Goal: Task Accomplishment & Management: Use online tool/utility

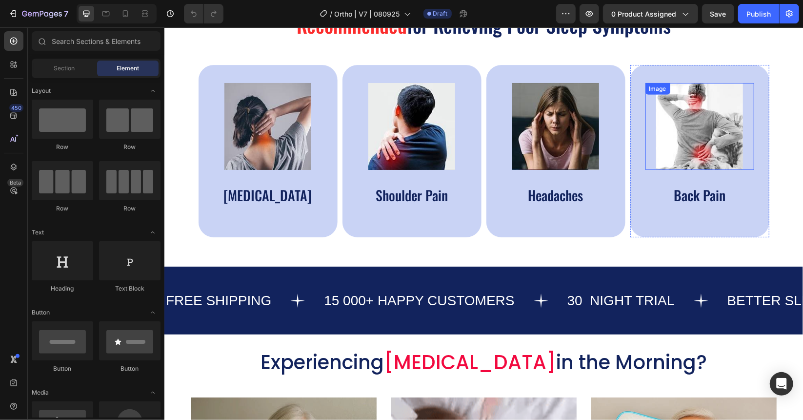
scroll to position [537, 0]
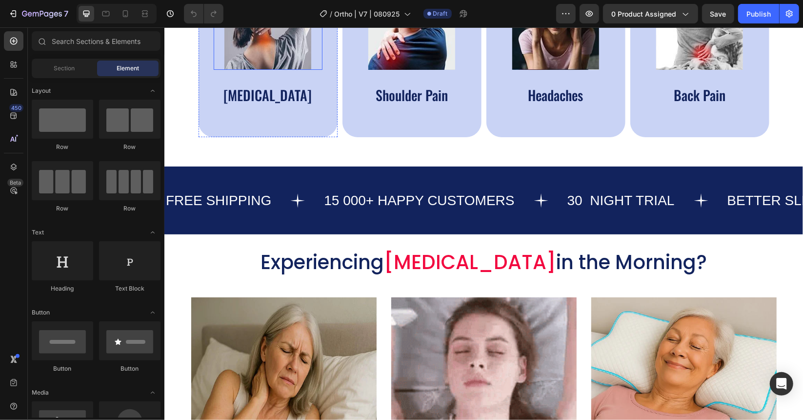
click at [253, 41] on img at bounding box center [267, 25] width 87 height 87
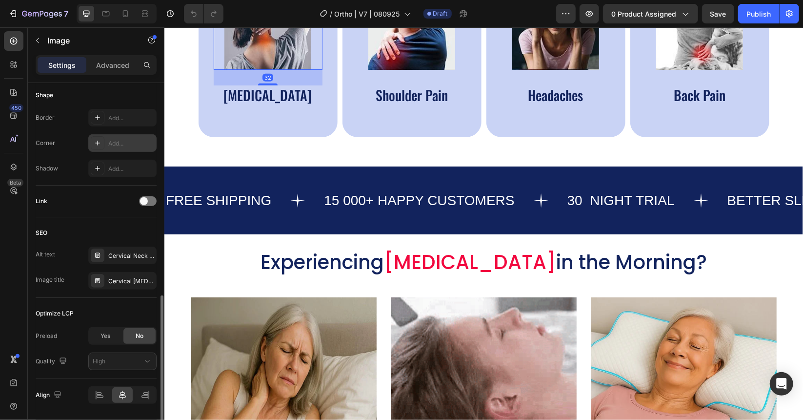
scroll to position [370, 0]
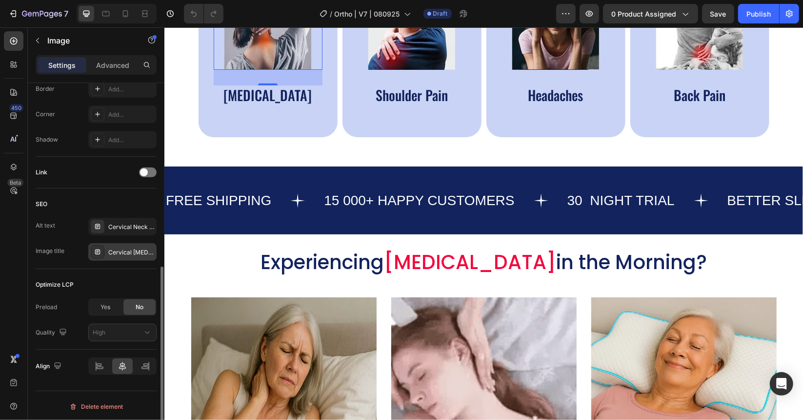
click at [122, 248] on div "Cervical [MEDICAL_DATA] Pillow - Orthopedic [MEDICAL_DATA] Relief for Side Slee…" at bounding box center [131, 252] width 46 height 9
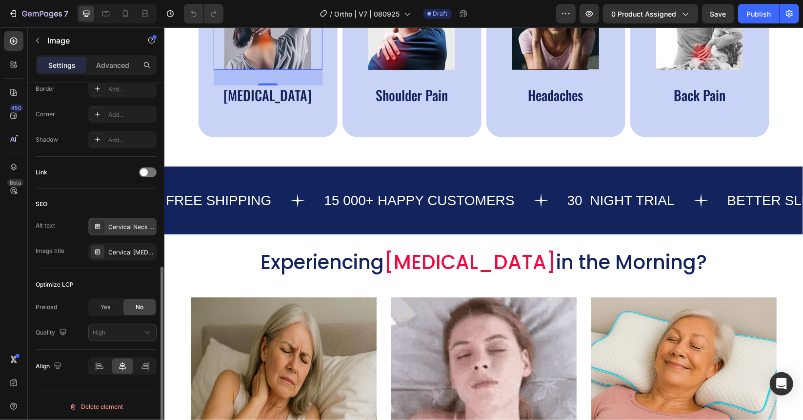
click at [121, 226] on div "Cervical Neck Pillow, Best Pillow for [MEDICAL_DATA], orthopedic neck pillow" at bounding box center [131, 227] width 46 height 9
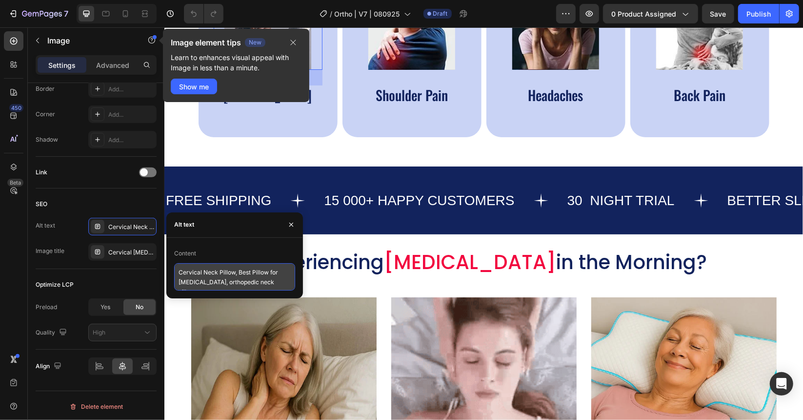
click at [231, 281] on textarea "Cervical Neck Pillow, Best Pillow for [MEDICAL_DATA], orthopedic neck pillow" at bounding box center [234, 276] width 121 height 27
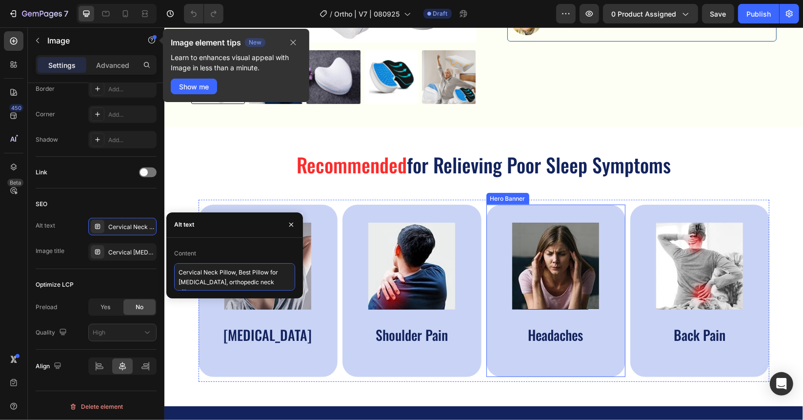
scroll to position [342, 0]
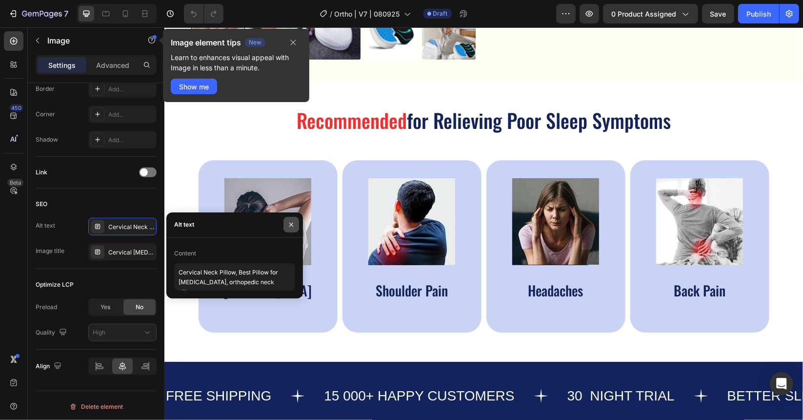
click at [294, 226] on icon "button" at bounding box center [291, 225] width 8 height 8
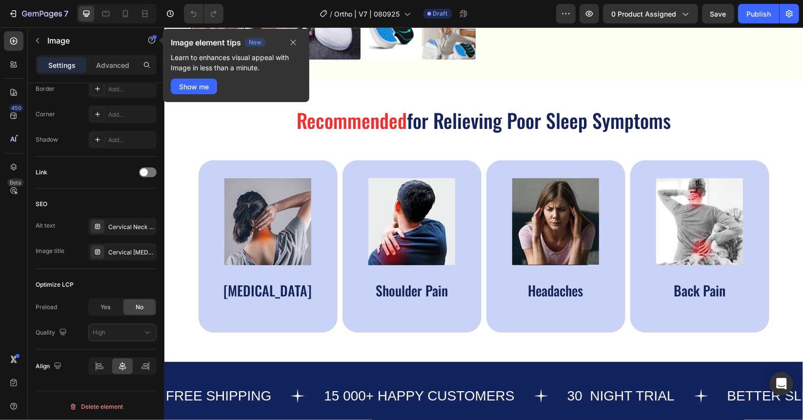
click at [269, 211] on img at bounding box center [267, 221] width 87 height 87
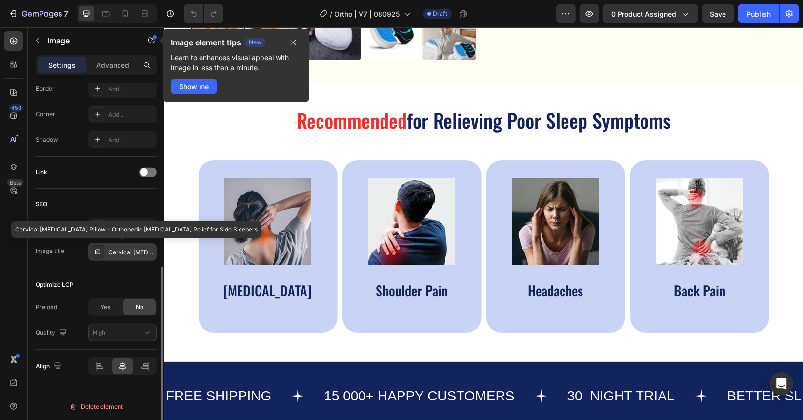
click at [117, 252] on div "Cervical [MEDICAL_DATA] Pillow - Orthopedic [MEDICAL_DATA] Relief for Side Slee…" at bounding box center [131, 252] width 46 height 9
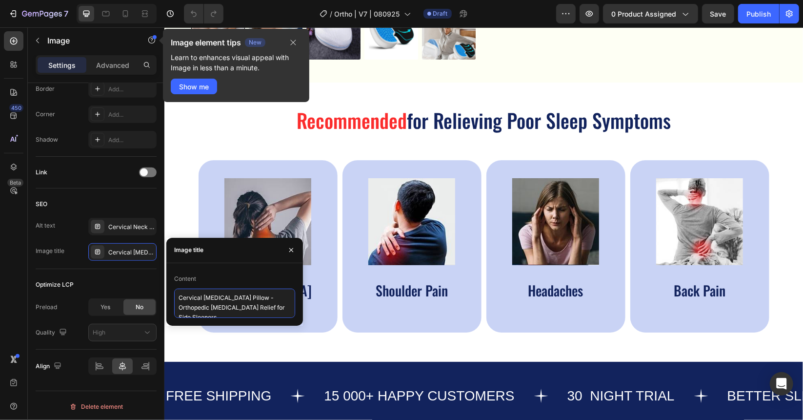
click at [189, 307] on textarea "Cervical [MEDICAL_DATA] Pillow - Orthopedic [MEDICAL_DATA] Relief for Side Slee…" at bounding box center [234, 302] width 121 height 29
click at [212, 309] on textarea "Cervical [MEDICAL_DATA] Pillow - Orthopedic [MEDICAL_DATA] Relief for Side Slee…" at bounding box center [234, 302] width 121 height 29
click at [213, 308] on textarea "Cervical [MEDICAL_DATA] Pillow - Orthopedic [MEDICAL_DATA] Relief for Side Slee…" at bounding box center [234, 302] width 121 height 29
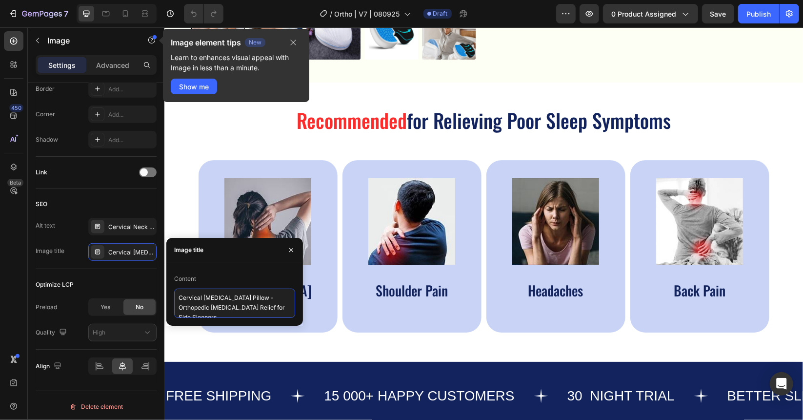
click at [243, 305] on textarea "Cervical [MEDICAL_DATA] Pillow - Orthopedic [MEDICAL_DATA] Relief for Side Slee…" at bounding box center [234, 302] width 121 height 29
click at [241, 306] on textarea "Cervical [MEDICAL_DATA] Pillow - Orthopedic [MEDICAL_DATA] Relief for Side Slee…" at bounding box center [234, 302] width 121 height 29
drag, startPoint x: 210, startPoint y: 308, endPoint x: 195, endPoint y: 307, distance: 14.7
click at [195, 307] on textarea "Cervical [MEDICAL_DATA] Pillow - Orthopedic [MEDICAL_DATA] Pillow Relief for Si…" at bounding box center [234, 302] width 121 height 29
click at [205, 309] on textarea "Cervical [MEDICAL_DATA] Pillow - Orthopedic [MEDICAL_DATA] Pillow Relief for Si…" at bounding box center [234, 302] width 121 height 29
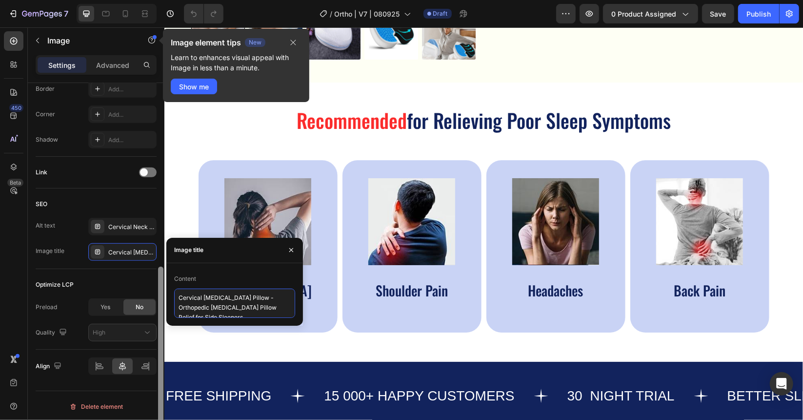
drag, startPoint x: 209, startPoint y: 307, endPoint x: 163, endPoint y: 310, distance: 46.0
click at [163, 310] on div "450 Beta Sections(18) Elements(84) Section Element Hero Section Product Detail …" at bounding box center [82, 223] width 164 height 392
click at [259, 307] on textarea "Cervical [MEDICAL_DATA] Pillow - Orthopedic [MEDICAL_DATA] Pillow Relief for Si…" at bounding box center [234, 302] width 121 height 29
drag, startPoint x: 267, startPoint y: 296, endPoint x: 170, endPoint y: 301, distance: 97.2
click at [170, 301] on div "Content Cervical [MEDICAL_DATA] Pillow - Orthopedic [MEDICAL_DATA] Pillow I1Rel…" at bounding box center [234, 294] width 137 height 47
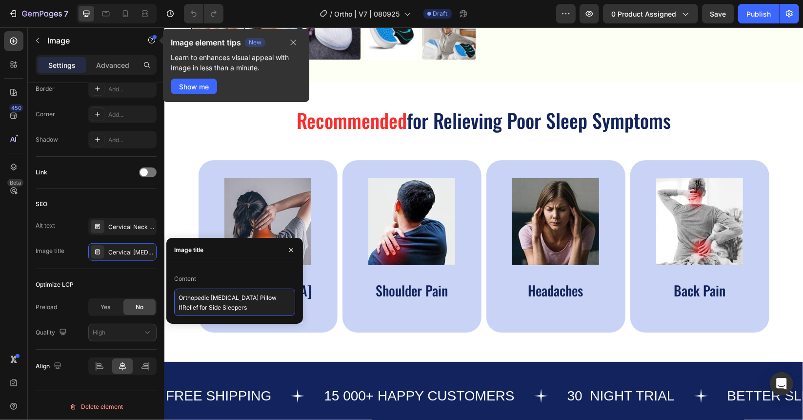
drag, startPoint x: 267, startPoint y: 307, endPoint x: 264, endPoint y: 295, distance: 12.3
click at [264, 295] on textarea "Orthopedic [MEDICAL_DATA] Pillow I1Relief for Side Sleepers" at bounding box center [234, 301] width 121 height 27
type textarea "Orthopedic [MEDICAL_DATA] Pillow I1"
drag, startPoint x: 264, startPoint y: 295, endPoint x: 0, endPoint y: 267, distance: 265.0
click at [162, 294] on div "450 Beta Sections(18) Elements(84) Section Element Hero Section Product Detail …" at bounding box center [82, 223] width 164 height 392
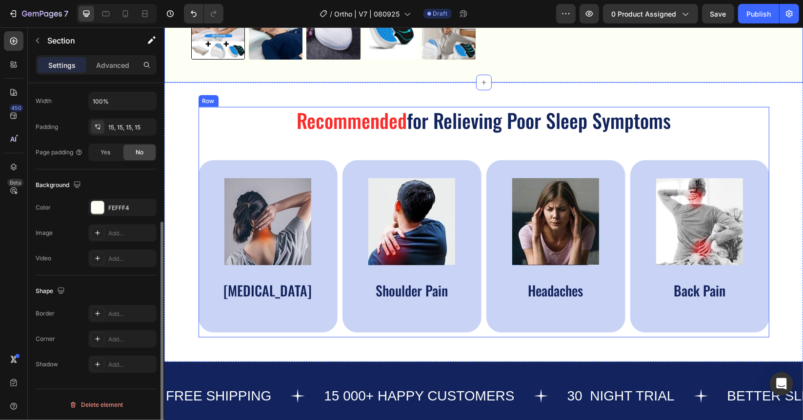
scroll to position [0, 0]
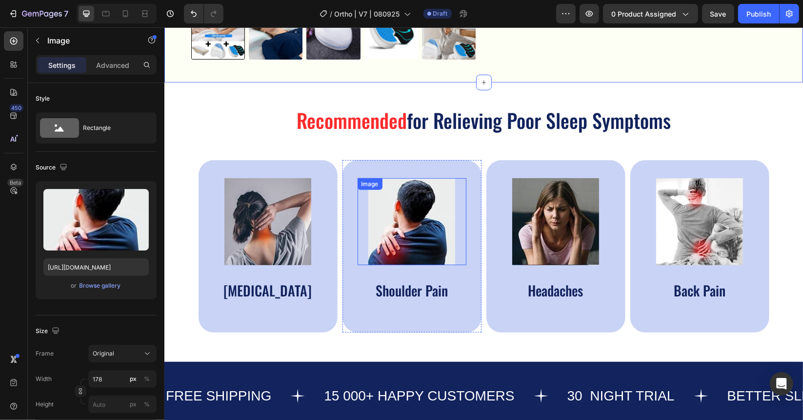
click at [410, 218] on img at bounding box center [411, 221] width 87 height 87
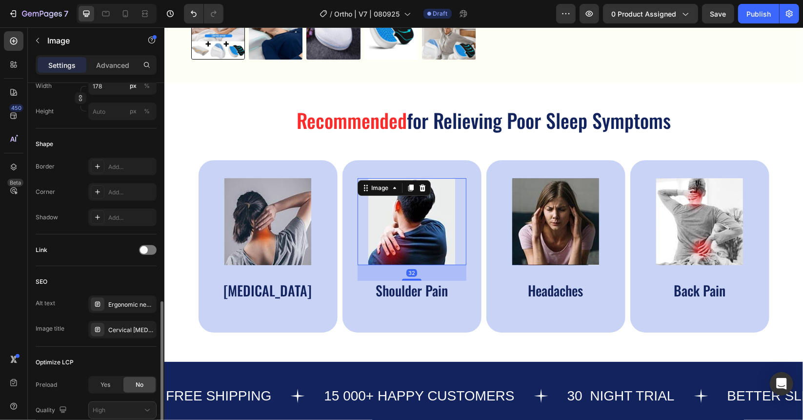
scroll to position [342, 0]
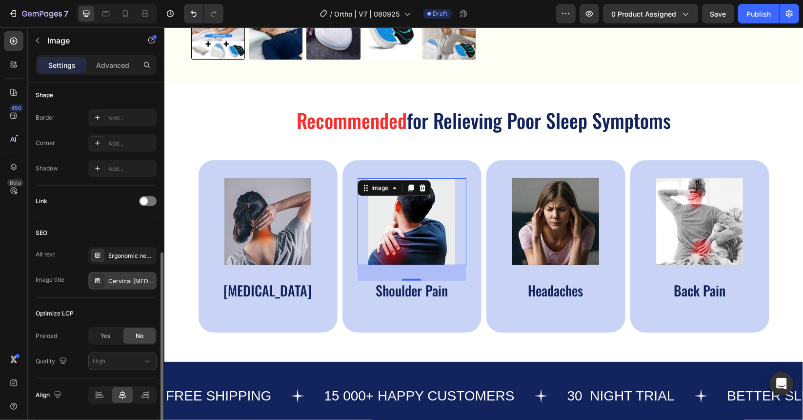
click at [112, 277] on div "Cervical [MEDICAL_DATA] Pillow - Orthopedic [MEDICAL_DATA] Relief for Side Slee…" at bounding box center [131, 281] width 46 height 9
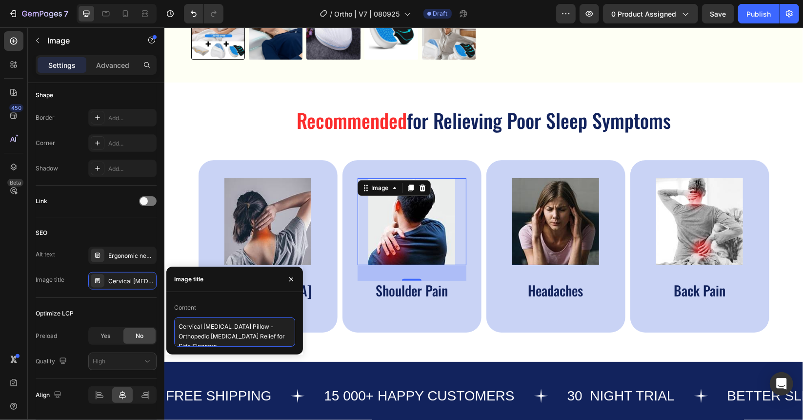
click at [196, 330] on textarea "Cervical [MEDICAL_DATA] Pillow - Orthopedic [MEDICAL_DATA] Relief for Side Slee…" at bounding box center [234, 331] width 121 height 29
paste textarea "Orthopedic [MEDICAL_DATA] Pillow I1"
click at [211, 327] on textarea "Orthopedic [MEDICAL_DATA] Pillow I" at bounding box center [234, 330] width 121 height 27
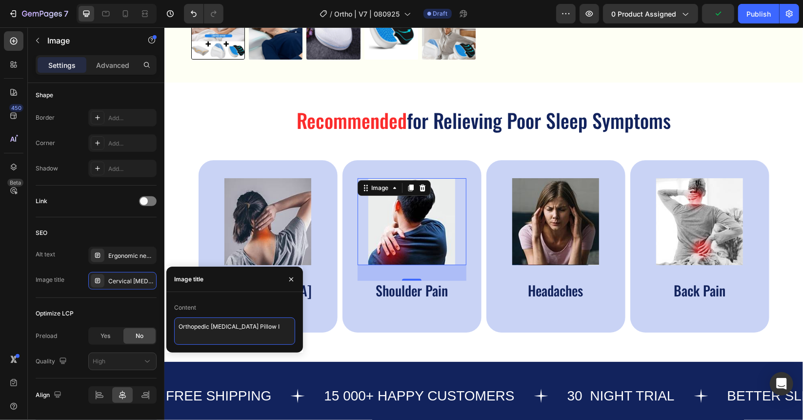
click at [211, 327] on textarea "Orthopedic [MEDICAL_DATA] Pillow I" at bounding box center [234, 330] width 121 height 27
click at [272, 327] on textarea "Orthopedic [MEDICAL_DATA] Pillow I" at bounding box center [234, 330] width 121 height 27
type textarea "Orthopedic [MEDICAL_DATA] Pillow I2"
click at [247, 325] on textarea "Orthopedic [MEDICAL_DATA] Pillow I2" at bounding box center [234, 330] width 121 height 27
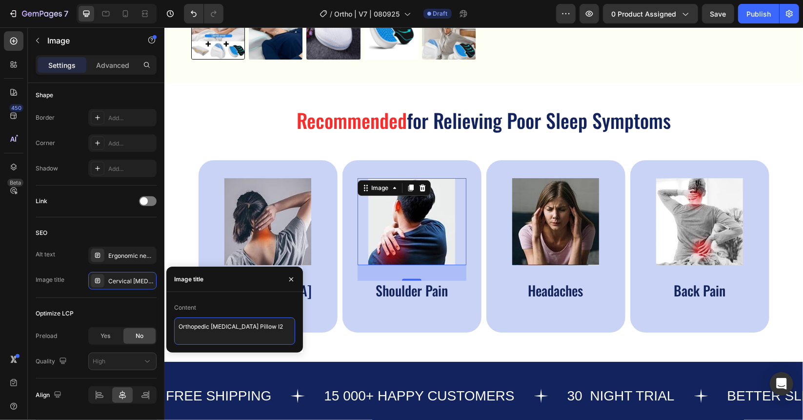
click at [247, 325] on textarea "Orthopedic [MEDICAL_DATA] Pillow I2" at bounding box center [234, 330] width 121 height 27
click at [546, 216] on img at bounding box center [555, 221] width 87 height 87
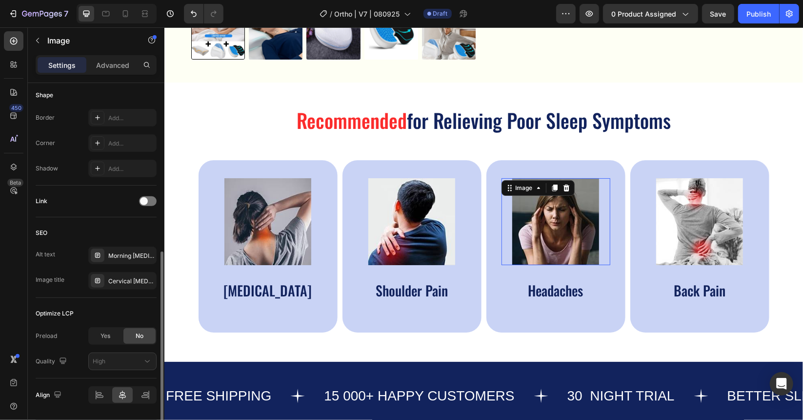
scroll to position [341, 0]
click at [134, 274] on div "Cervical [MEDICAL_DATA] Pillow - Orthopedic [MEDICAL_DATA] Relief for Side Slee…" at bounding box center [122, 281] width 68 height 18
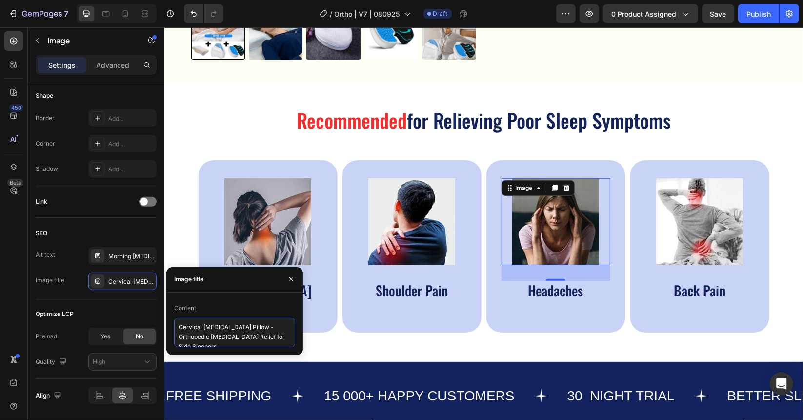
click at [223, 335] on textarea "Cervical [MEDICAL_DATA] Pillow - Orthopedic [MEDICAL_DATA] Relief for Side Slee…" at bounding box center [234, 332] width 121 height 29
paste textarea "Orthopedic [MEDICAL_DATA] Pillow I2"
type textarea "Orthopedic [MEDICAL_DATA] Pillow I3"
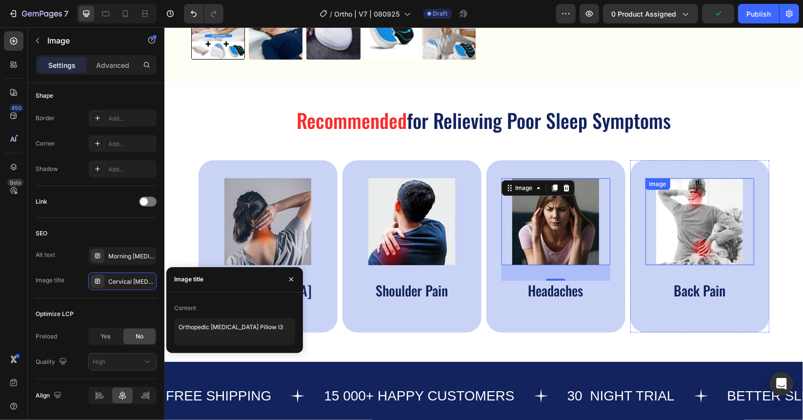
click at [689, 224] on img at bounding box center [699, 221] width 87 height 87
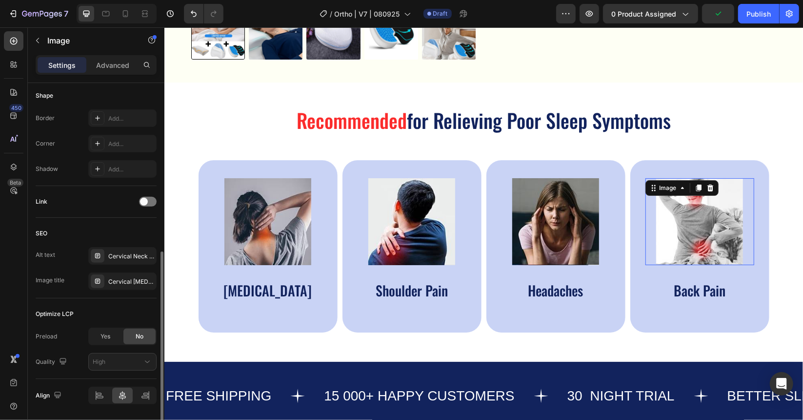
scroll to position [341, 0]
click at [133, 281] on div "Cervical [MEDICAL_DATA] Pillow - Orthopedic [MEDICAL_DATA] Relief for Side Slee…" at bounding box center [131, 282] width 46 height 9
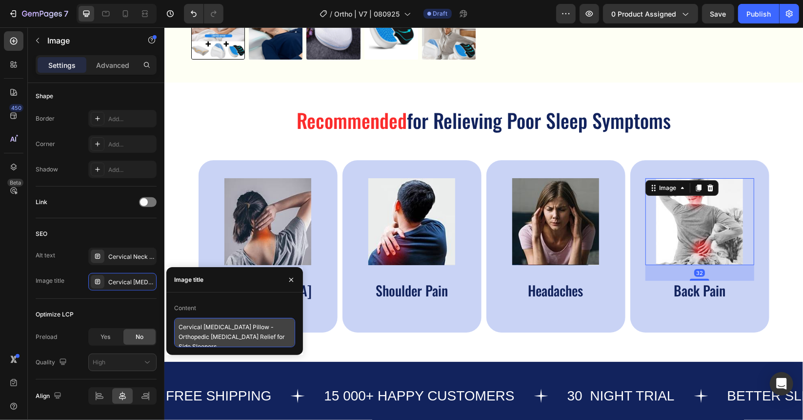
click at [217, 322] on textarea "Cervical [MEDICAL_DATA] Pillow - Orthopedic [MEDICAL_DATA] Relief for Side Slee…" at bounding box center [234, 332] width 121 height 29
paste textarea "Orthopedic [MEDICAL_DATA] Pillow I2"
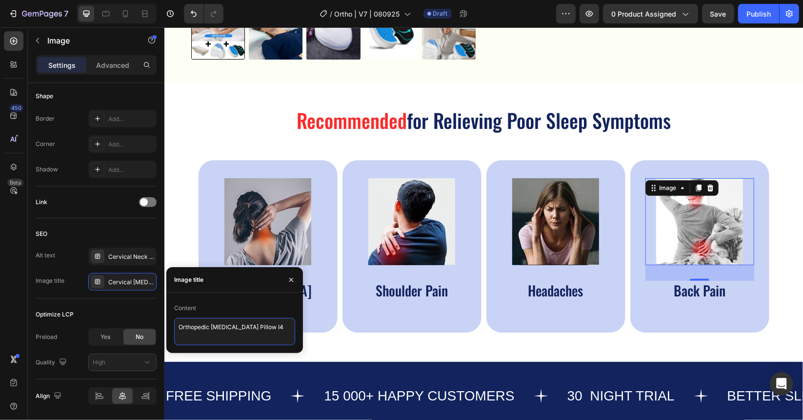
type textarea "Orthopedic [MEDICAL_DATA] Pillow I4"
click at [405, 211] on img at bounding box center [411, 221] width 87 height 87
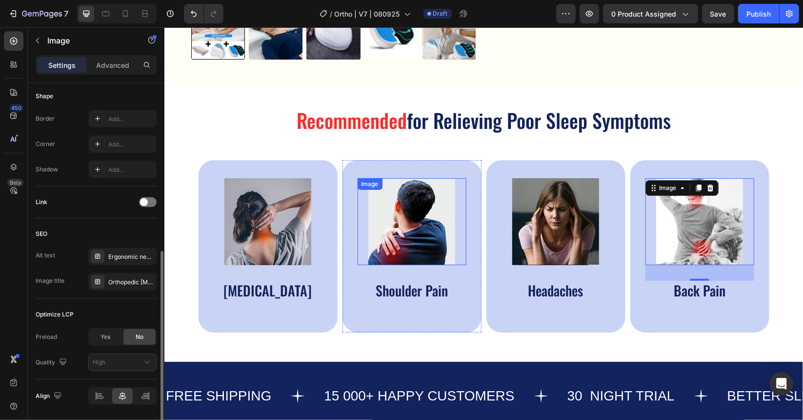
scroll to position [340, 0]
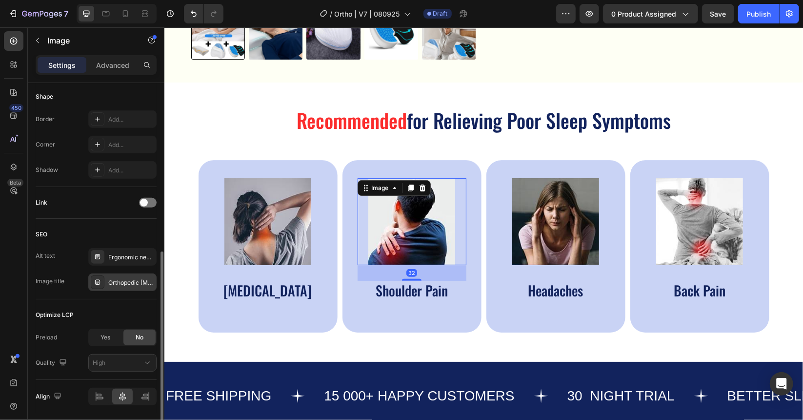
click at [136, 278] on div "Orthopedic [MEDICAL_DATA] Pillow I2" at bounding box center [131, 282] width 46 height 9
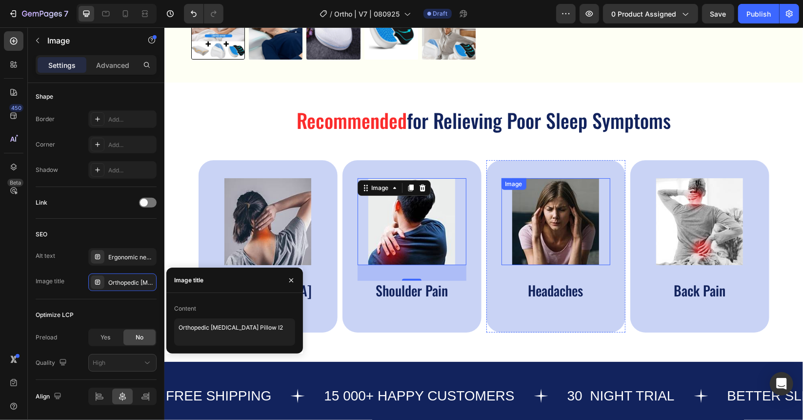
click at [536, 215] on img at bounding box center [555, 221] width 87 height 87
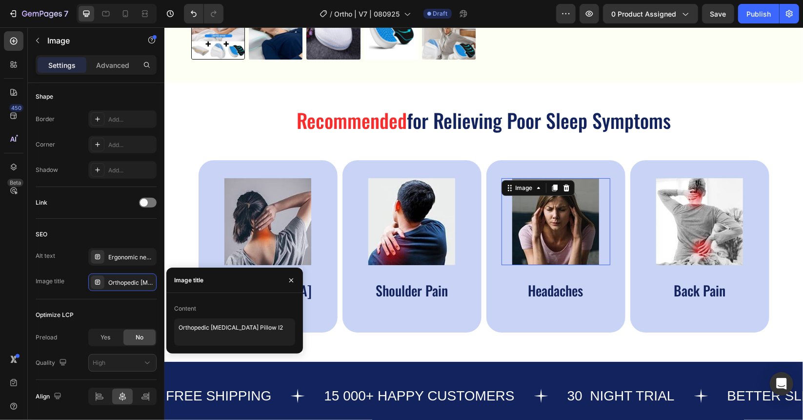
scroll to position [340, 0]
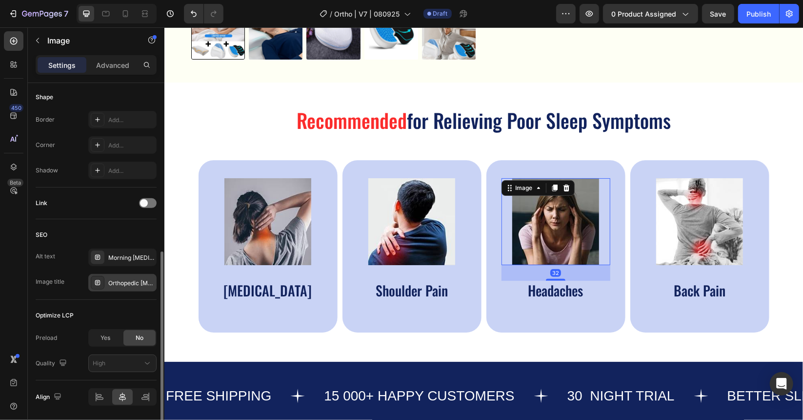
click at [135, 284] on div "Orthopedic [MEDICAL_DATA] Pillow I3" at bounding box center [131, 283] width 46 height 9
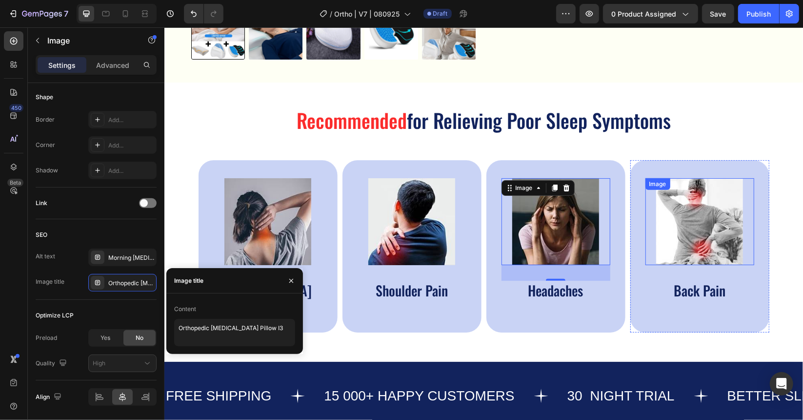
click at [689, 217] on img at bounding box center [699, 221] width 87 height 87
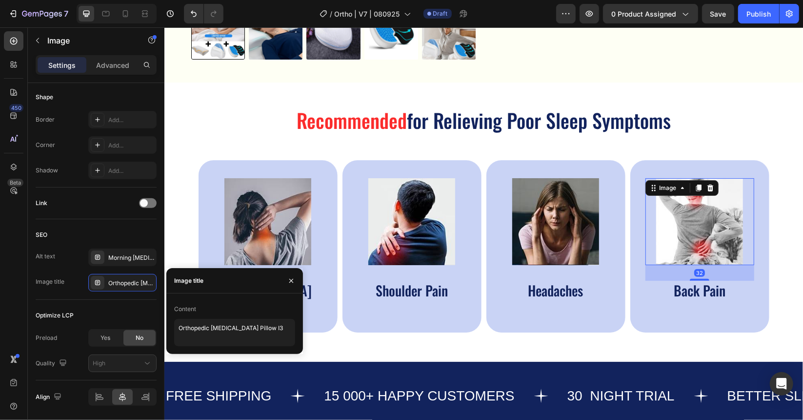
scroll to position [339, 0]
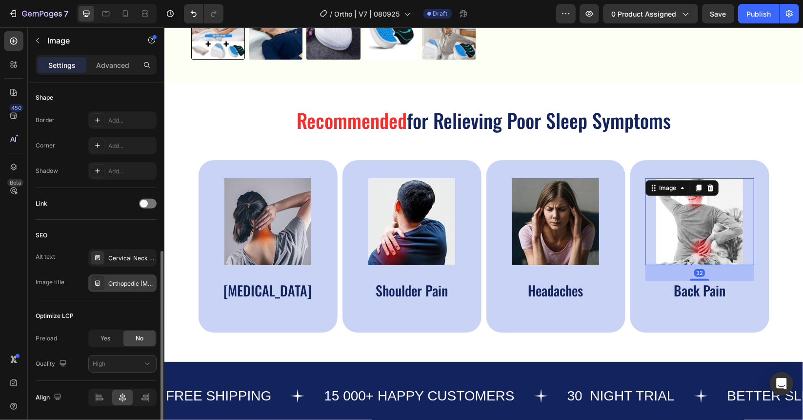
click at [137, 281] on div "Orthopedic [MEDICAL_DATA] Pillow I4" at bounding box center [131, 283] width 46 height 9
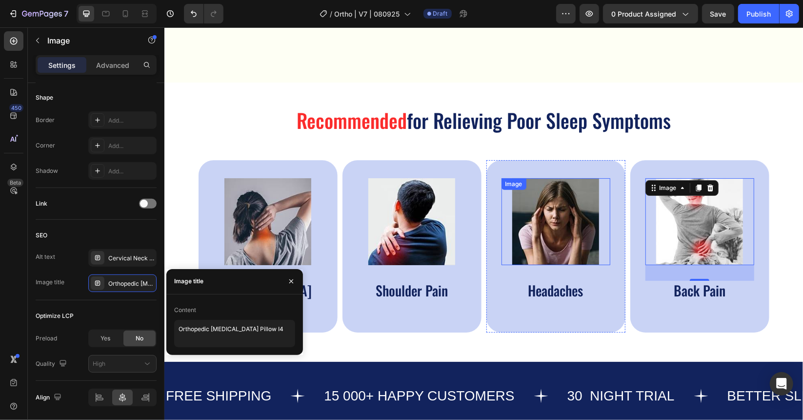
scroll to position [537, 0]
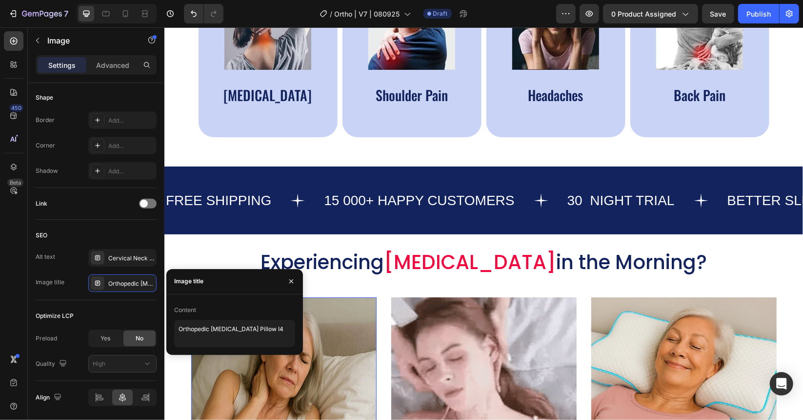
click at [287, 379] on img at bounding box center [283, 389] width 185 height 185
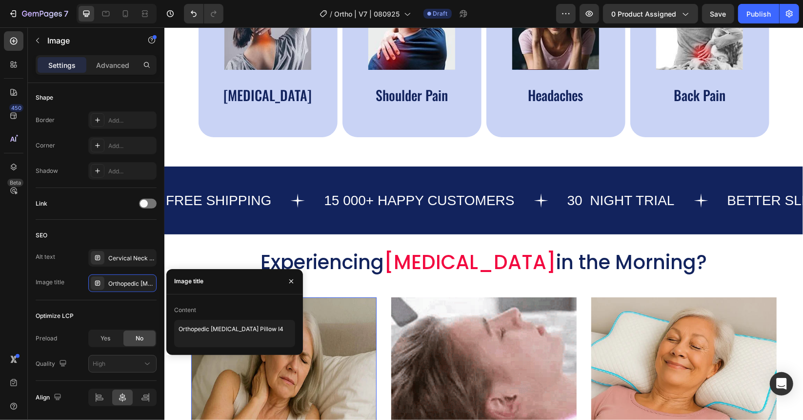
scroll to position [339, 0]
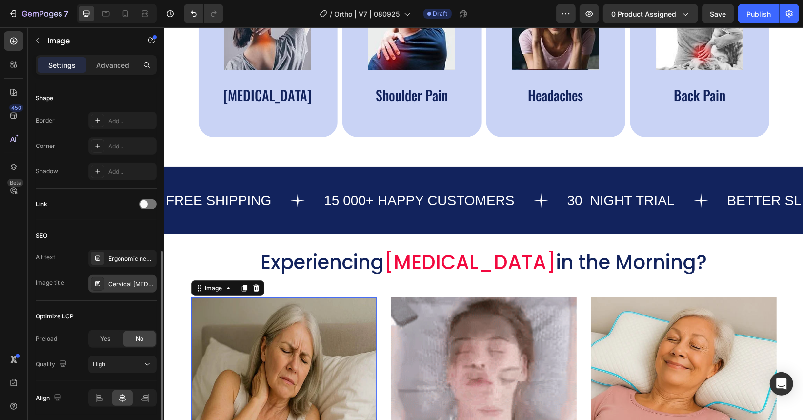
click at [132, 275] on div "Cervical [MEDICAL_DATA] Pillow I1" at bounding box center [122, 284] width 68 height 18
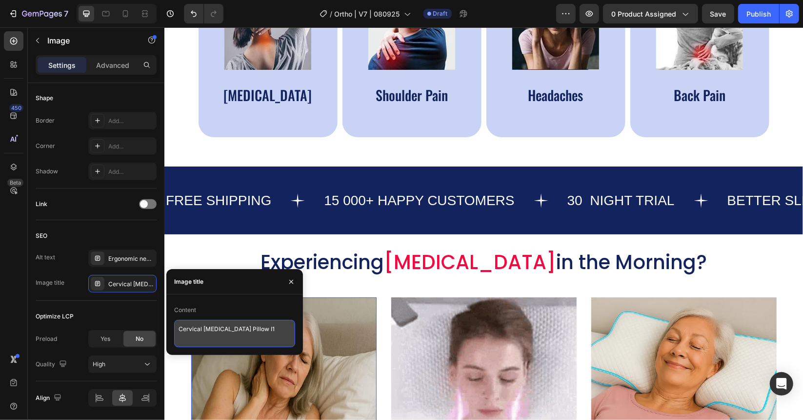
click at [211, 326] on textarea "Cervical [MEDICAL_DATA] Pillow I1" at bounding box center [234, 333] width 121 height 27
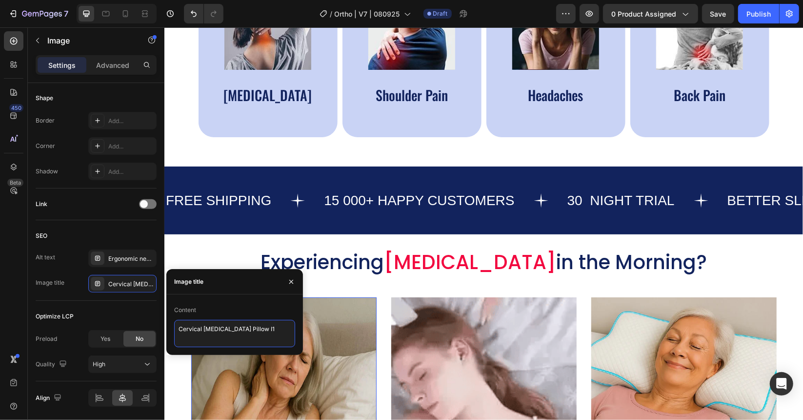
click at [211, 326] on textarea "Cervical [MEDICAL_DATA] Pillow I1" at bounding box center [234, 333] width 121 height 27
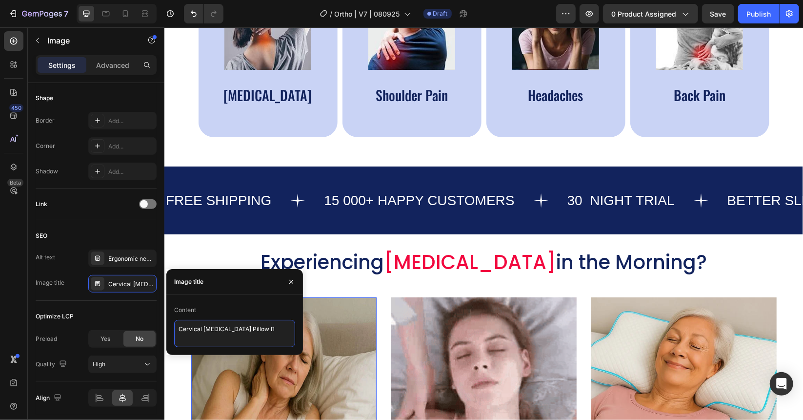
click at [211, 326] on textarea "Cervical [MEDICAL_DATA] Pillow I1" at bounding box center [234, 333] width 121 height 27
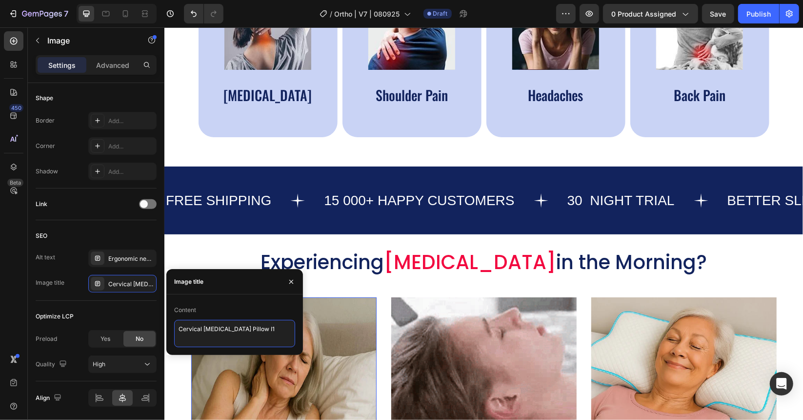
paste textarea "Orthopedic [MEDICAL_DATA] Pillow I2"
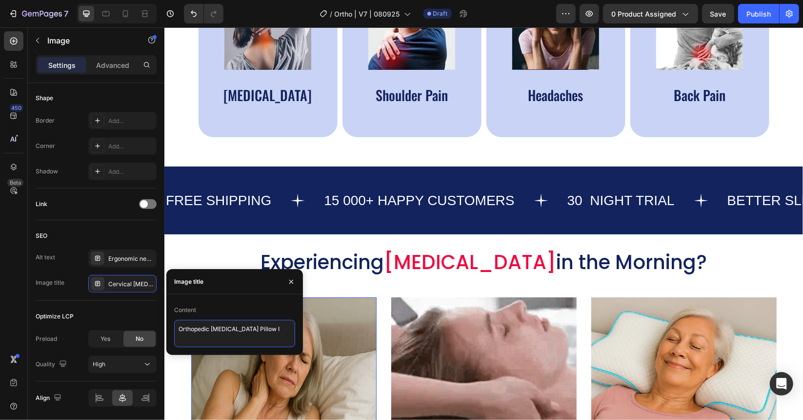
type textarea "Orthopedic [MEDICAL_DATA] Pillow I5"
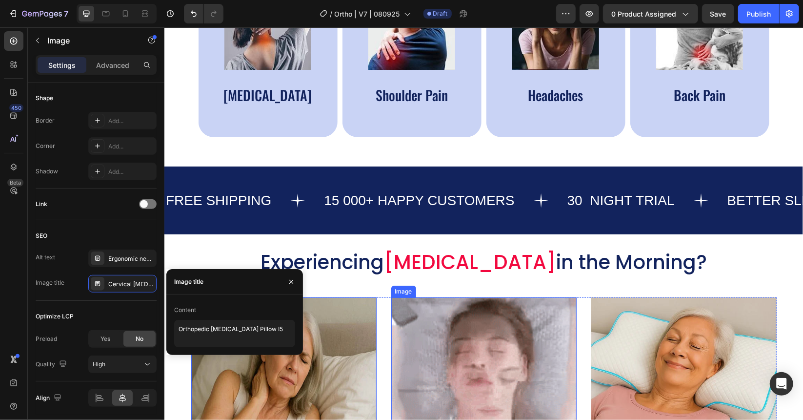
click at [457, 352] on img at bounding box center [483, 389] width 185 height 185
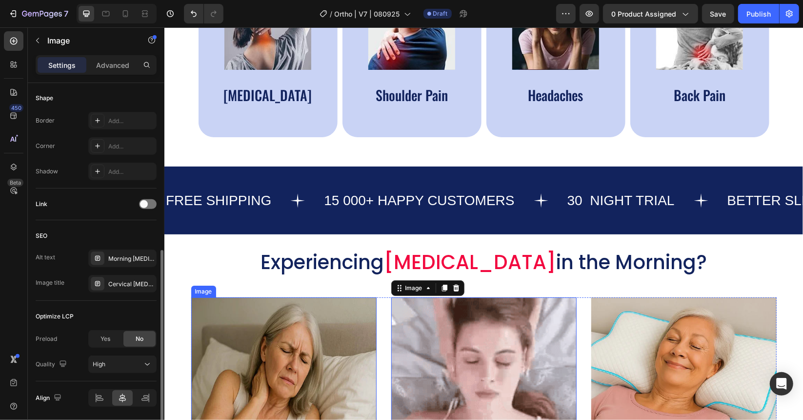
scroll to position [338, 0]
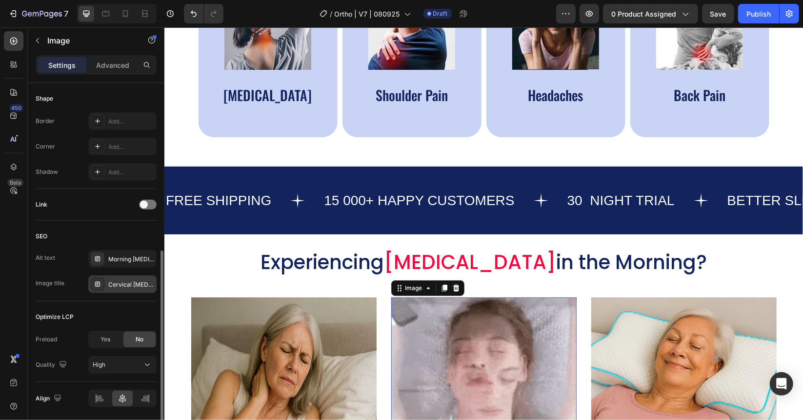
click at [132, 280] on div "Cervical [MEDICAL_DATA] Pillow I2" at bounding box center [131, 284] width 46 height 9
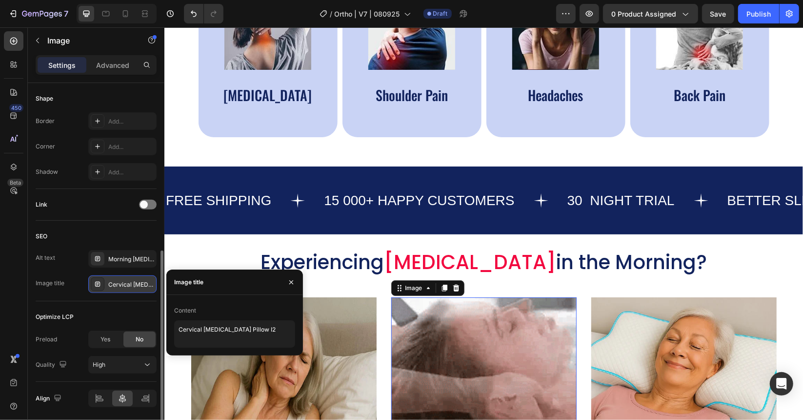
click at [132, 280] on div "Cervical [MEDICAL_DATA] Pillow I2" at bounding box center [131, 284] width 46 height 9
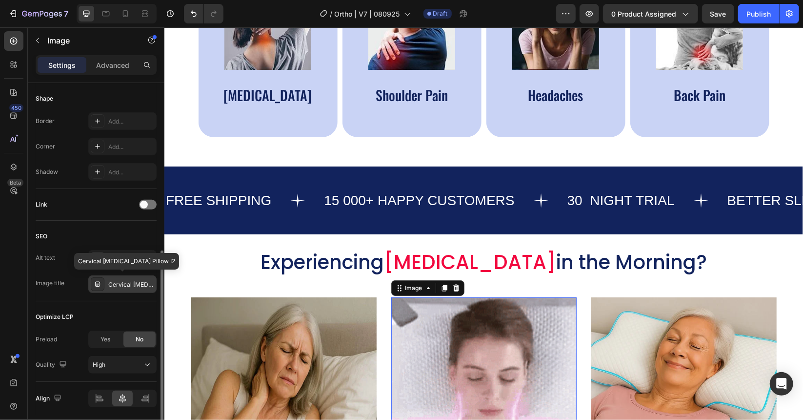
click at [132, 280] on div "Cervical [MEDICAL_DATA] Pillow I2" at bounding box center [131, 284] width 46 height 9
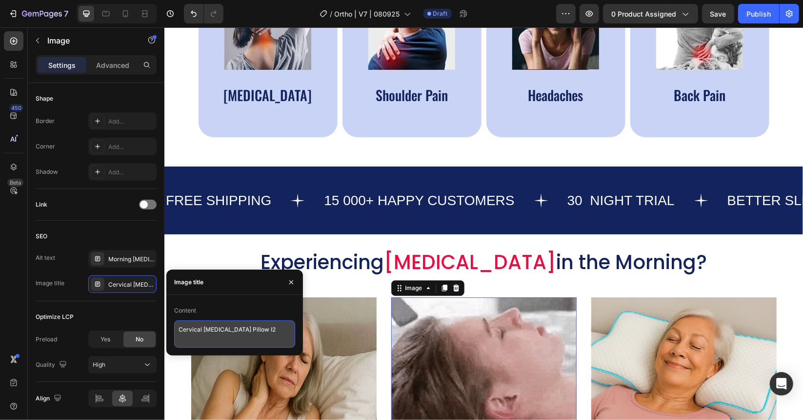
click at [239, 338] on textarea "Cervical [MEDICAL_DATA] Pillow I2" at bounding box center [234, 333] width 121 height 27
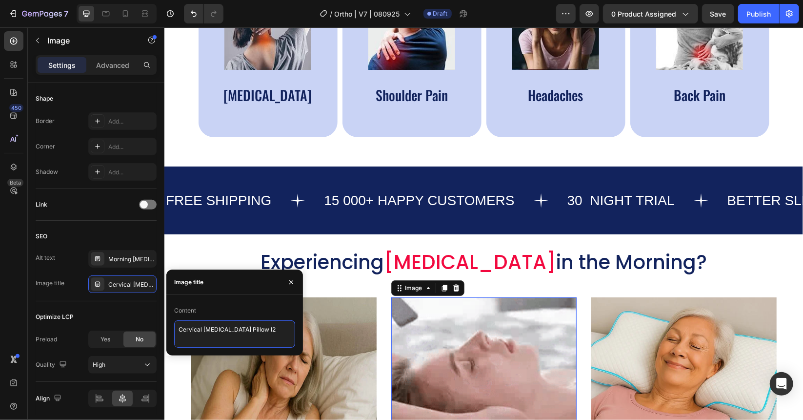
click at [239, 338] on textarea "Cervical [MEDICAL_DATA] Pillow I2" at bounding box center [234, 333] width 121 height 27
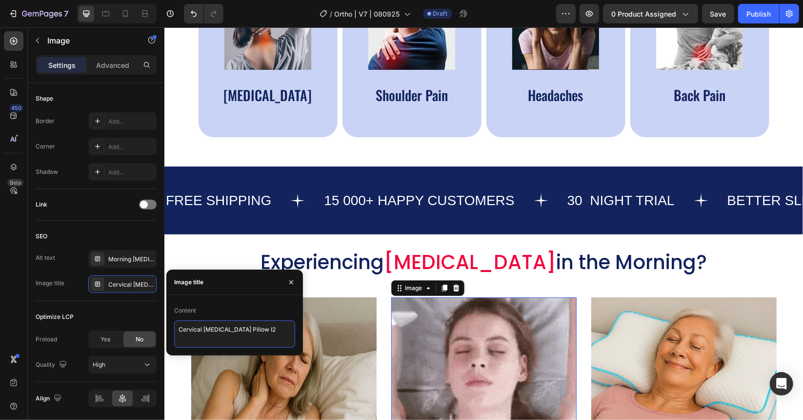
click at [239, 338] on textarea "Cervical [MEDICAL_DATA] Pillow I2" at bounding box center [234, 333] width 121 height 27
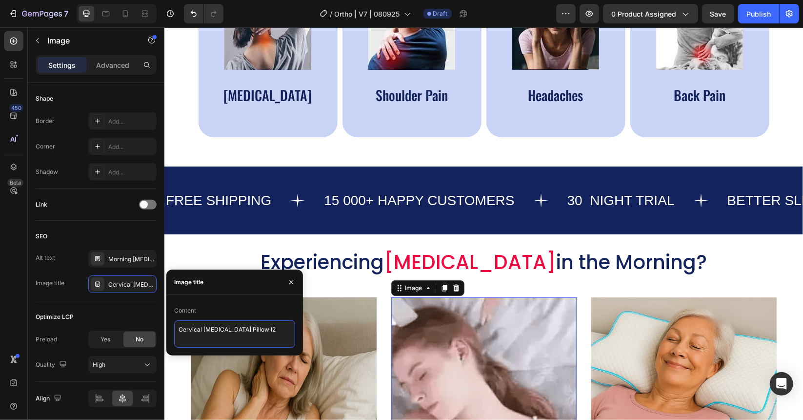
paste textarea "Orthopedic [MEDICAL_DATA]"
type textarea "Orthopedic [MEDICAL_DATA] Pillow I6"
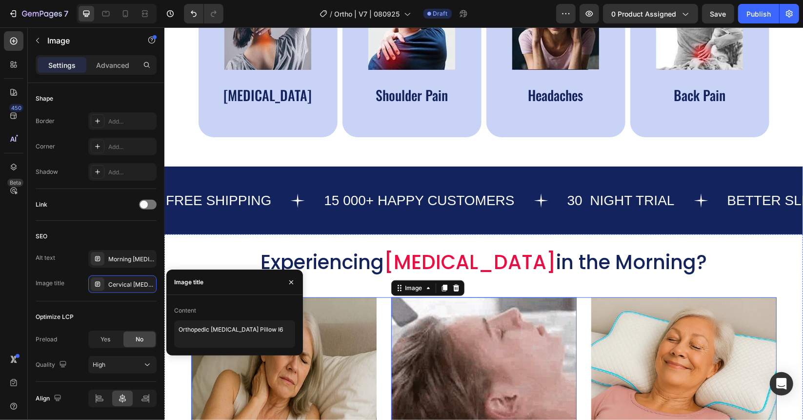
click at [627, 355] on img at bounding box center [683, 389] width 185 height 185
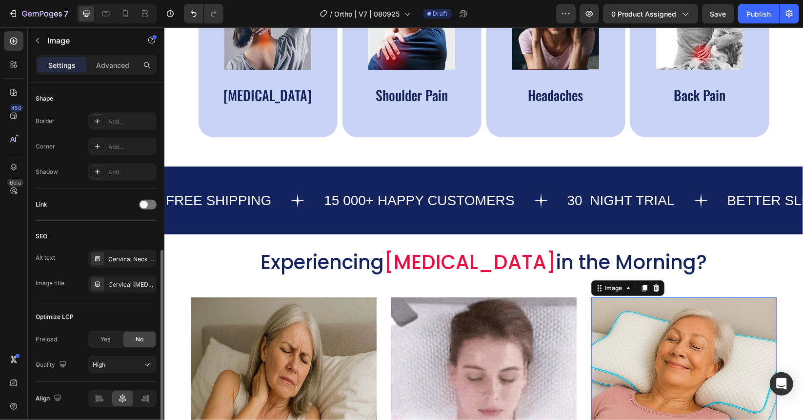
scroll to position [338, 0]
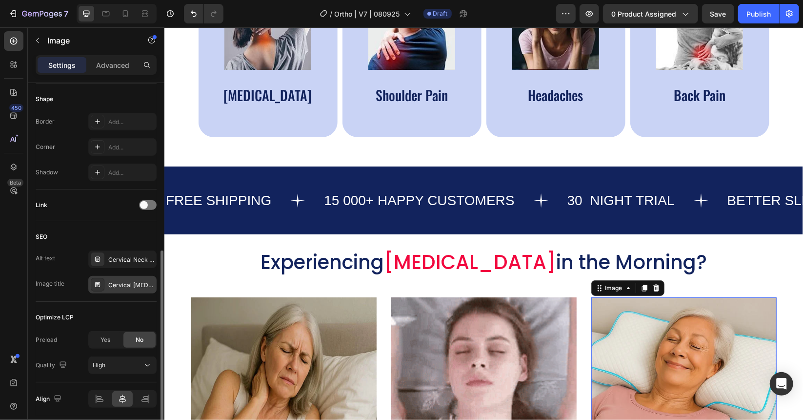
click at [140, 276] on div "Cervical [MEDICAL_DATA] Pillow I3" at bounding box center [122, 285] width 68 height 18
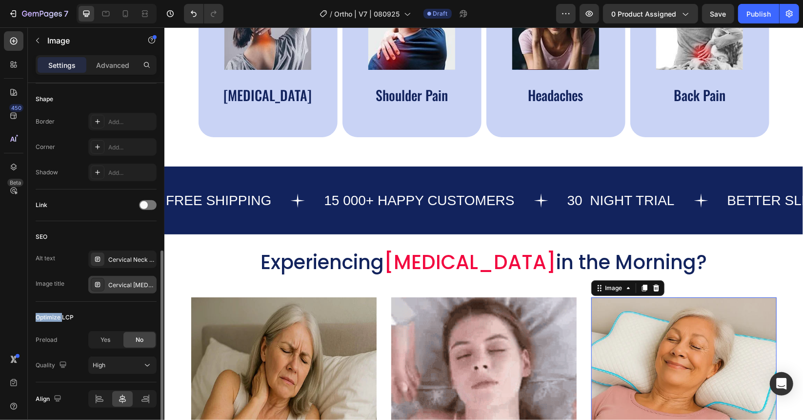
click at [140, 276] on div "Cervical [MEDICAL_DATA] Pillow I3" at bounding box center [122, 285] width 68 height 18
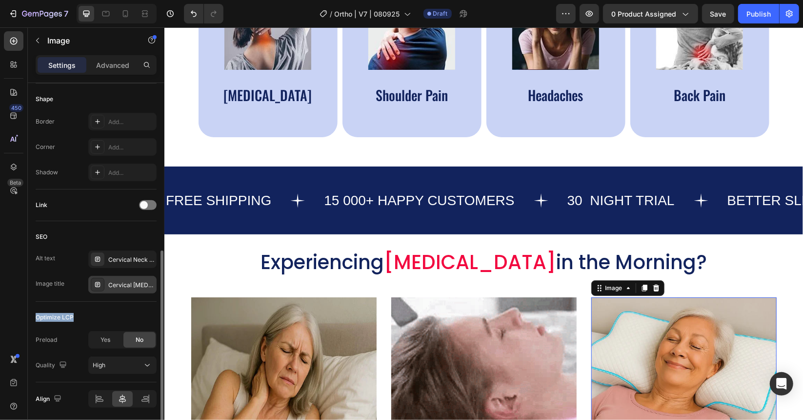
click at [140, 276] on div "Cervical [MEDICAL_DATA] Pillow I3" at bounding box center [122, 285] width 68 height 18
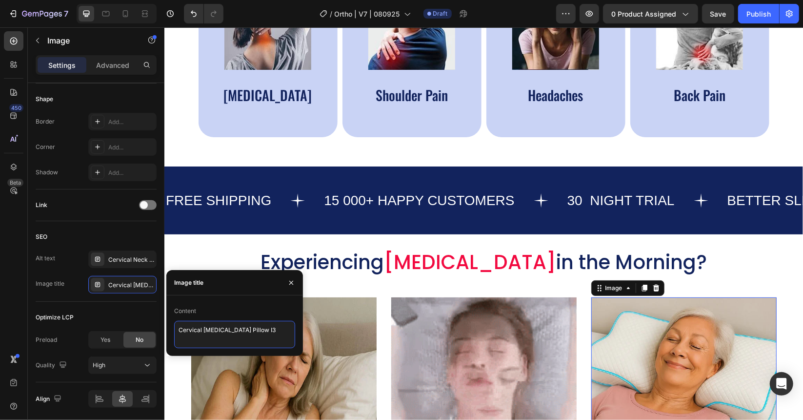
click at [227, 332] on textarea "Cervical [MEDICAL_DATA] Pillow I3" at bounding box center [234, 334] width 121 height 27
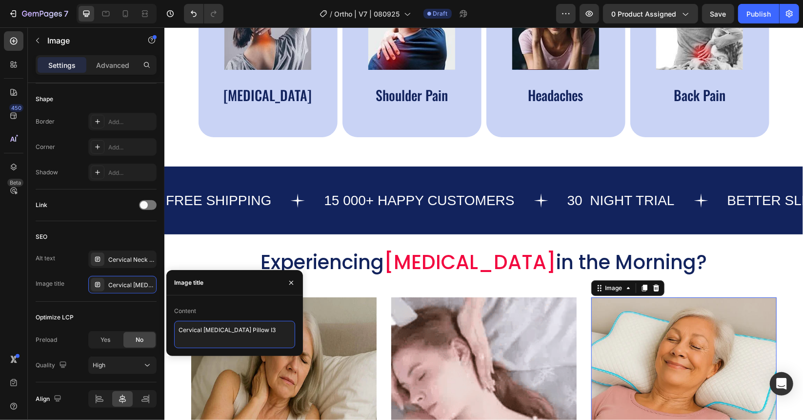
click at [227, 332] on textarea "Cervical [MEDICAL_DATA] Pillow I3" at bounding box center [234, 334] width 121 height 27
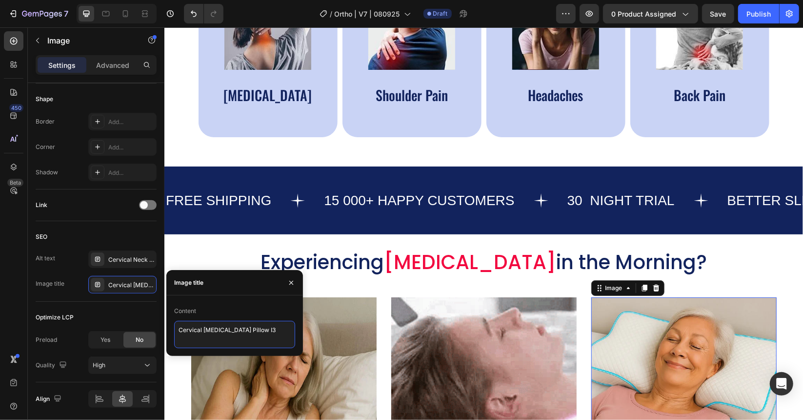
click at [227, 332] on textarea "Cervical [MEDICAL_DATA] Pillow I3" at bounding box center [234, 334] width 121 height 27
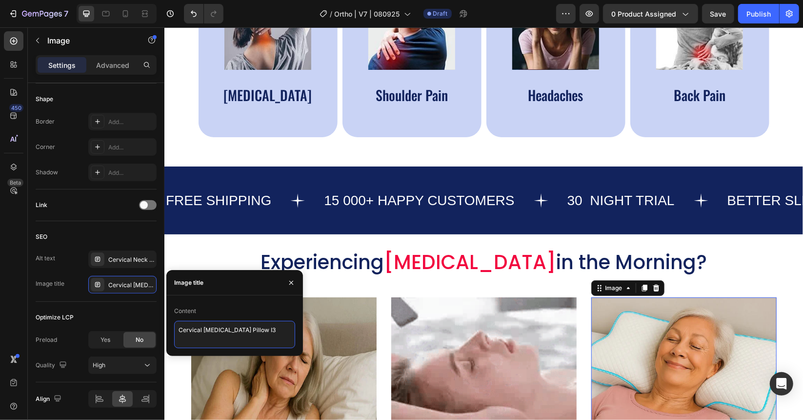
paste textarea "Orthopedic [MEDICAL_DATA] Pillow I2"
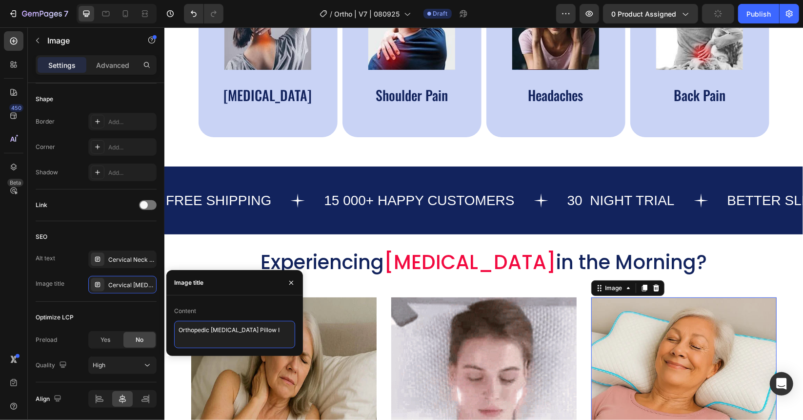
type textarea "Orthopedic [MEDICAL_DATA] Pillow I7"
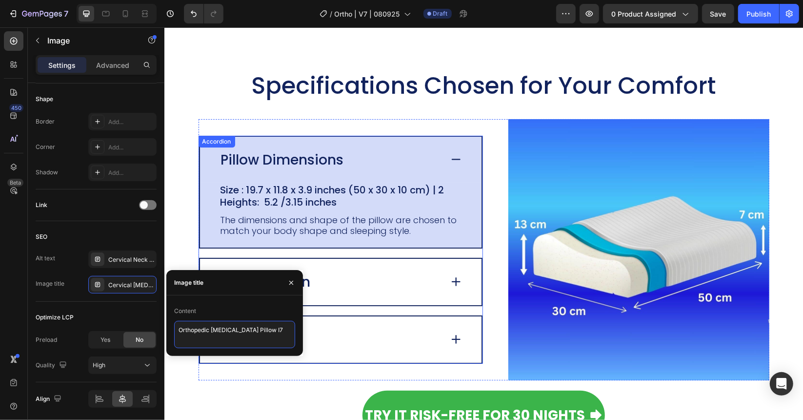
scroll to position [1952, 0]
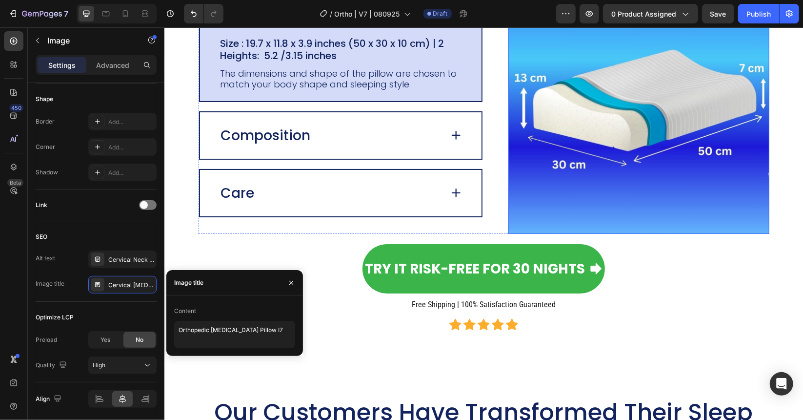
drag, startPoint x: 584, startPoint y: 114, endPoint x: 561, endPoint y: 134, distance: 30.4
click at [584, 114] on img at bounding box center [638, 102] width 261 height 261
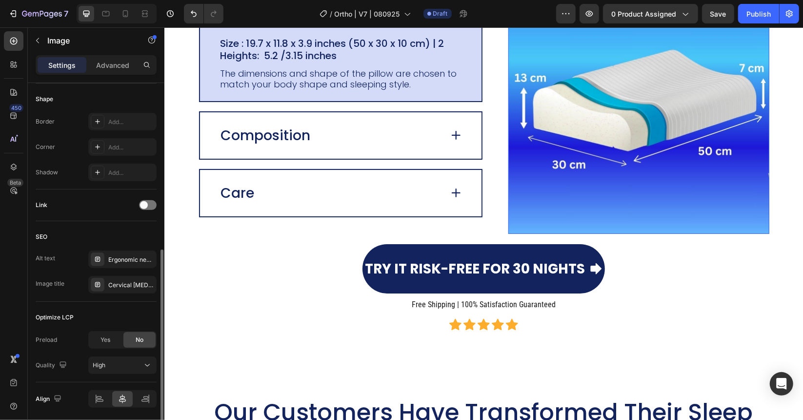
scroll to position [337, 0]
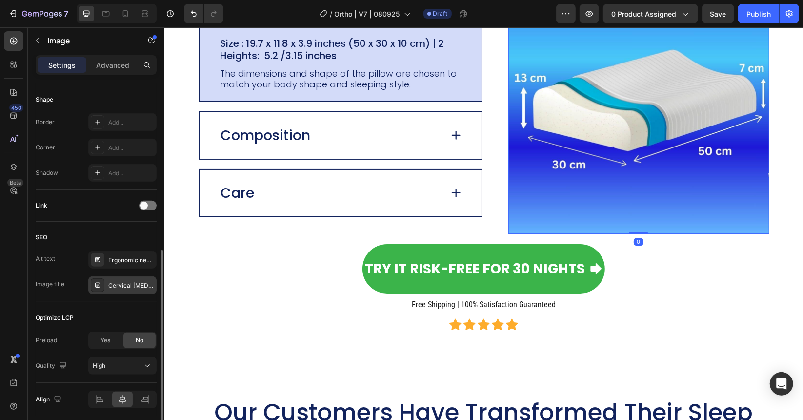
click at [123, 281] on div "Cervical [MEDICAL_DATA] [MEDICAL_DATA] Pillow I4" at bounding box center [131, 285] width 46 height 9
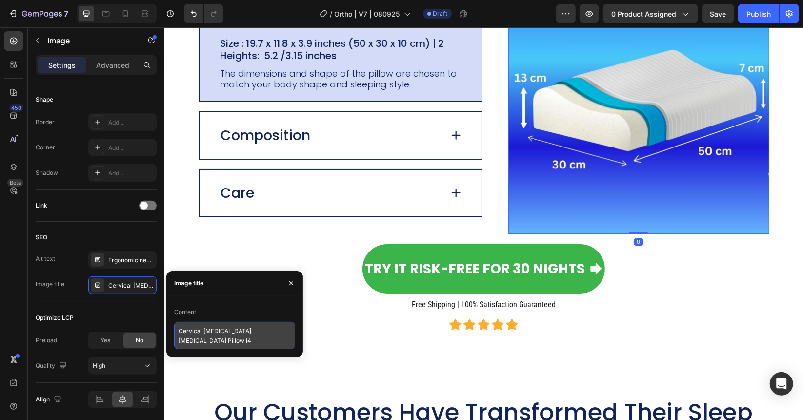
click at [246, 331] on textarea "Cervical [MEDICAL_DATA] [MEDICAL_DATA] Pillow I4" at bounding box center [234, 335] width 121 height 27
paste textarea "Orthopedic [MEDICAL_DATA] Pillow I2"
type textarea "Orthopedic [MEDICAL_DATA] Pillow I8"
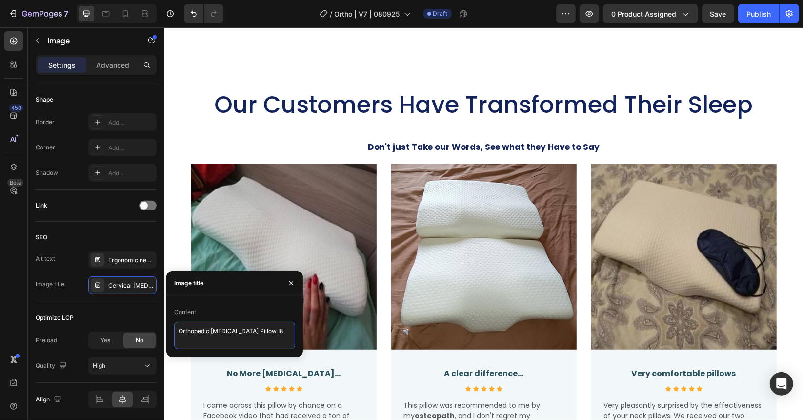
scroll to position [2342, 0]
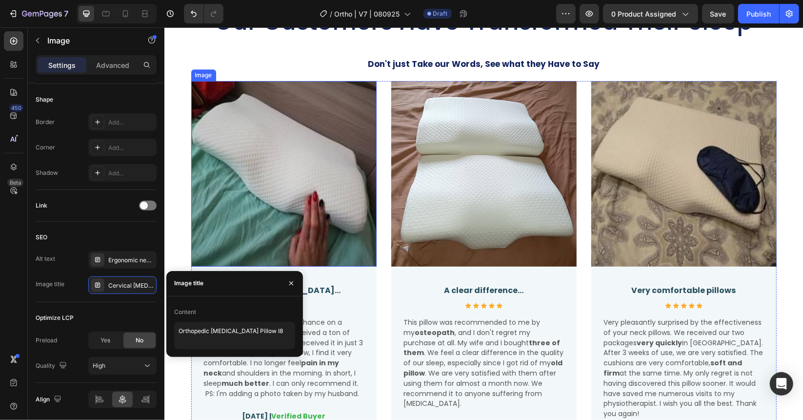
click at [332, 173] on img at bounding box center [283, 173] width 185 height 185
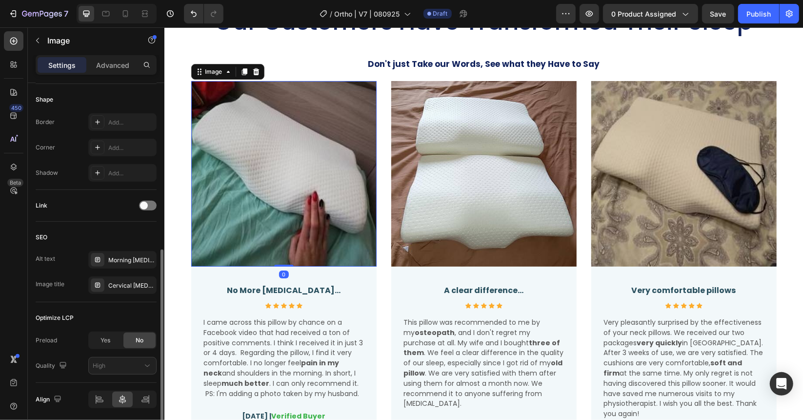
scroll to position [337, 0]
click at [143, 287] on div "Cervical [MEDICAL_DATA] [MEDICAL_DATA] Pillow I5" at bounding box center [131, 286] width 46 height 9
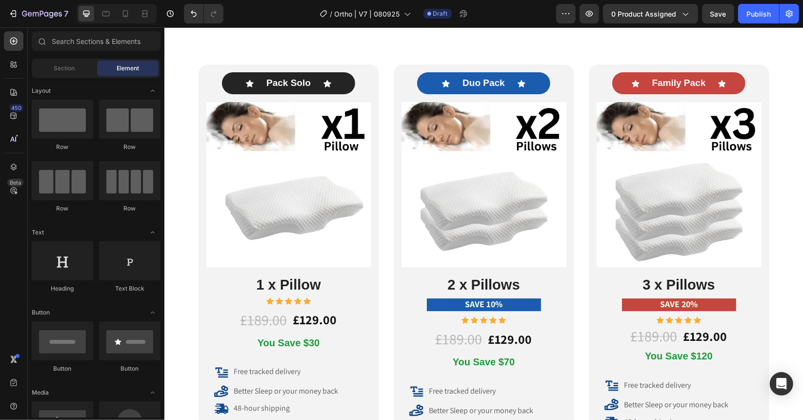
scroll to position [5049, 0]
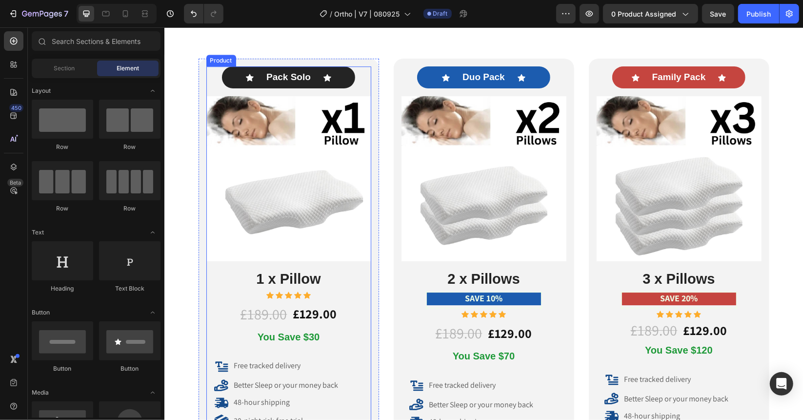
click at [208, 77] on div "Icon Pack Solo Text Block Icon Row Image 1 x Pillow Heading Icon Icon Icon Icon…" at bounding box center [288, 182] width 165 height 232
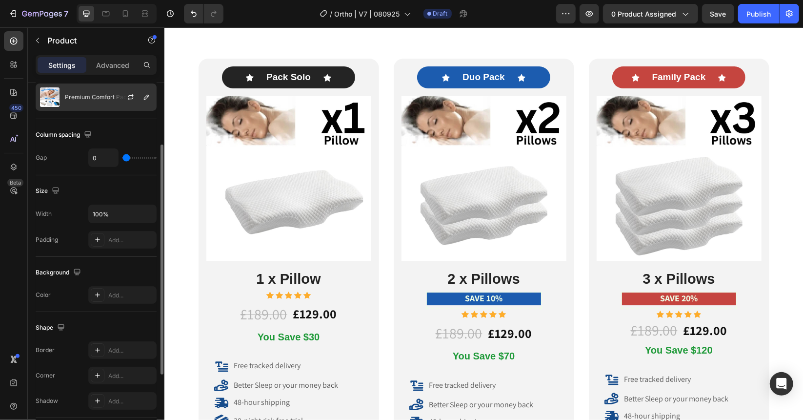
scroll to position [49, 0]
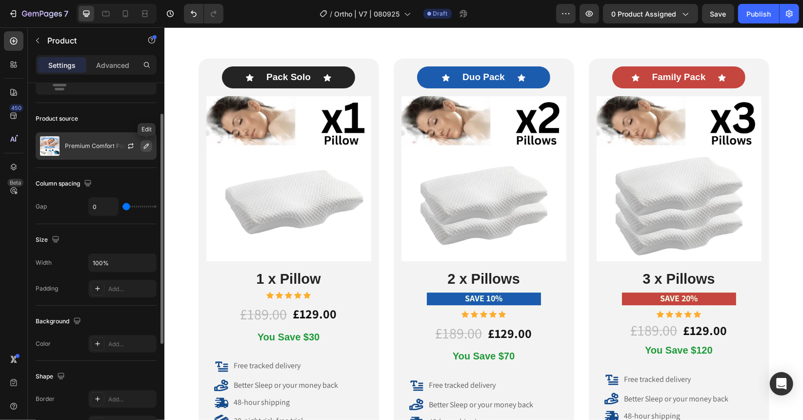
click at [145, 146] on icon "button" at bounding box center [146, 146] width 8 height 8
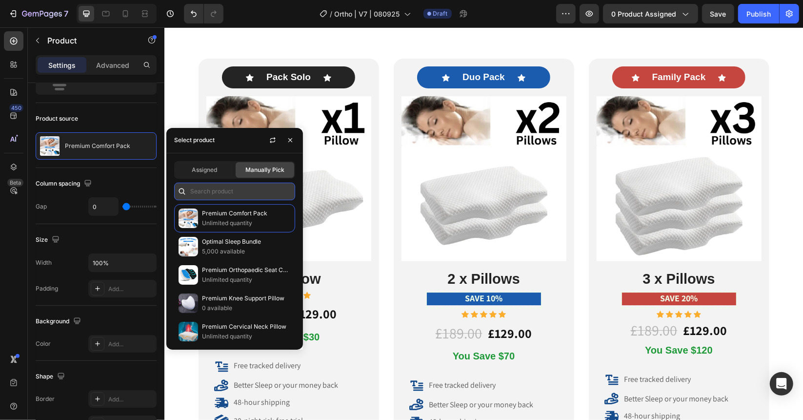
click at [233, 197] on input "text" at bounding box center [234, 191] width 121 height 18
paste input "8627172835497"
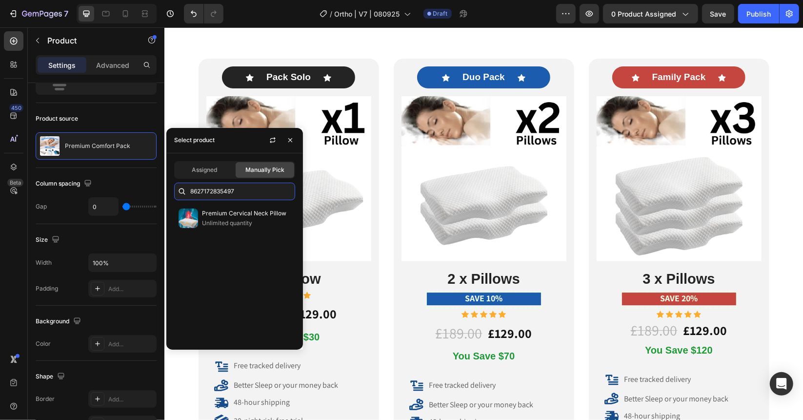
type input "8627172835497"
click at [234, 221] on p "Unlimited quantity" at bounding box center [246, 223] width 89 height 10
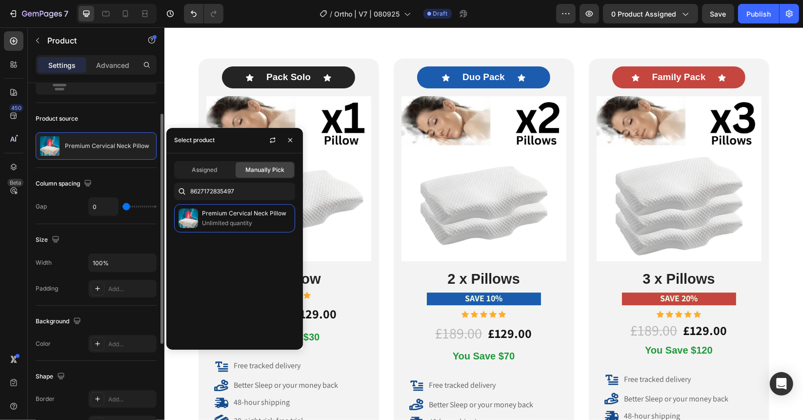
scroll to position [212, 0]
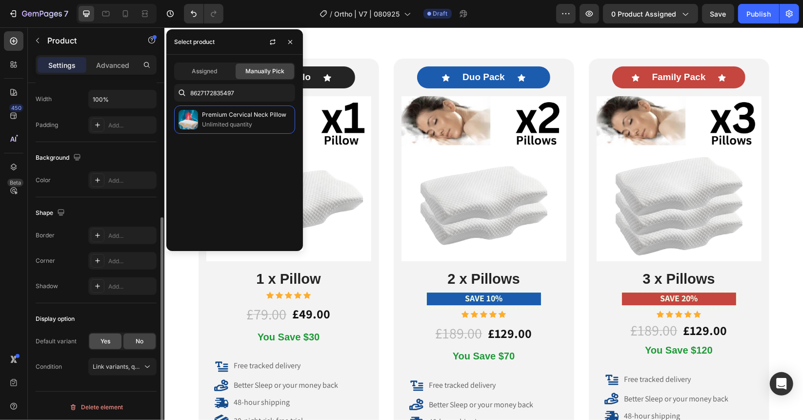
click at [105, 342] on span "Yes" at bounding box center [106, 341] width 10 height 9
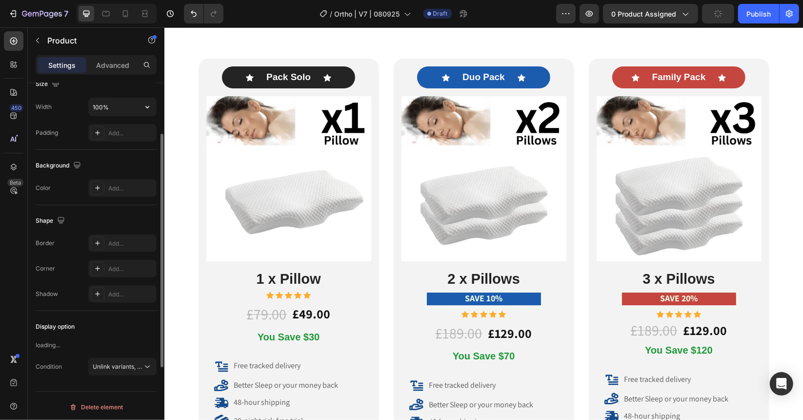
scroll to position [0, 0]
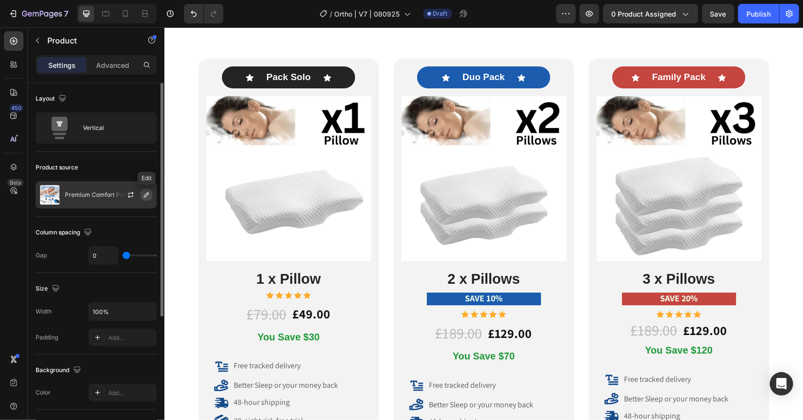
click at [143, 193] on icon "button" at bounding box center [146, 195] width 8 height 8
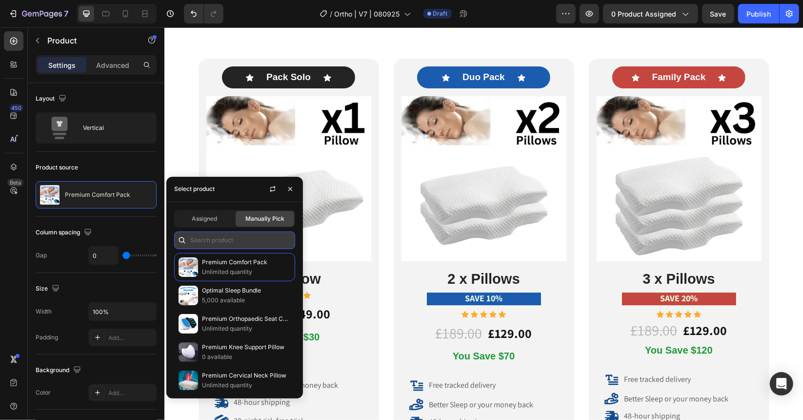
click at [205, 246] on input "text" at bounding box center [234, 240] width 121 height 18
paste input "8627172835497"
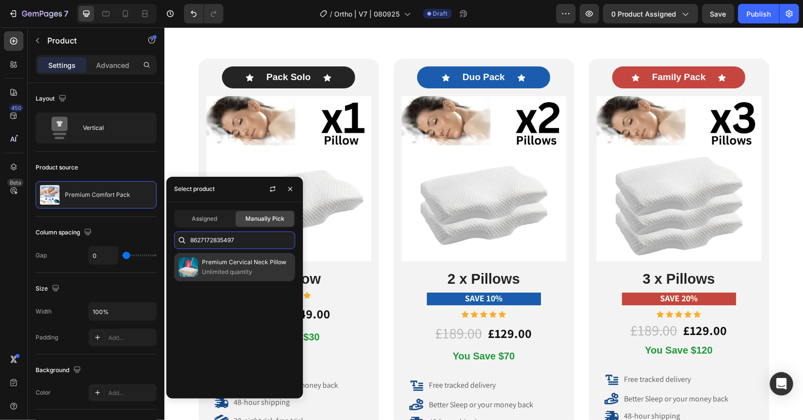
type input "8627172835497"
click at [219, 269] on p "Unlimited quantity" at bounding box center [246, 272] width 89 height 10
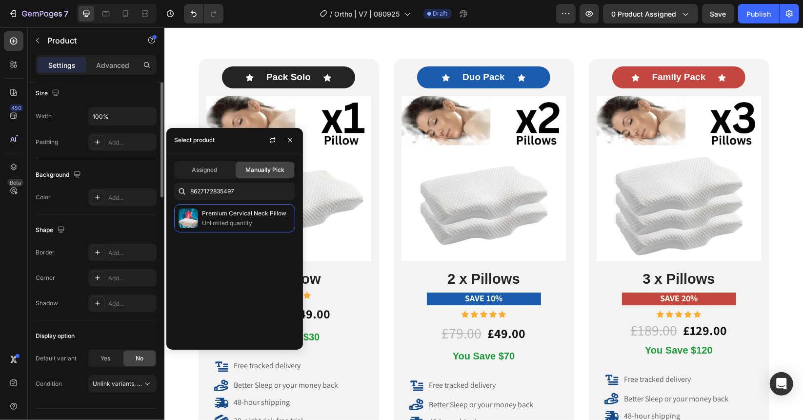
scroll to position [212, 0]
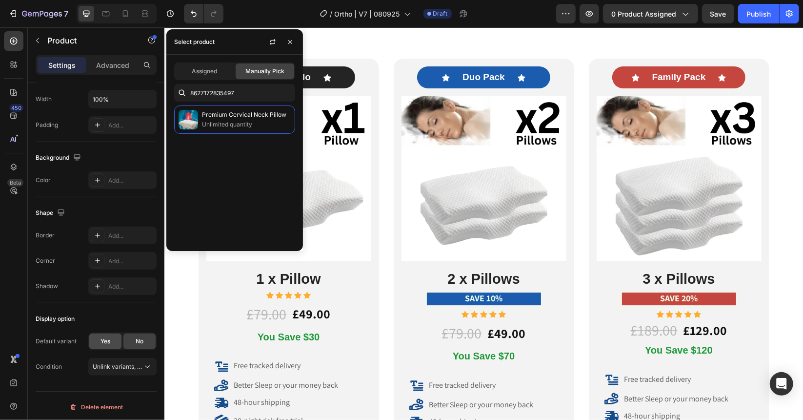
click at [115, 342] on div "Yes" at bounding box center [105, 341] width 32 height 16
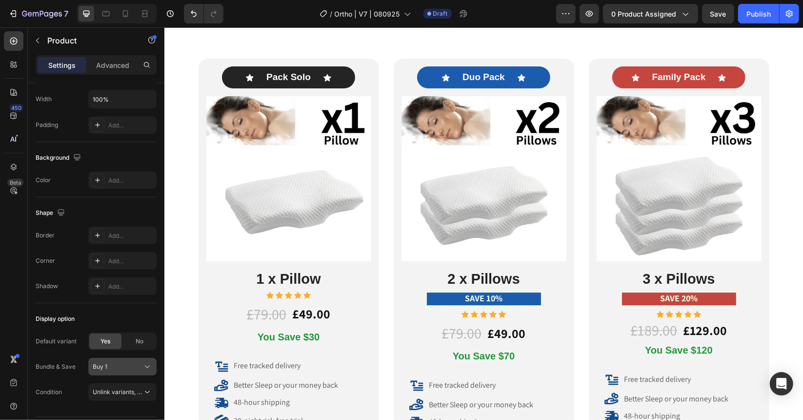
click at [140, 367] on div "Buy 1" at bounding box center [117, 366] width 48 height 9
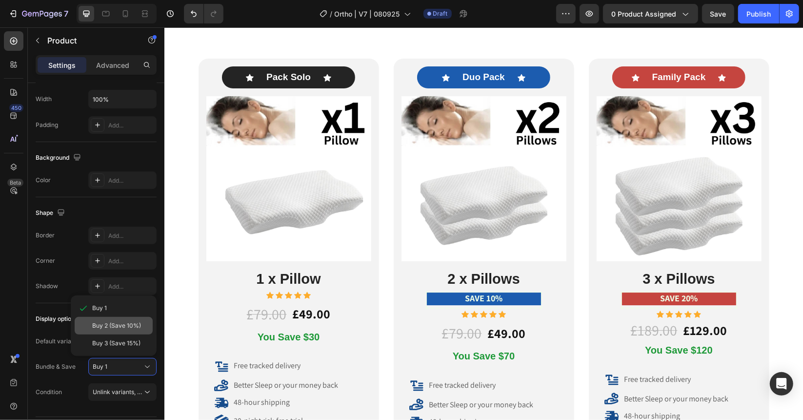
click at [126, 324] on span "Buy 2 (Save 10%)" at bounding box center [116, 325] width 49 height 9
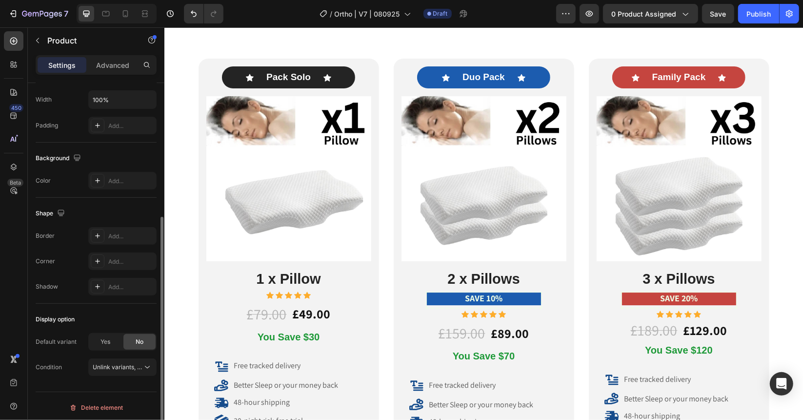
scroll to position [0, 0]
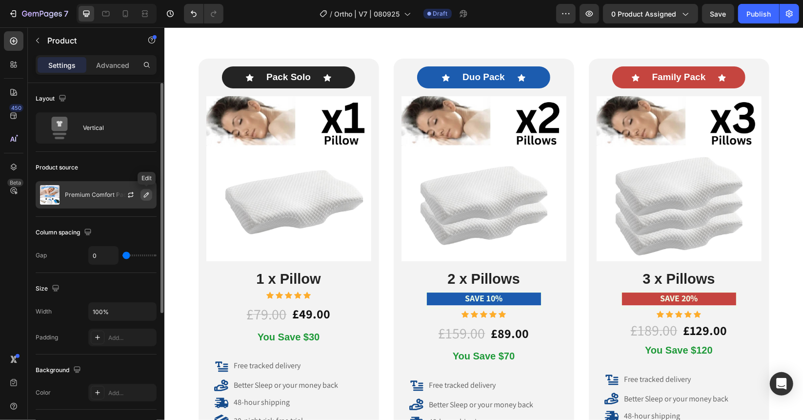
click at [149, 194] on icon "button" at bounding box center [146, 195] width 8 height 8
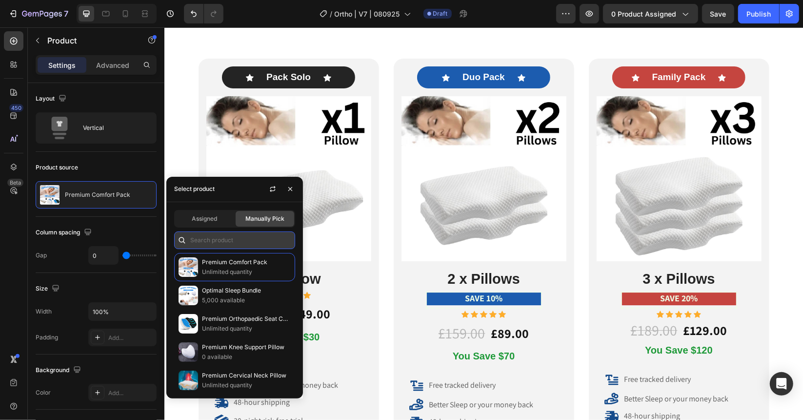
click at [198, 236] on input "text" at bounding box center [234, 240] width 121 height 18
paste input "8627172835497"
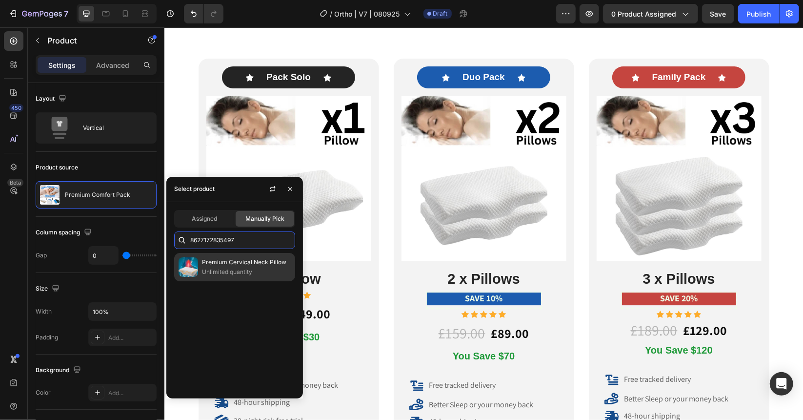
type input "8627172835497"
click at [208, 262] on p "Premium Cervical Neck Pillow" at bounding box center [246, 262] width 89 height 10
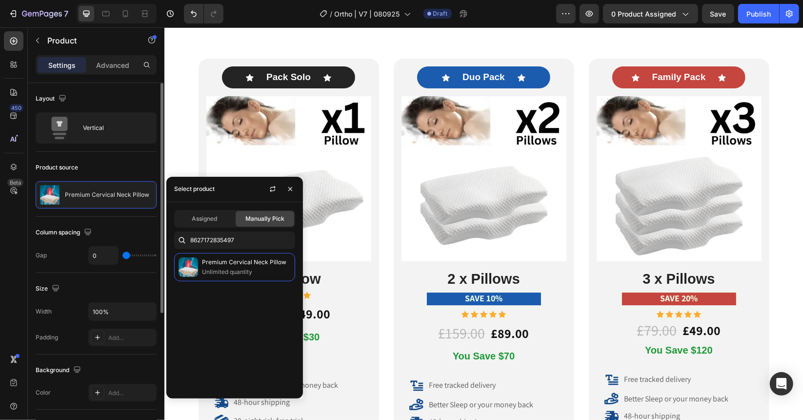
scroll to position [212, 0]
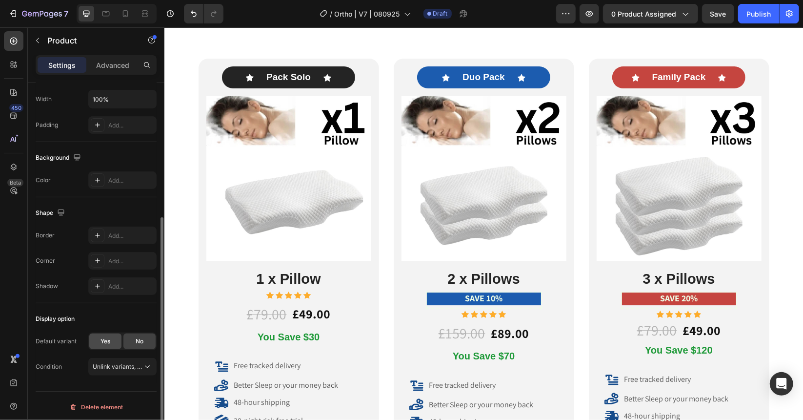
click at [109, 338] on span "Yes" at bounding box center [106, 341] width 10 height 9
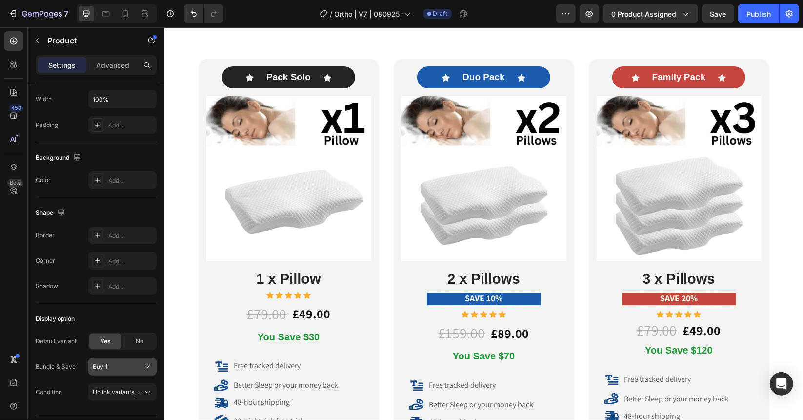
click at [149, 364] on icon at bounding box center [147, 367] width 10 height 10
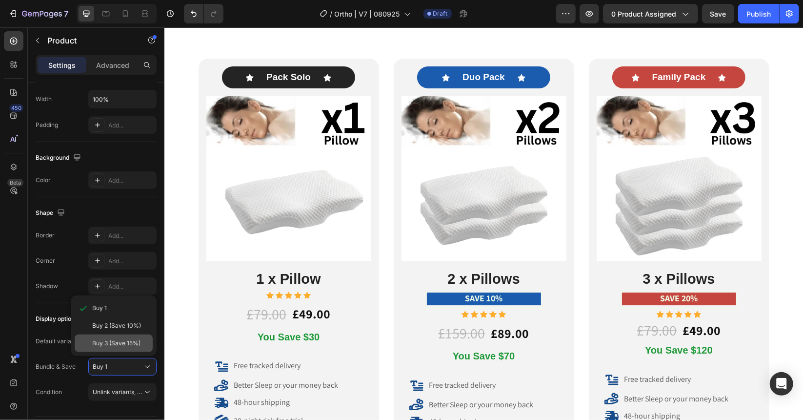
click at [131, 341] on span "Buy 3 (Save 15%)" at bounding box center [116, 343] width 48 height 9
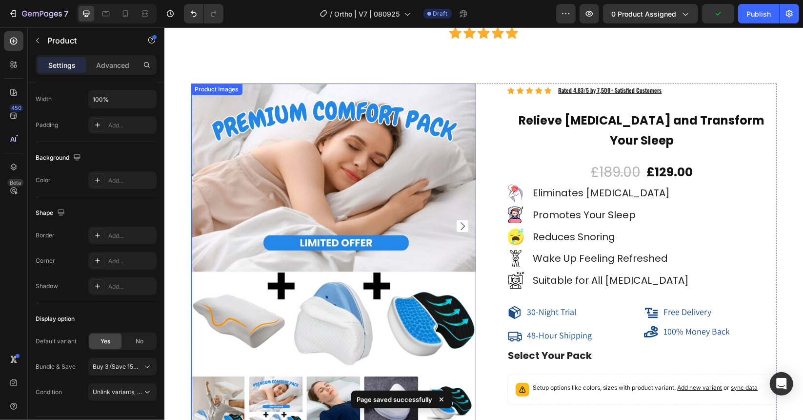
scroll to position [8124, 0]
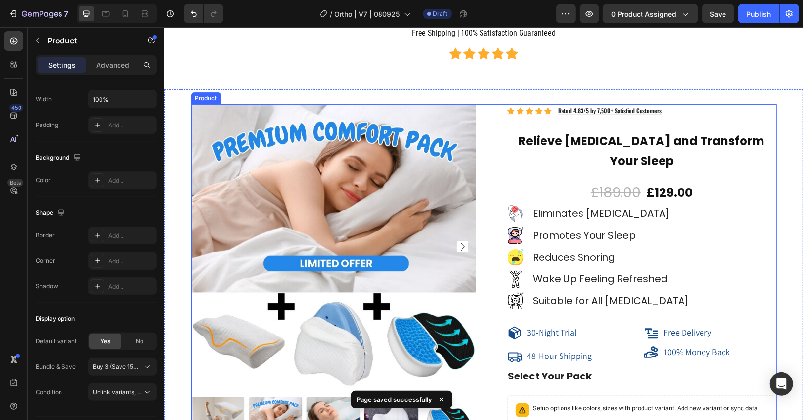
click at [485, 103] on div "Product Images Icon Icon Icon Icon Icon Icon List Hoz Rated 4.83/5 by 7,500+ Sa…" at bounding box center [484, 325] width 586 height 444
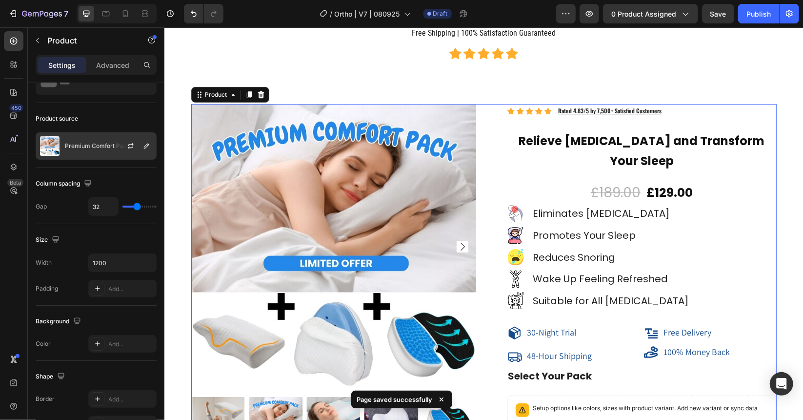
scroll to position [0, 0]
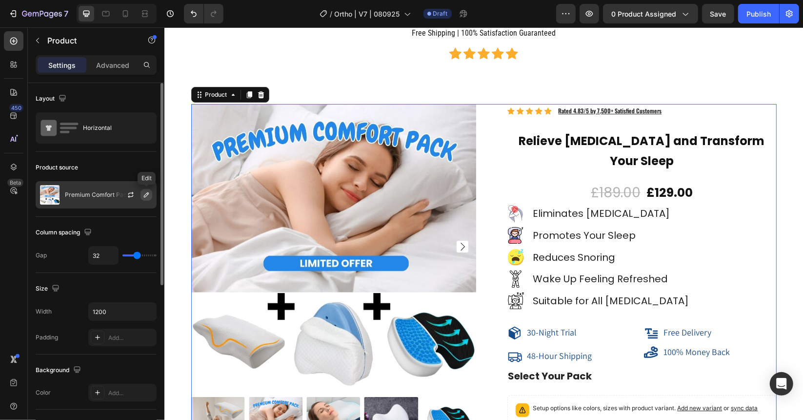
click at [151, 193] on button "button" at bounding box center [147, 195] width 12 height 12
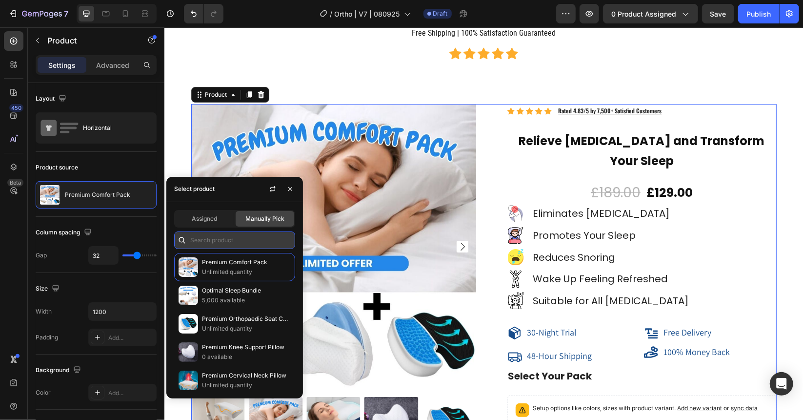
click at [212, 242] on input "text" at bounding box center [234, 240] width 121 height 18
paste input "8627172835497"
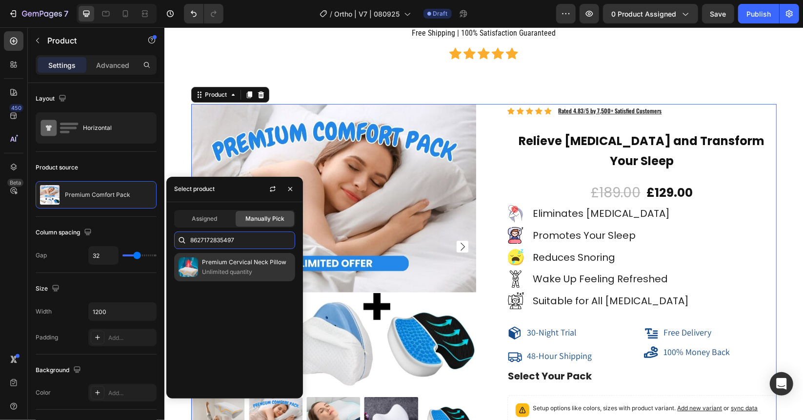
type input "8627172835497"
click at [207, 259] on p "Premium Cervical Neck Pillow" at bounding box center [246, 262] width 89 height 10
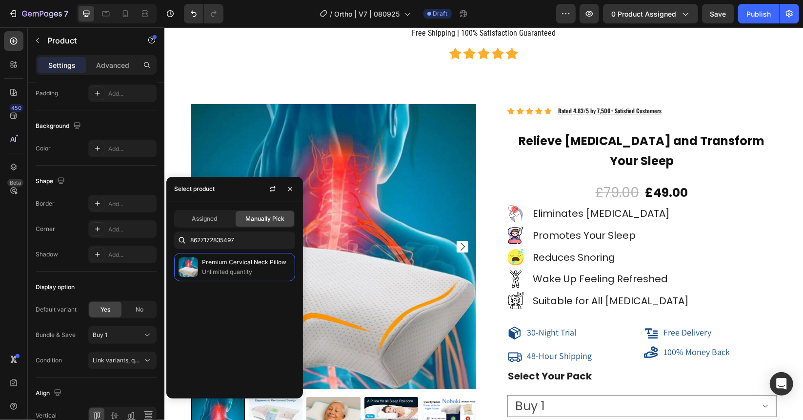
scroll to position [293, 0]
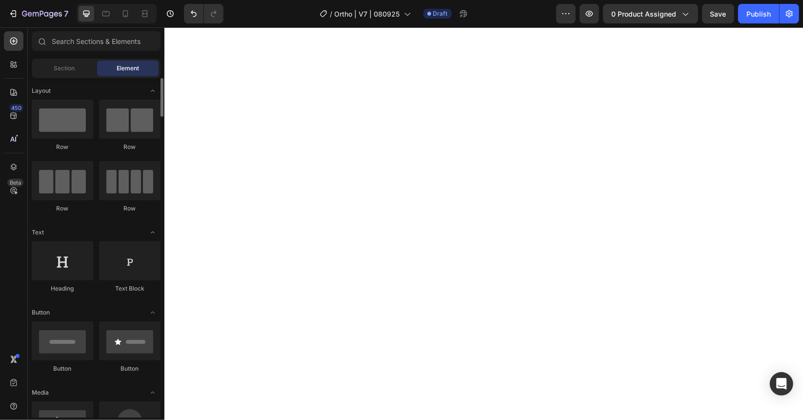
scroll to position [0, 0]
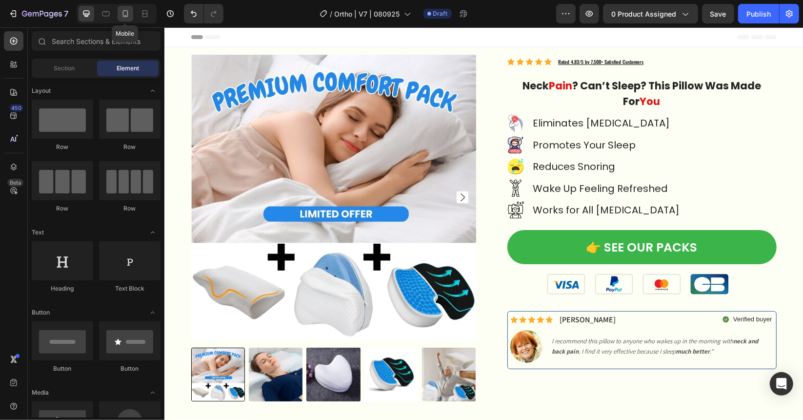
click at [121, 9] on icon at bounding box center [126, 14] width 10 height 10
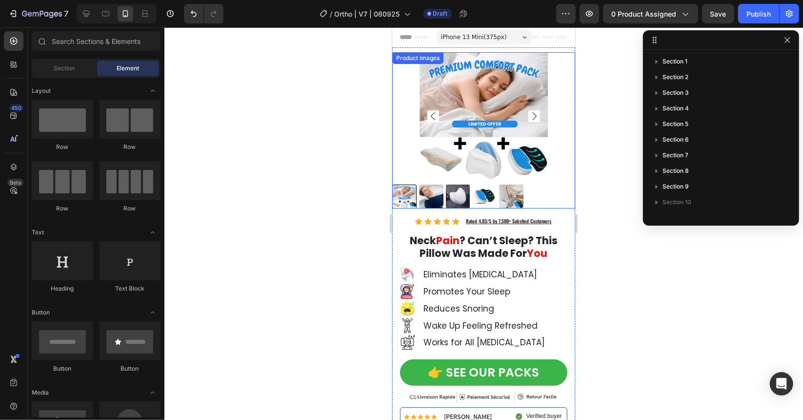
drag, startPoint x: 591, startPoint y: 80, endPoint x: 95, endPoint y: 55, distance: 496.4
click at [591, 80] on div at bounding box center [483, 223] width 639 height 392
click at [408, 61] on div "Product Images" at bounding box center [417, 57] width 47 height 9
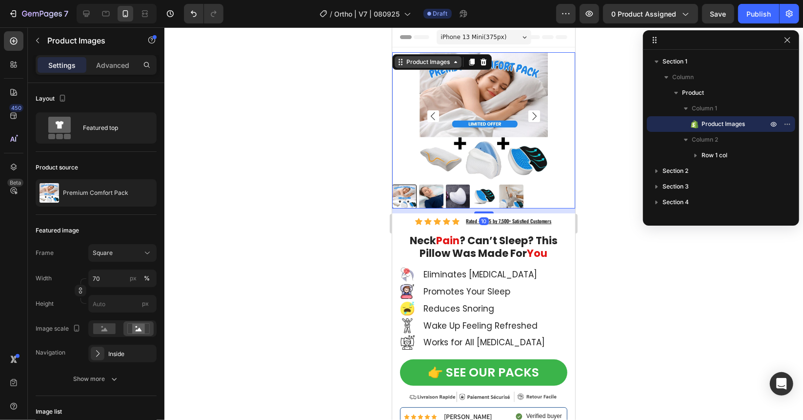
click at [457, 66] on div "Product Images" at bounding box center [427, 62] width 67 height 12
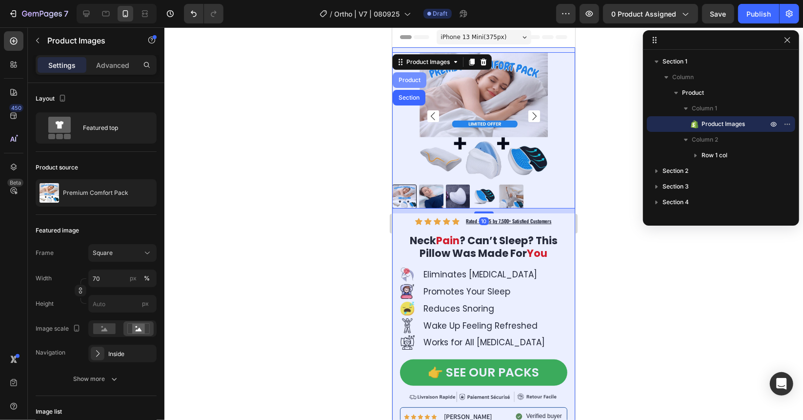
drag, startPoint x: 406, startPoint y: 81, endPoint x: 644, endPoint y: 139, distance: 244.2
click at [406, 81] on div "Product" at bounding box center [409, 80] width 26 height 6
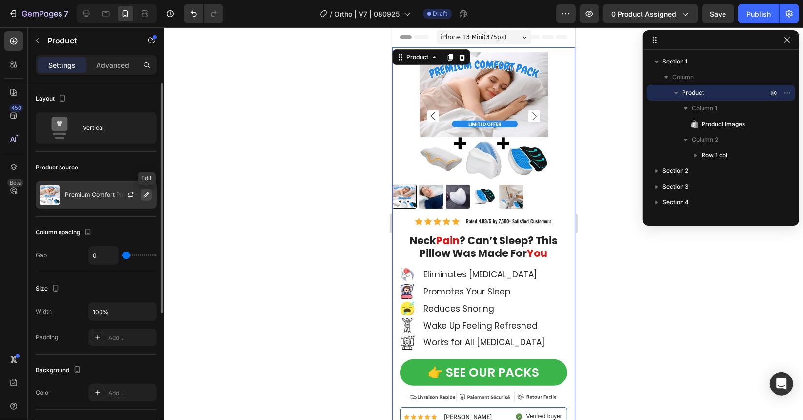
click at [146, 193] on icon "button" at bounding box center [146, 195] width 8 height 8
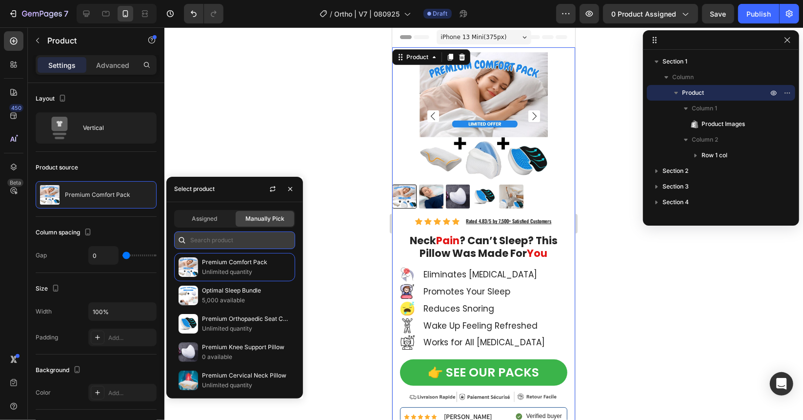
click at [210, 243] on input "text" at bounding box center [234, 240] width 121 height 18
paste input "8627172835497"
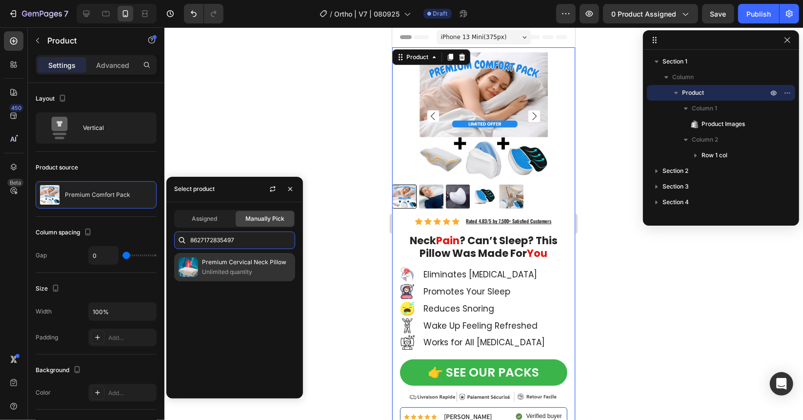
type input "8627172835497"
click at [220, 260] on p "Premium Cervical Neck Pillow" at bounding box center [246, 262] width 89 height 10
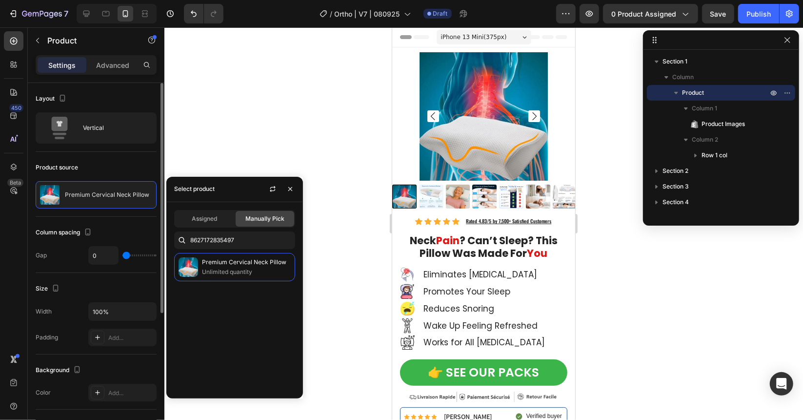
scroll to position [212, 0]
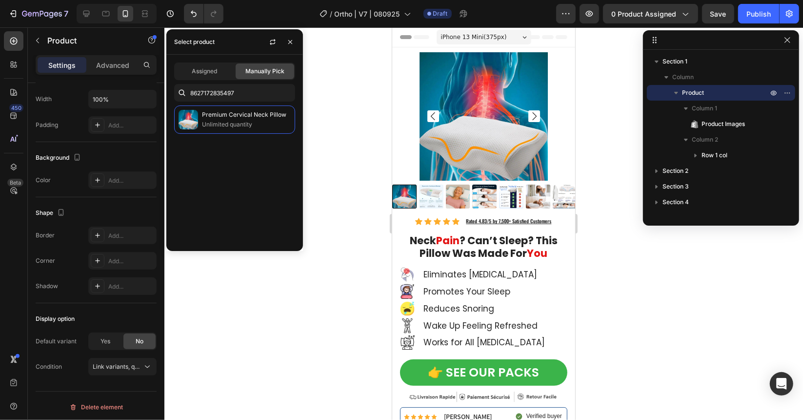
click at [285, 331] on div at bounding box center [483, 223] width 639 height 392
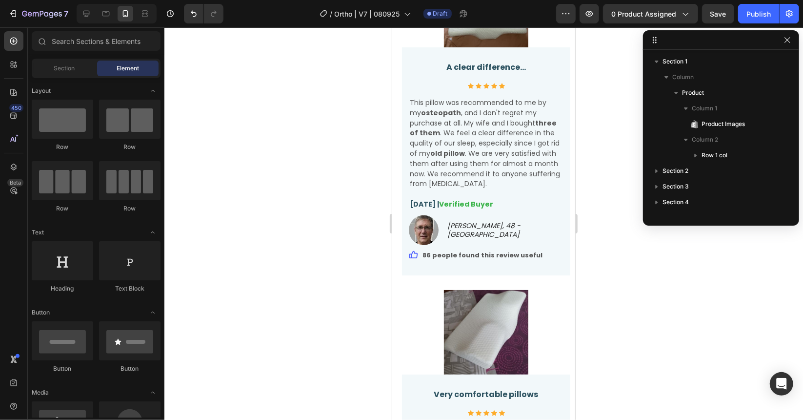
scroll to position [3014, 0]
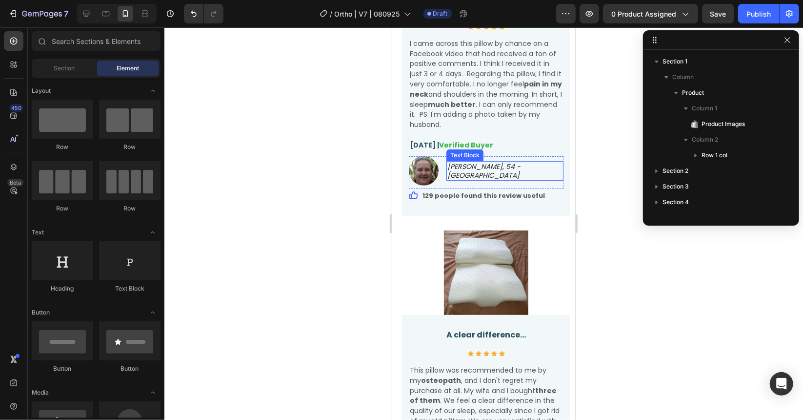
click at [485, 169] on icon "[PERSON_NAME], 54 - [GEOGRAPHIC_DATA]" at bounding box center [483, 170] width 73 height 19
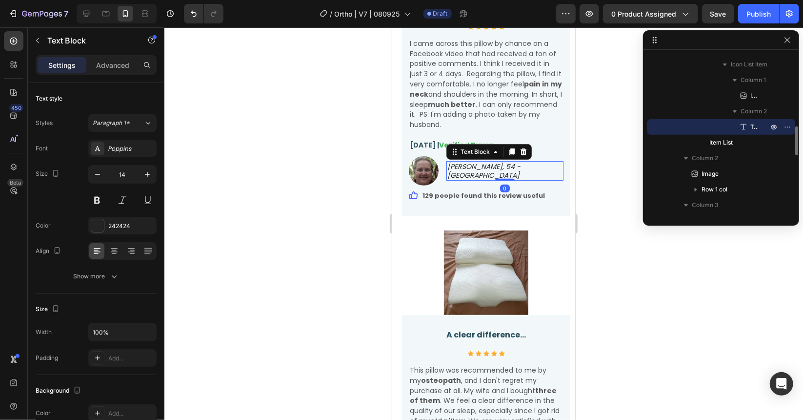
click at [507, 168] on icon "[PERSON_NAME], 54 - [GEOGRAPHIC_DATA]" at bounding box center [483, 170] width 73 height 19
click at [514, 168] on p "[PERSON_NAME], 54 - [GEOGRAPHIC_DATA]" at bounding box center [504, 171] width 115 height 18
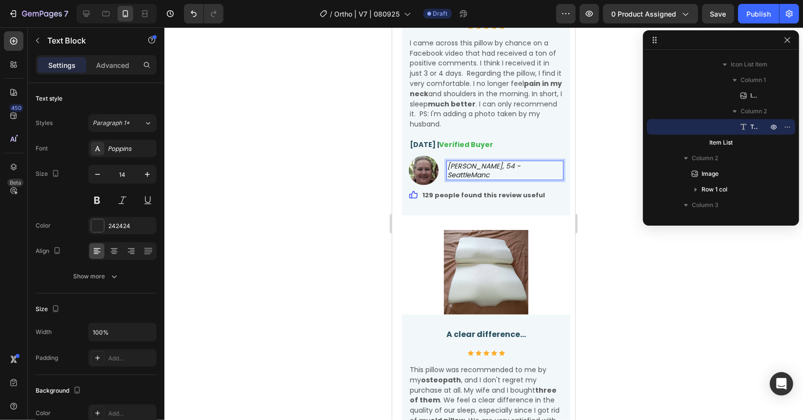
scroll to position [3014, 0]
click at [513, 163] on icon "[PERSON_NAME], 54 - [GEOGRAPHIC_DATA]" at bounding box center [483, 170] width 73 height 19
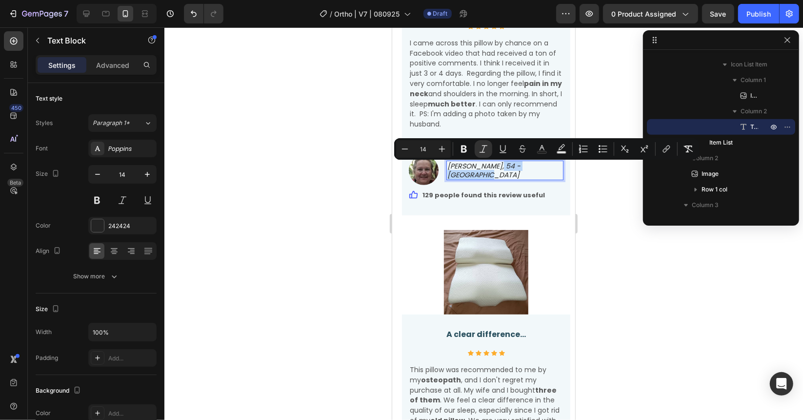
drag, startPoint x: 513, startPoint y: 163, endPoint x: 507, endPoint y: 165, distance: 7.1
click at [507, 165] on icon "[PERSON_NAME], 54 - [GEOGRAPHIC_DATA]" at bounding box center [483, 170] width 73 height 19
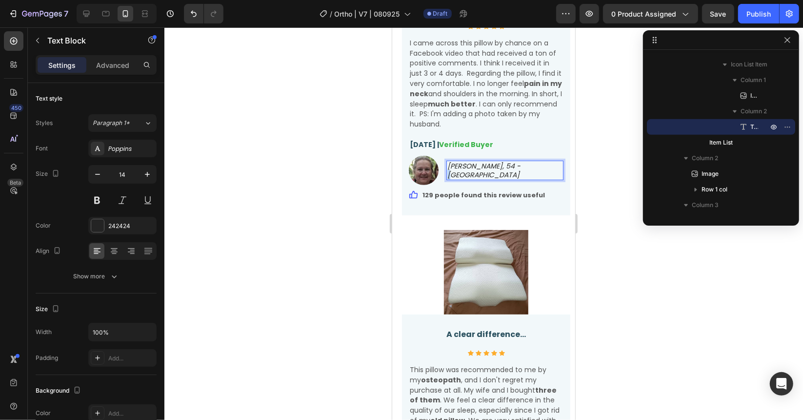
click at [511, 169] on icon "[PERSON_NAME], 54 - [GEOGRAPHIC_DATA]" at bounding box center [483, 170] width 73 height 19
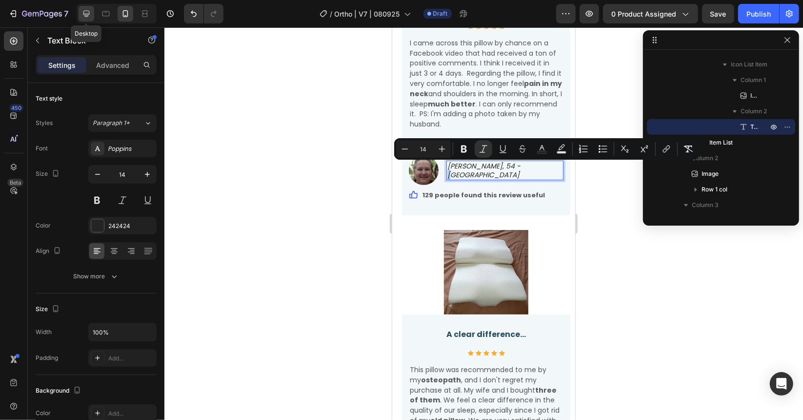
click at [90, 17] on icon at bounding box center [86, 14] width 10 height 10
type input "16"
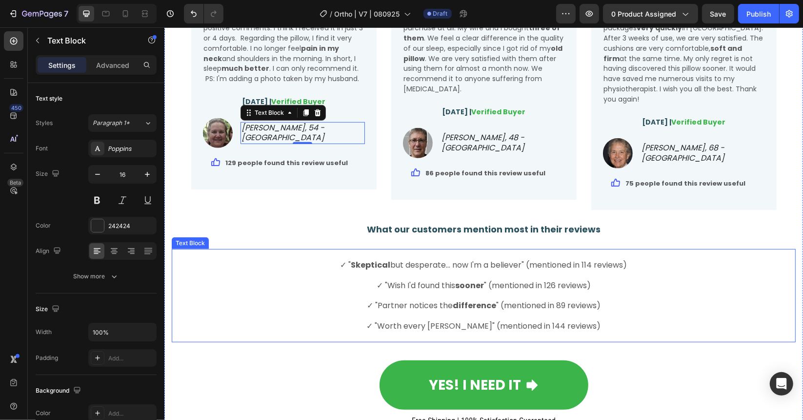
scroll to position [3305, 0]
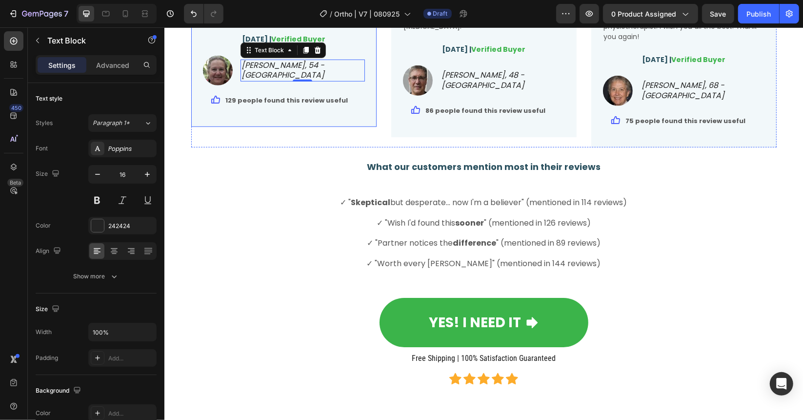
click at [283, 83] on li "Image [PERSON_NAME], 54 - SeattleManchester Text Block 0" at bounding box center [284, 70] width 162 height 30
click at [264, 77] on icon "[PERSON_NAME], 54 - [GEOGRAPHIC_DATA]" at bounding box center [282, 69] width 83 height 21
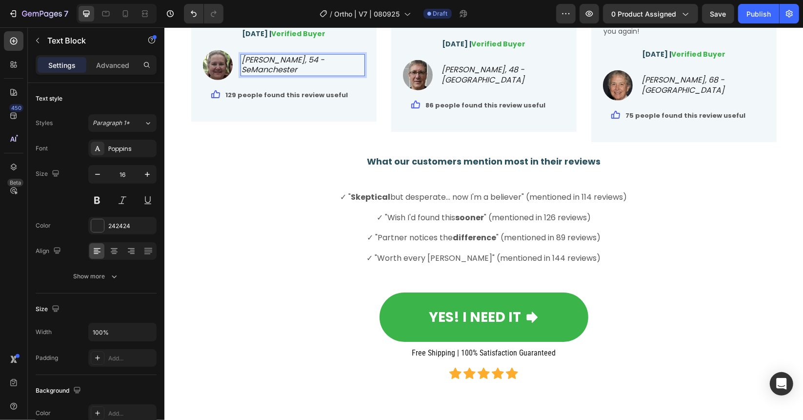
scroll to position [3310, 0]
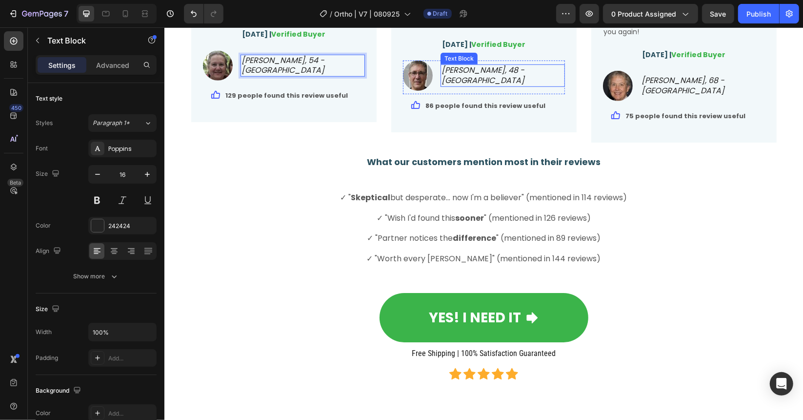
click at [482, 68] on icon "[PERSON_NAME], 48 - [GEOGRAPHIC_DATA]" at bounding box center [482, 74] width 83 height 21
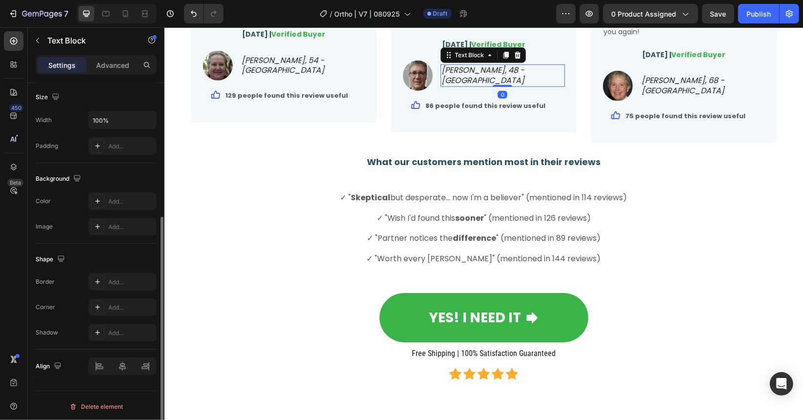
click at [513, 67] on p "[PERSON_NAME], 48 - [GEOGRAPHIC_DATA]" at bounding box center [502, 75] width 122 height 20
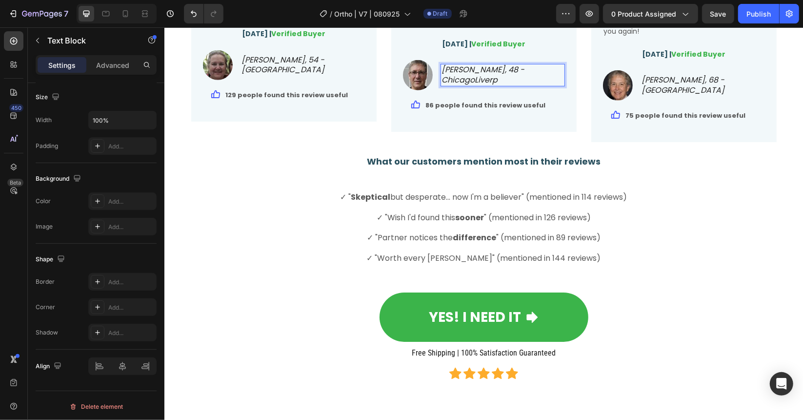
scroll to position [3311, 0]
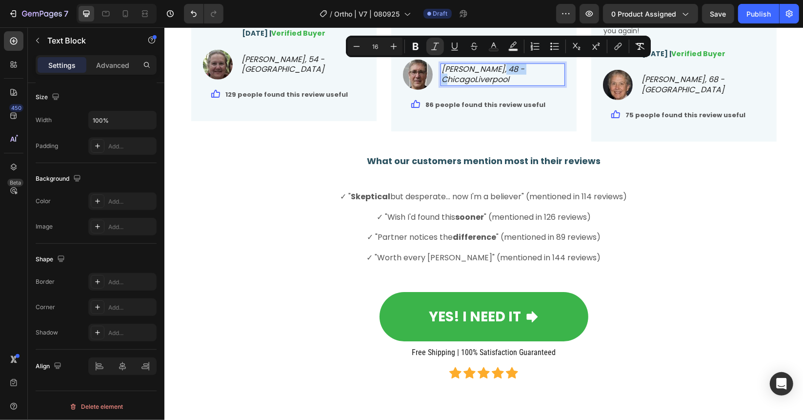
drag, startPoint x: 514, startPoint y: 66, endPoint x: 481, endPoint y: 69, distance: 33.3
click at [481, 69] on icon "[PERSON_NAME], 48 - ChicagoLiverpool" at bounding box center [482, 73] width 83 height 21
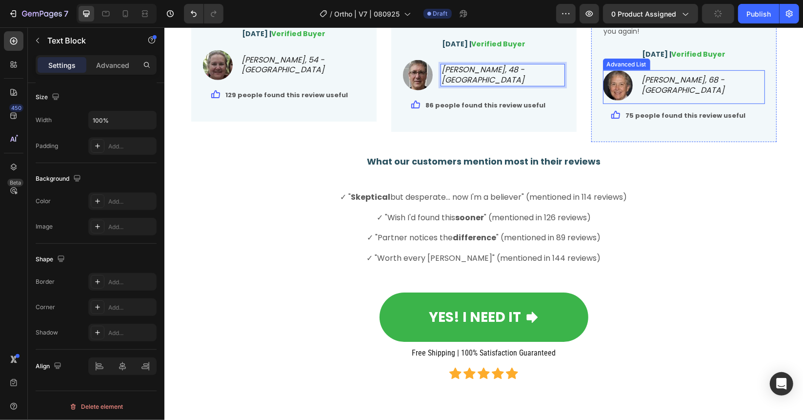
scroll to position [3310, 0]
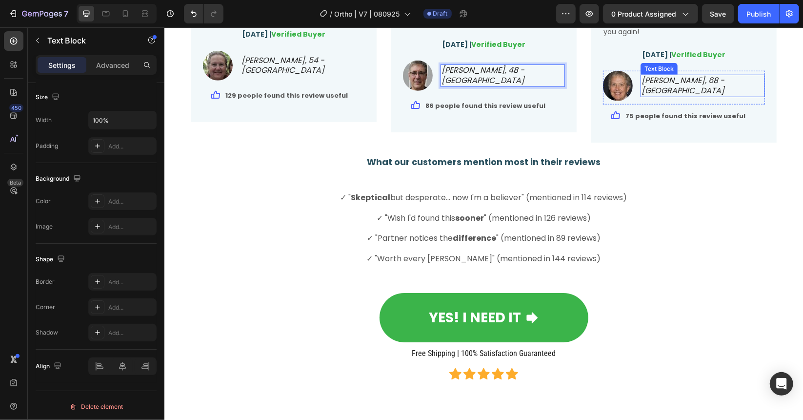
click at [703, 74] on icon "[PERSON_NAME], 68 - [GEOGRAPHIC_DATA]" at bounding box center [682, 84] width 83 height 21
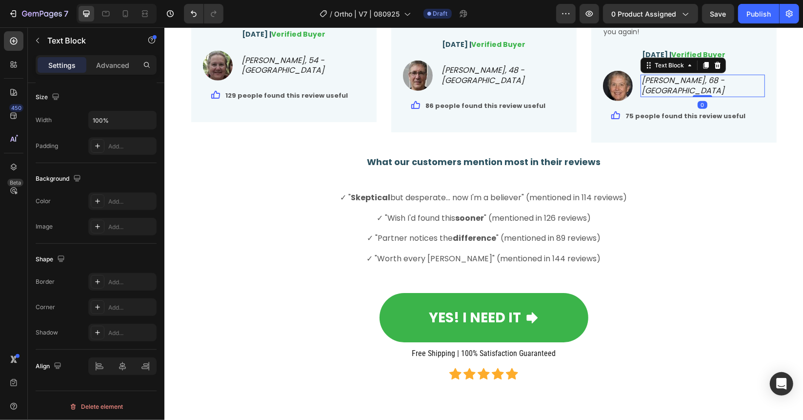
click at [715, 76] on icon "[PERSON_NAME], 68 - [GEOGRAPHIC_DATA]" at bounding box center [682, 84] width 83 height 21
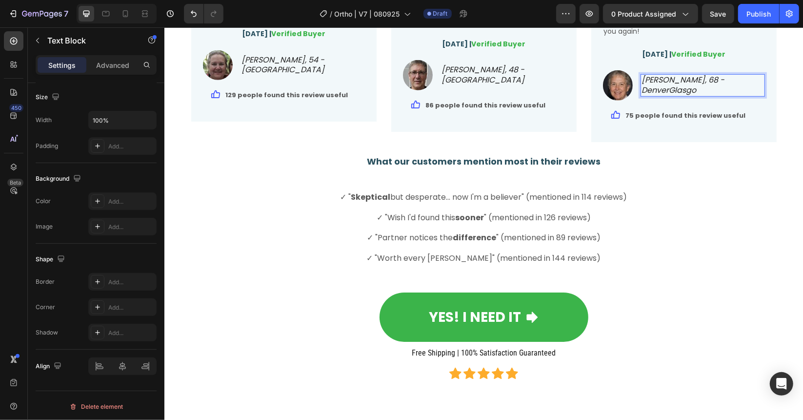
scroll to position [3311, 0]
click at [718, 78] on icon "[PERSON_NAME], 68 - DenverGlasgow" at bounding box center [682, 83] width 83 height 21
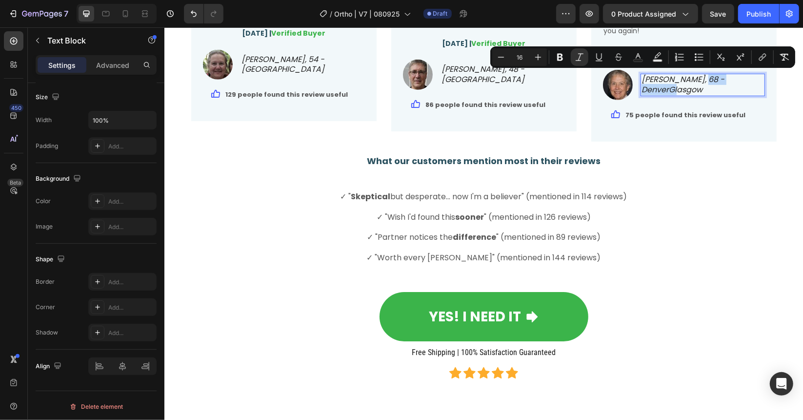
click at [713, 80] on icon "[PERSON_NAME], 68 - DenverGlasgow" at bounding box center [682, 83] width 83 height 21
drag, startPoint x: 719, startPoint y: 75, endPoint x: 692, endPoint y: 79, distance: 27.1
click at [692, 79] on icon "[PERSON_NAME], 68 - DenverGlasgow" at bounding box center [682, 83] width 83 height 21
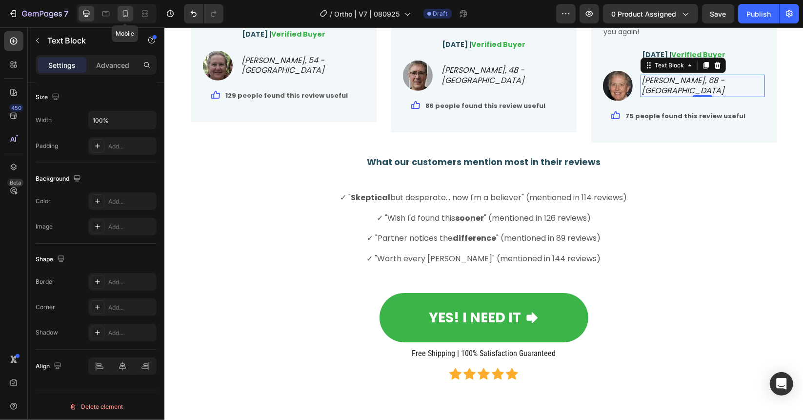
click at [126, 13] on icon at bounding box center [126, 14] width 10 height 10
type input "14"
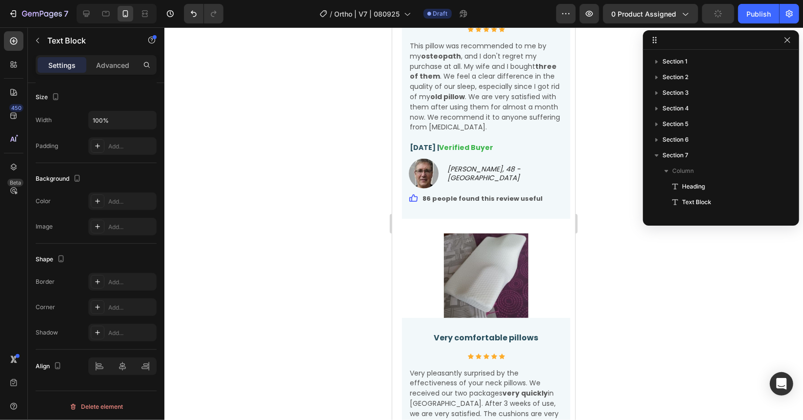
scroll to position [403, 0]
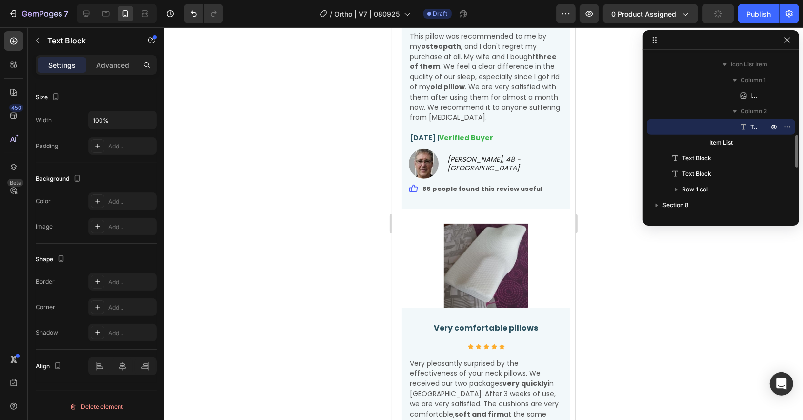
click at [277, 195] on div at bounding box center [483, 223] width 639 height 392
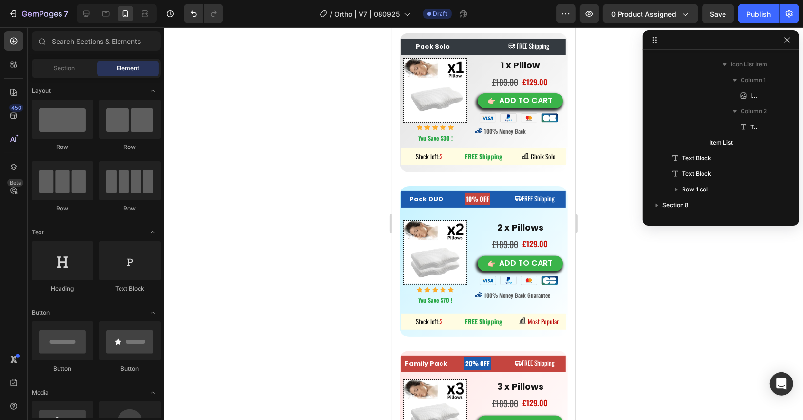
scroll to position [5735, 0]
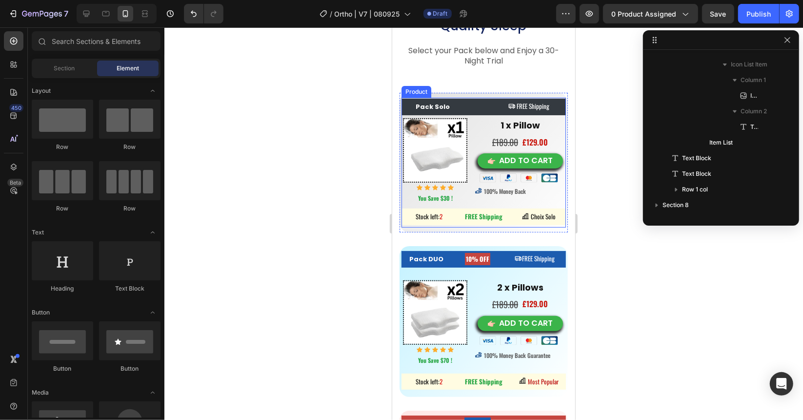
click at [405, 227] on div "Pack Solo Button Heading FREE Shipping Button Row Image Icon Icon Icon Icon Ico…" at bounding box center [483, 162] width 164 height 130
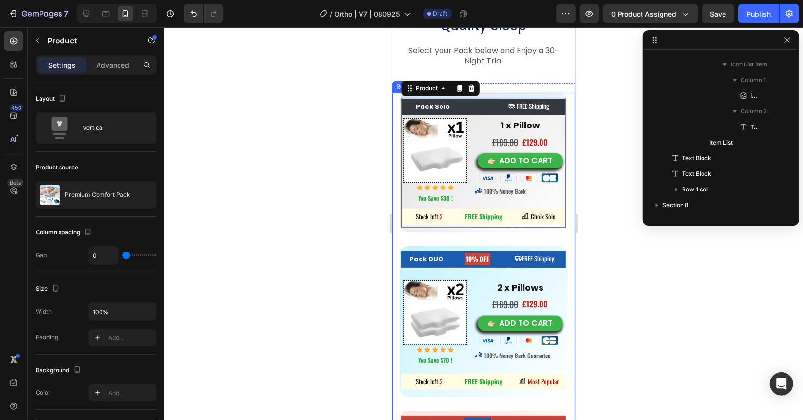
scroll to position [669, 0]
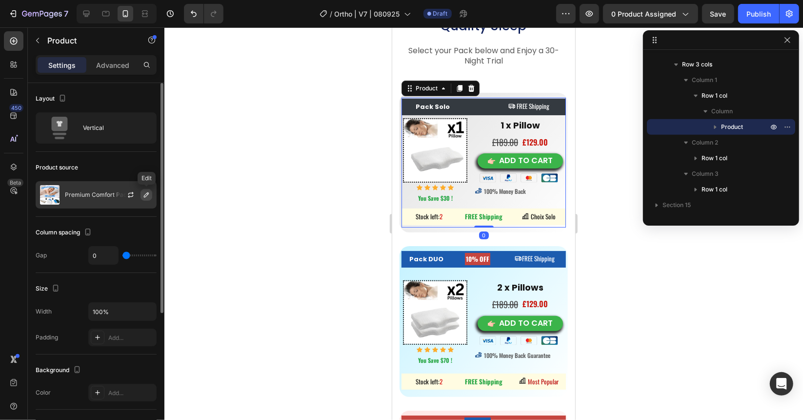
click at [147, 192] on icon "button" at bounding box center [146, 194] width 5 height 5
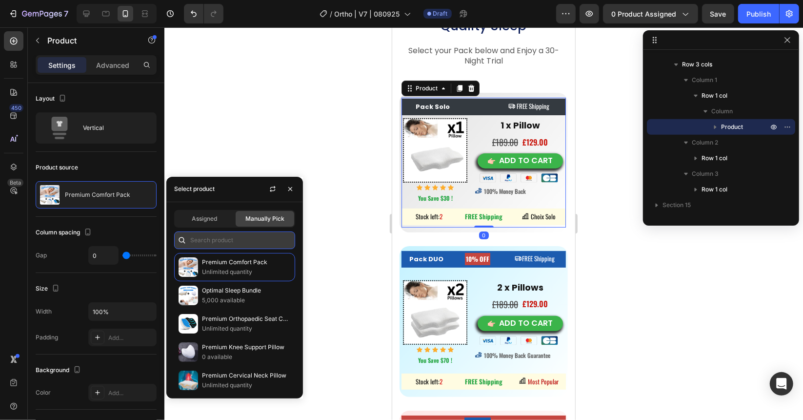
click at [211, 241] on input "text" at bounding box center [234, 240] width 121 height 18
paste input "8627172835497"
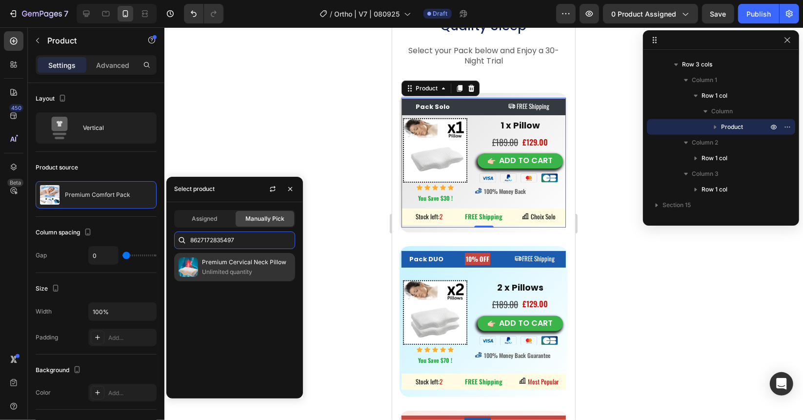
type input "8627172835497"
click at [230, 265] on p "Premium Cervical Neck Pillow" at bounding box center [246, 262] width 89 height 10
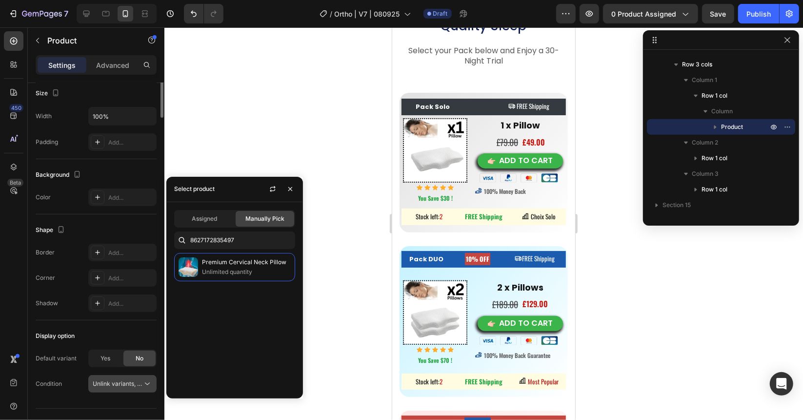
scroll to position [212, 0]
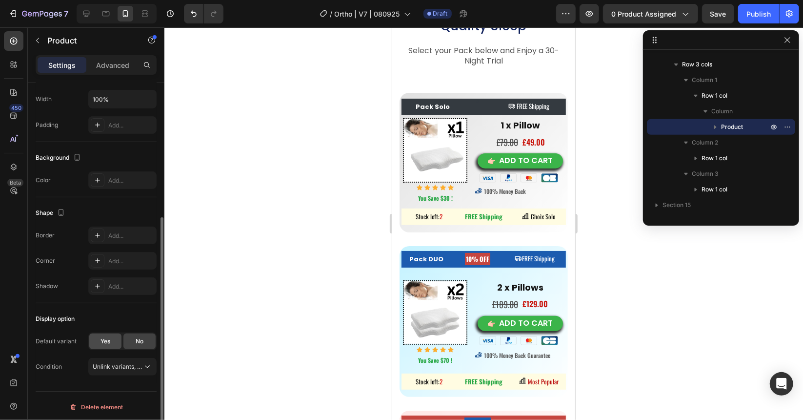
click at [115, 338] on div "Yes" at bounding box center [105, 341] width 32 height 16
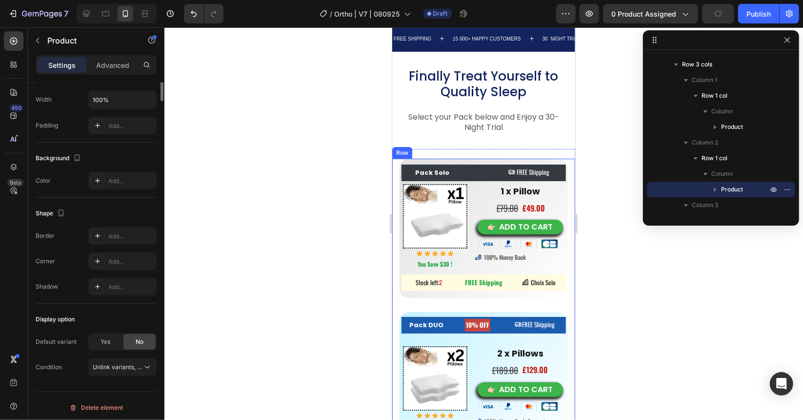
scroll to position [0, 0]
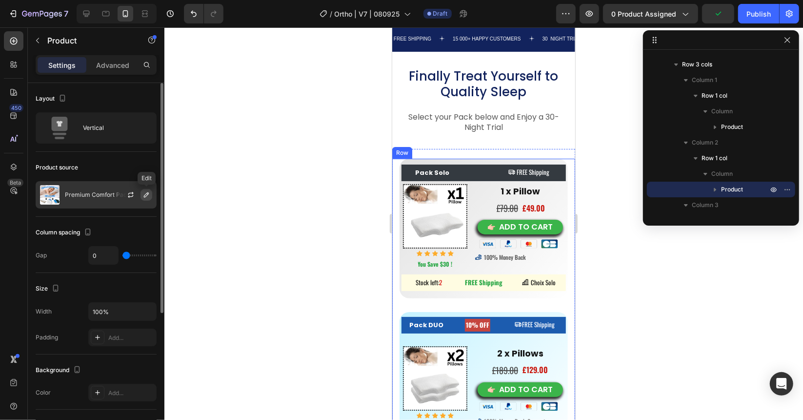
click at [145, 192] on icon "button" at bounding box center [146, 195] width 8 height 8
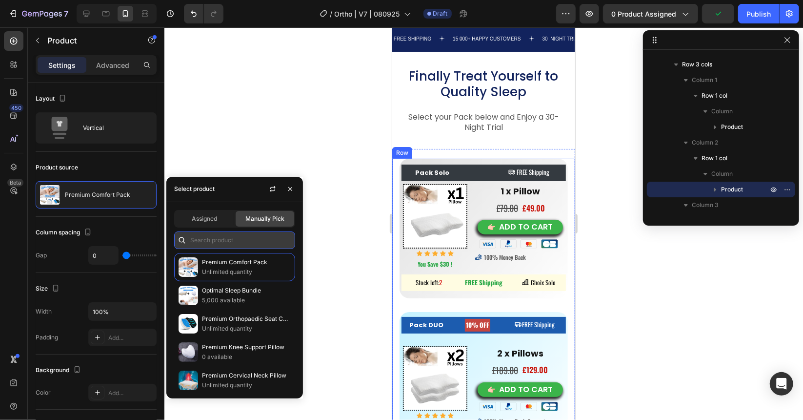
click at [207, 240] on input "text" at bounding box center [234, 240] width 121 height 18
paste input "8627172835497"
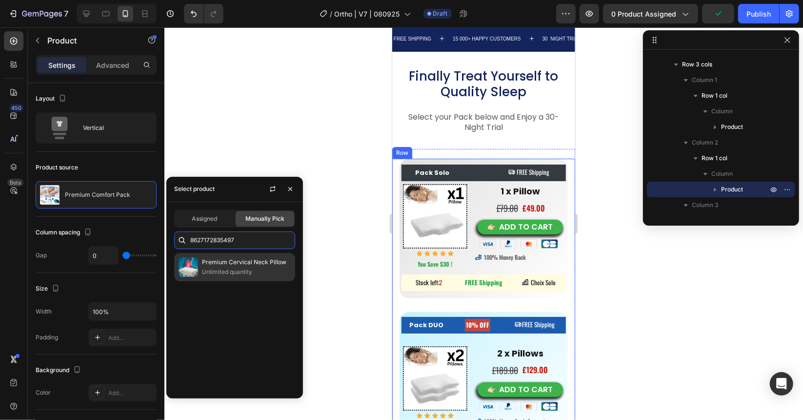
type input "8627172835497"
click at [208, 267] on p "Unlimited quantity" at bounding box center [246, 272] width 89 height 10
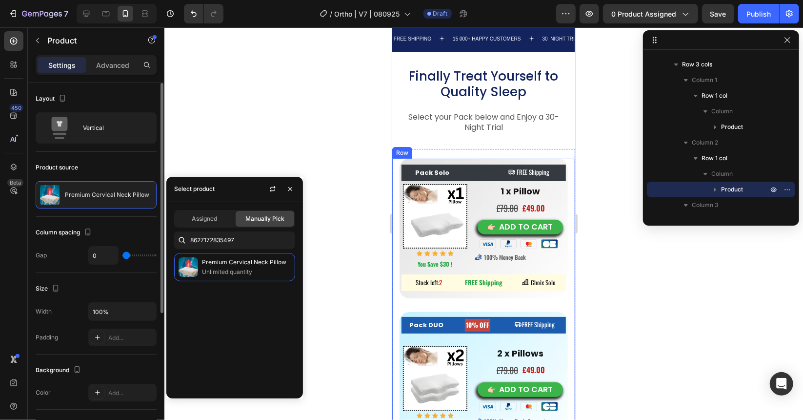
scroll to position [212, 0]
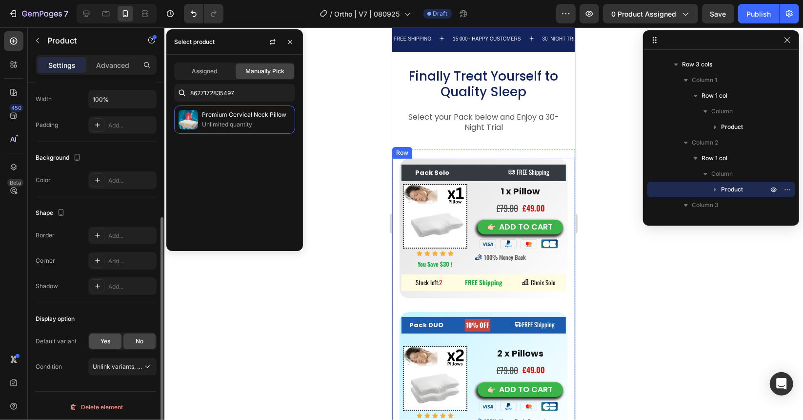
click at [102, 338] on span "Yes" at bounding box center [106, 341] width 10 height 9
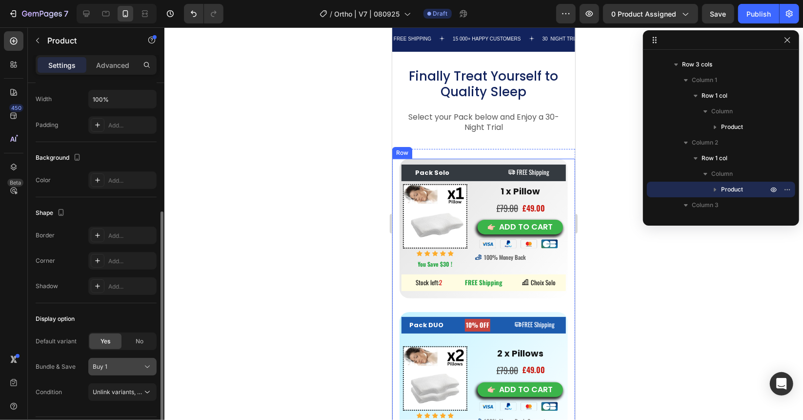
click at [141, 365] on div "Buy 1" at bounding box center [123, 367] width 60 height 10
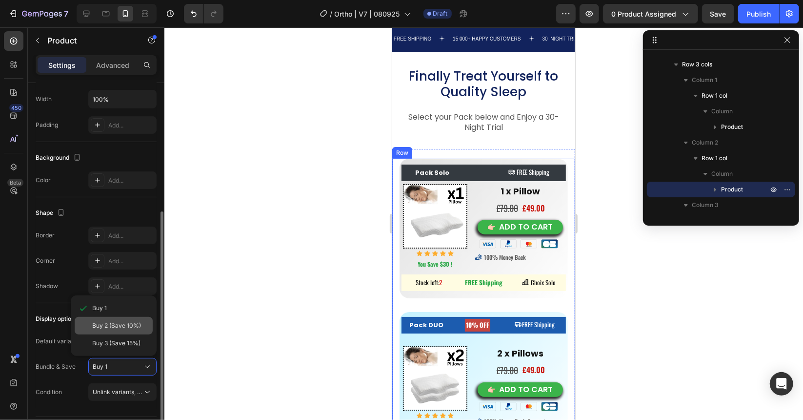
click at [123, 324] on span "Buy 2 (Save 10%)" at bounding box center [116, 325] width 49 height 9
drag, startPoint x: 297, startPoint y: 284, endPoint x: 307, endPoint y: 280, distance: 10.7
click at [298, 284] on div at bounding box center [483, 223] width 639 height 392
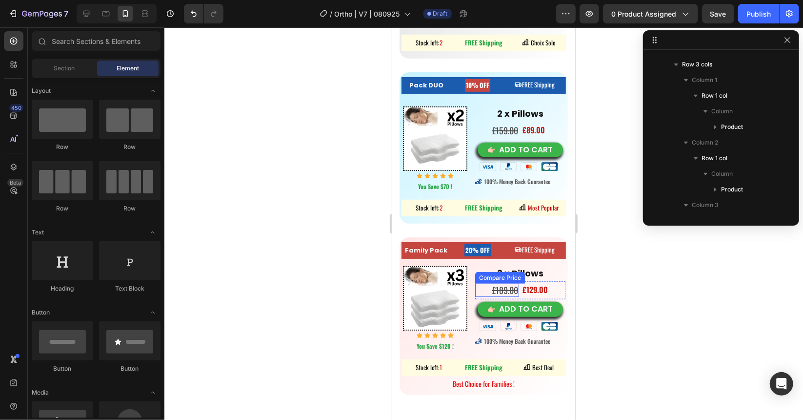
scroll to position [6077, 0]
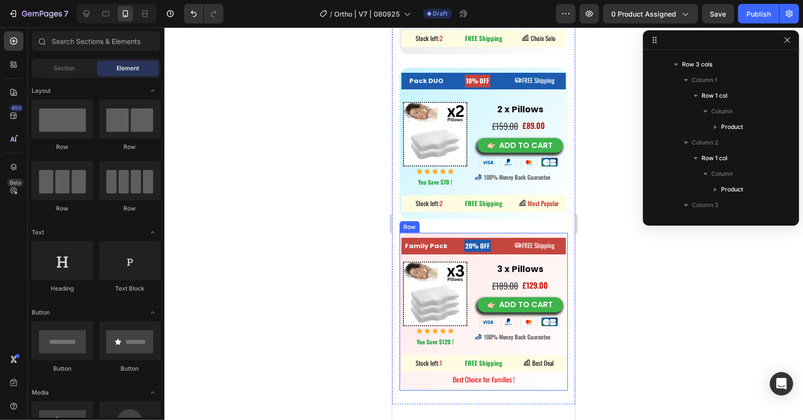
click at [399, 264] on div "Family Pack Button 20% OFF Heading FREE Shipping Button Row Image Icon Icon Ico…" at bounding box center [483, 311] width 168 height 158
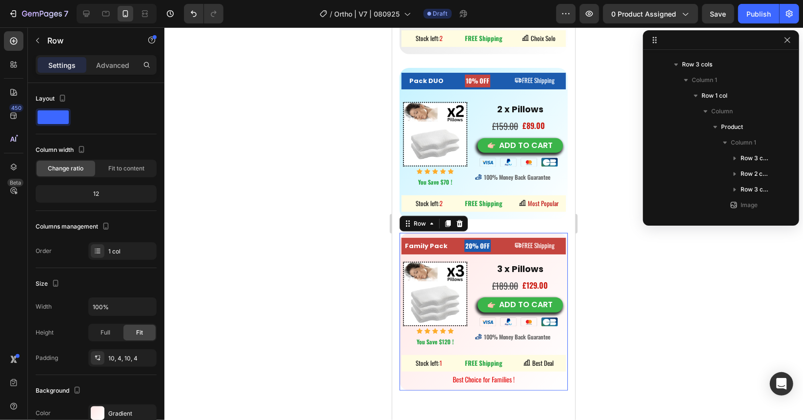
scroll to position [981, 0]
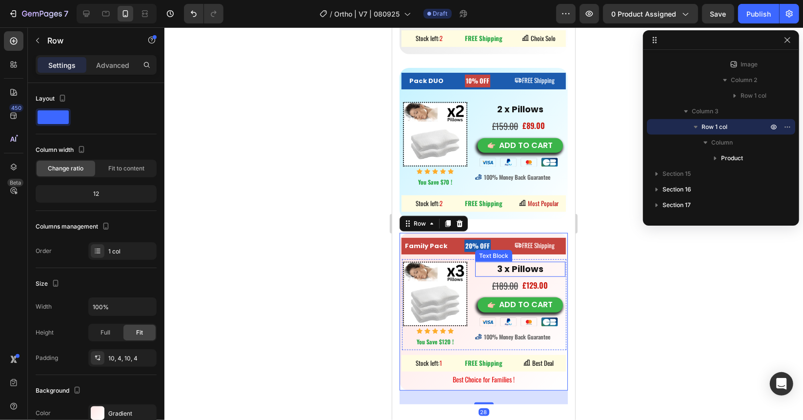
click at [478, 265] on p "3 x Pillows" at bounding box center [520, 268] width 88 height 13
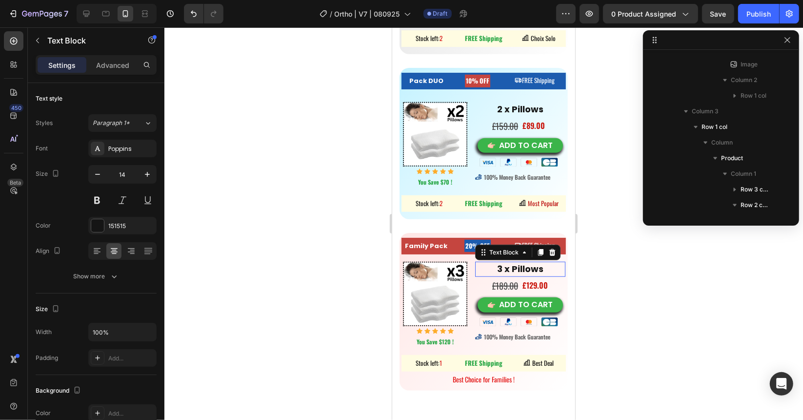
scroll to position [1153, 0]
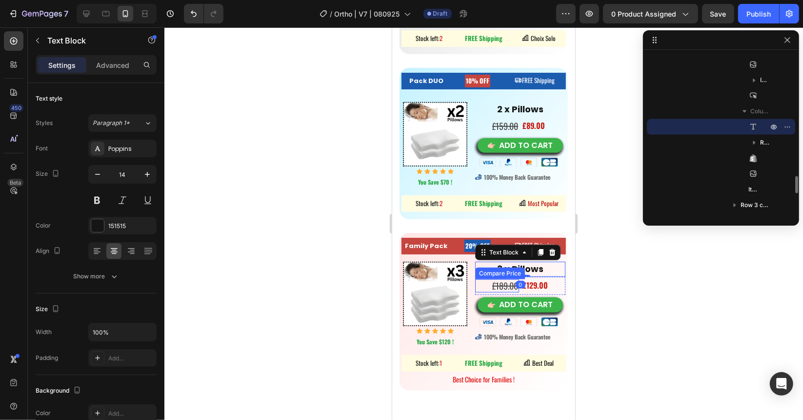
click at [475, 279] on div "£189.00" at bounding box center [497, 285] width 44 height 13
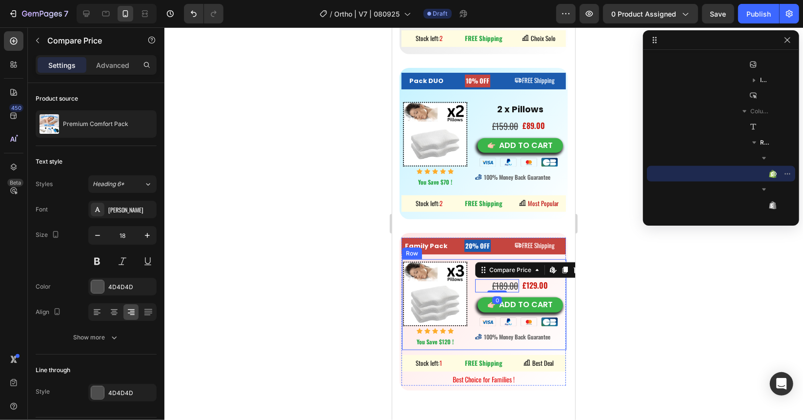
click at [466, 270] on div "Image Icon Icon Icon Icon Icon Icon List Hoz You Save $120 ! Button 3 x Pillows…" at bounding box center [484, 304] width 164 height 91
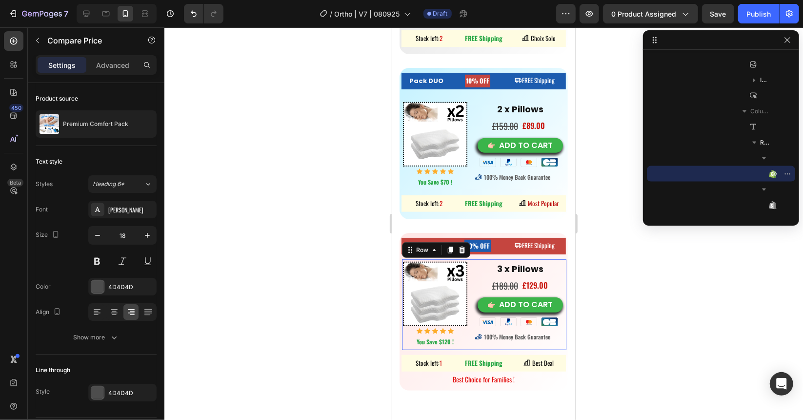
scroll to position [1059, 0]
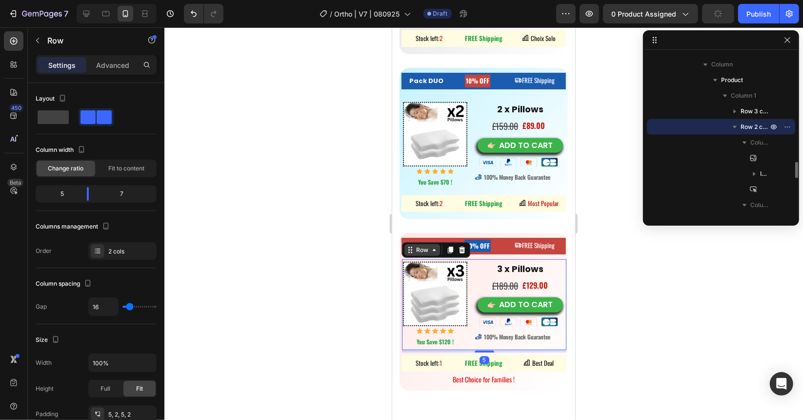
click at [428, 245] on div "Row" at bounding box center [422, 249] width 16 height 9
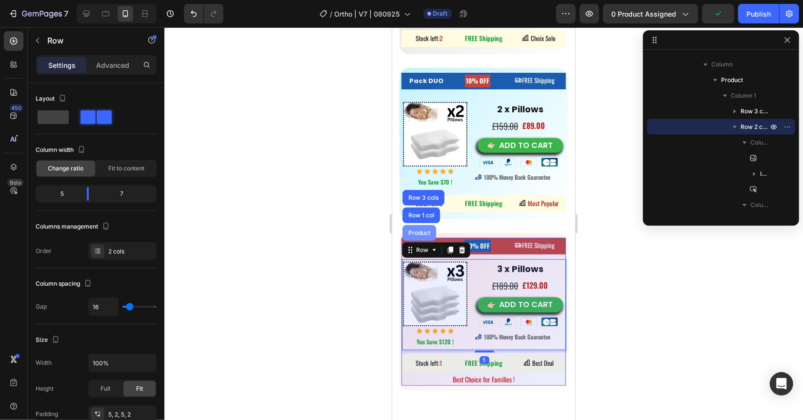
drag, startPoint x: 426, startPoint y: 224, endPoint x: 537, endPoint y: 364, distance: 178.3
click at [426, 229] on div "Product" at bounding box center [419, 232] width 26 height 6
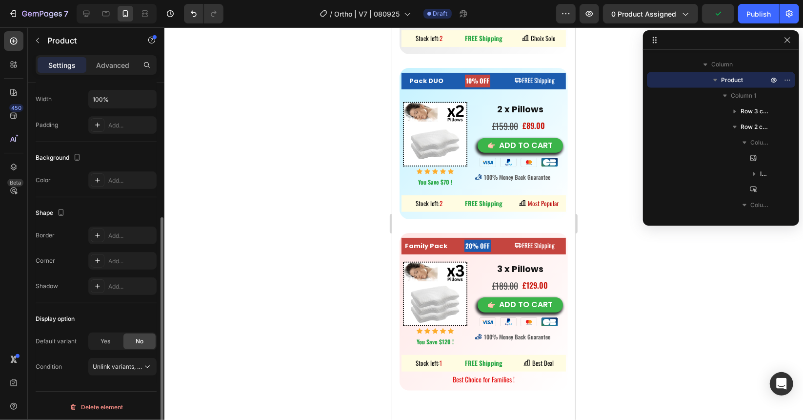
scroll to position [0, 0]
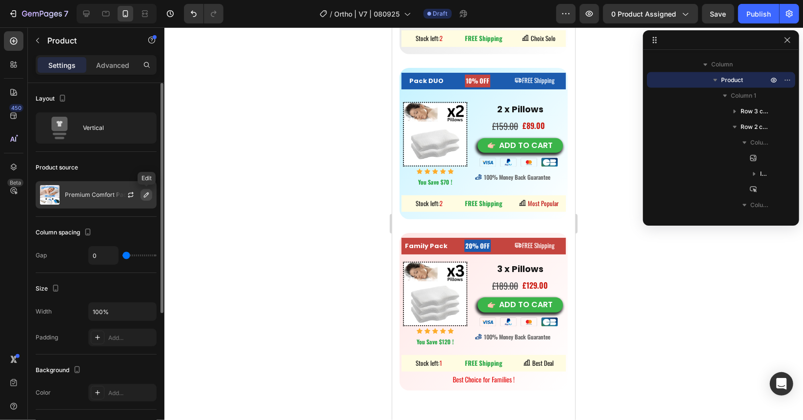
click at [147, 194] on icon "button" at bounding box center [146, 194] width 5 height 5
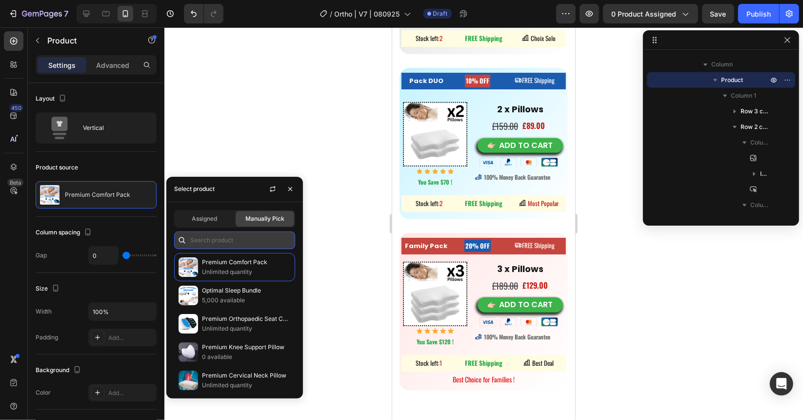
click at [223, 246] on input "text" at bounding box center [234, 240] width 121 height 18
paste input "8627172835497"
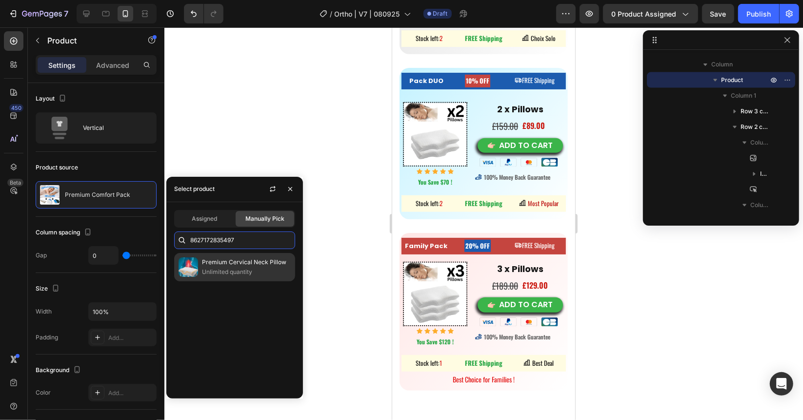
type input "8627172835497"
click at [211, 258] on p "Premium Cervical Neck Pillow" at bounding box center [246, 262] width 89 height 10
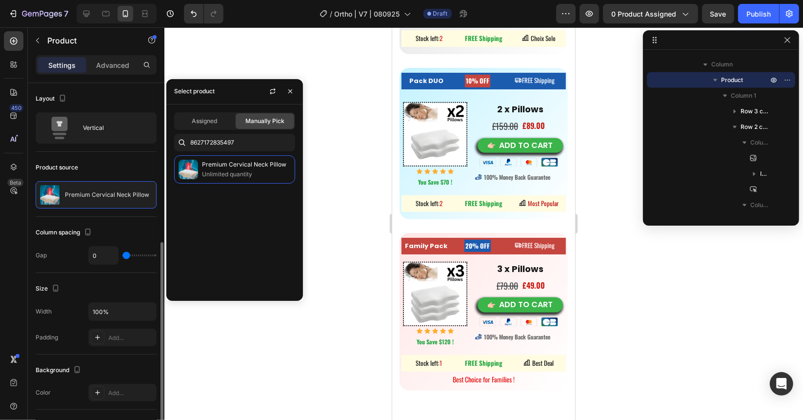
scroll to position [212, 0]
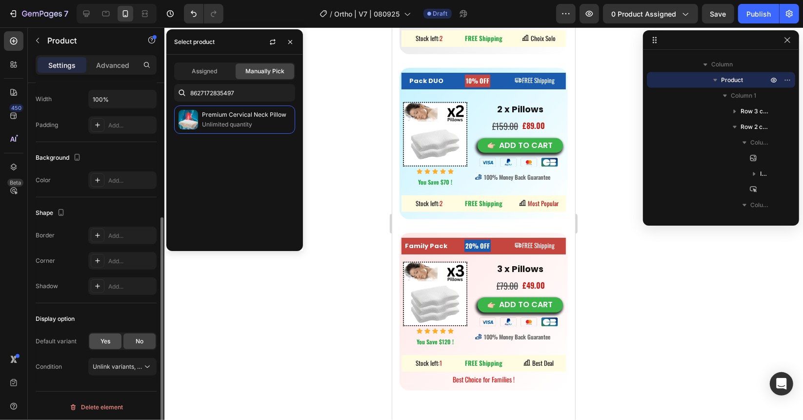
click at [114, 333] on div "Yes" at bounding box center [105, 341] width 32 height 16
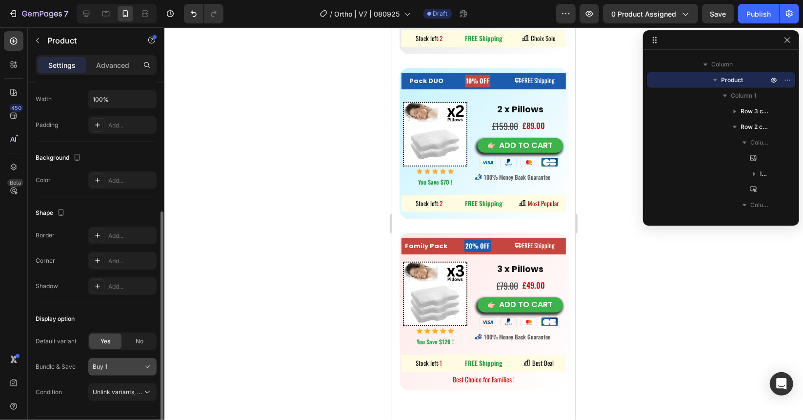
click at [145, 367] on icon at bounding box center [147, 367] width 10 height 10
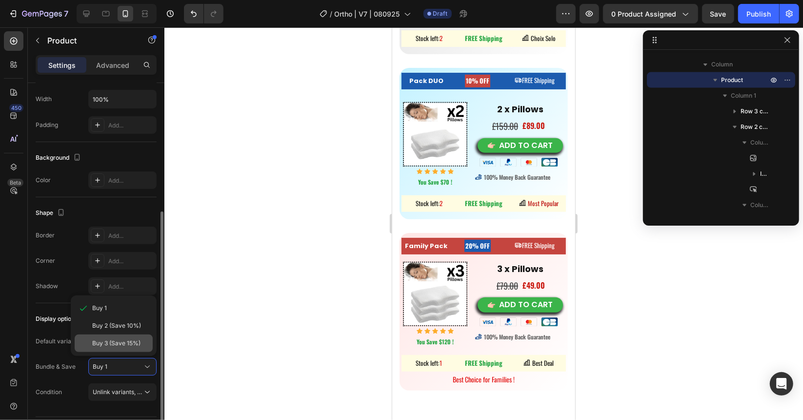
click at [127, 342] on span "Buy 3 (Save 15%)" at bounding box center [116, 343] width 48 height 9
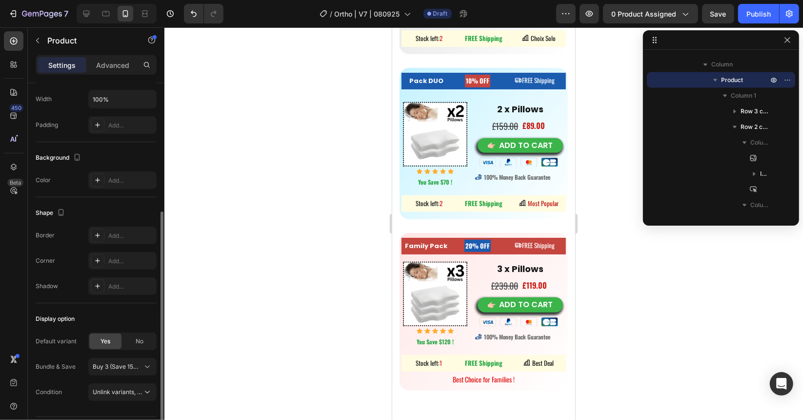
drag, startPoint x: 249, startPoint y: 273, endPoint x: 254, endPoint y: 269, distance: 6.0
click at [249, 273] on div at bounding box center [483, 223] width 639 height 392
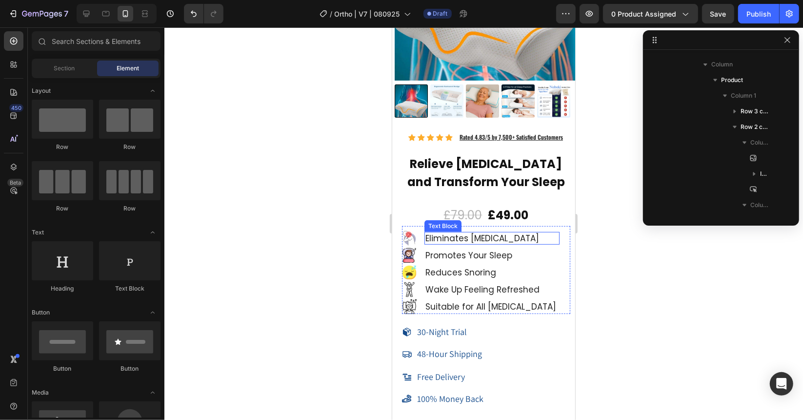
scroll to position [8643, 0]
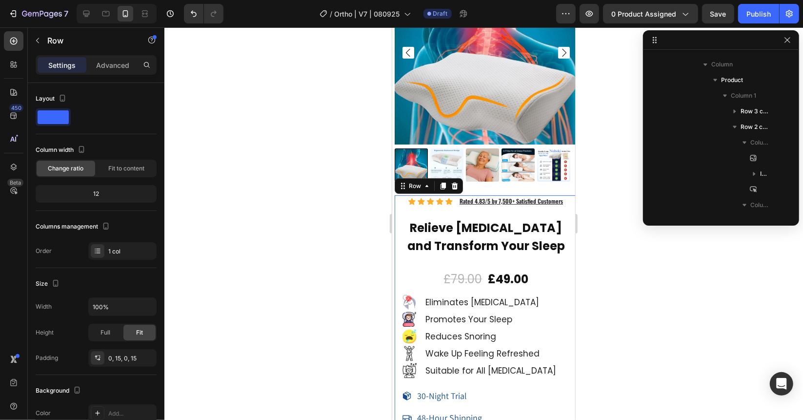
scroll to position [1509, 0]
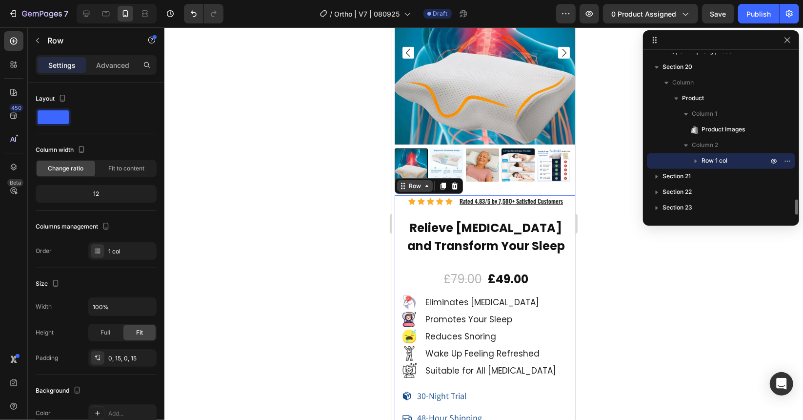
click at [427, 182] on div "Row" at bounding box center [415, 186] width 36 height 12
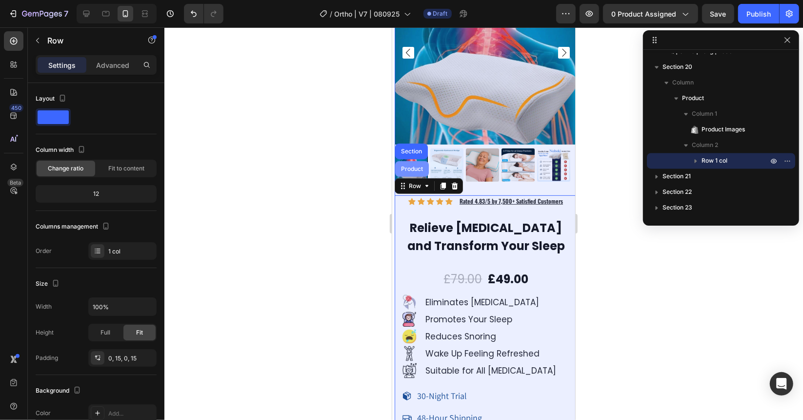
click at [414, 165] on div "Product" at bounding box center [412, 168] width 26 height 6
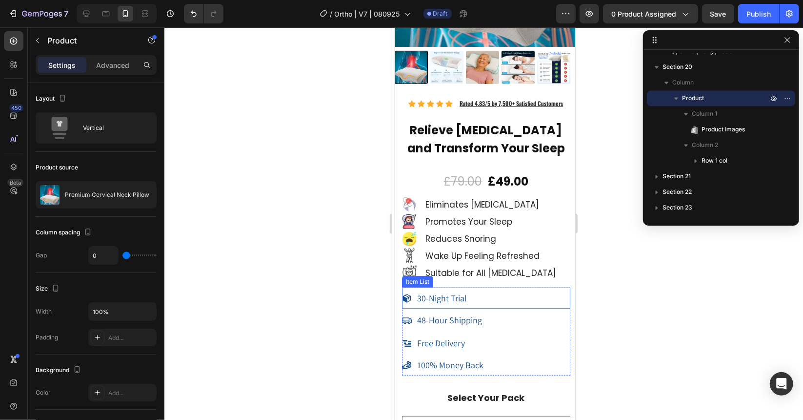
scroll to position [8839, 0]
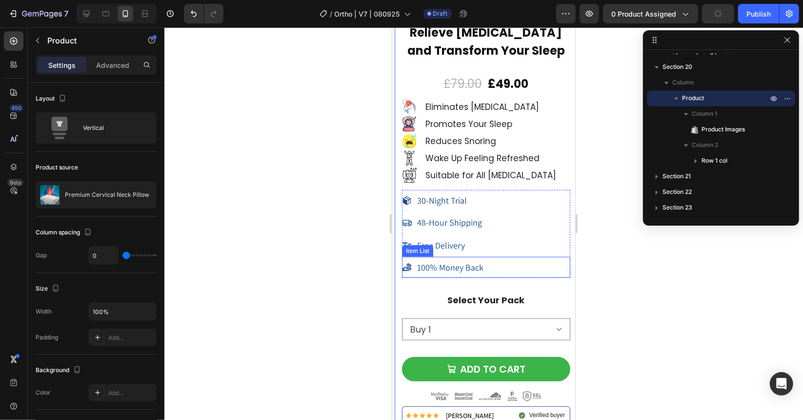
click at [541, 264] on div "100% Money Back" at bounding box center [486, 267] width 168 height 16
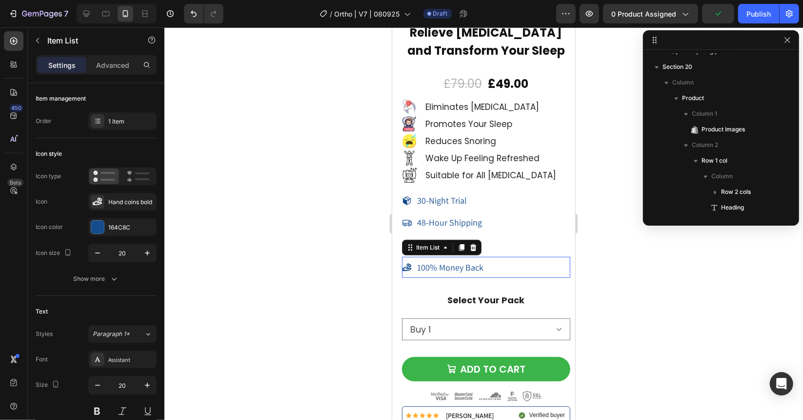
scroll to position [1730, 0]
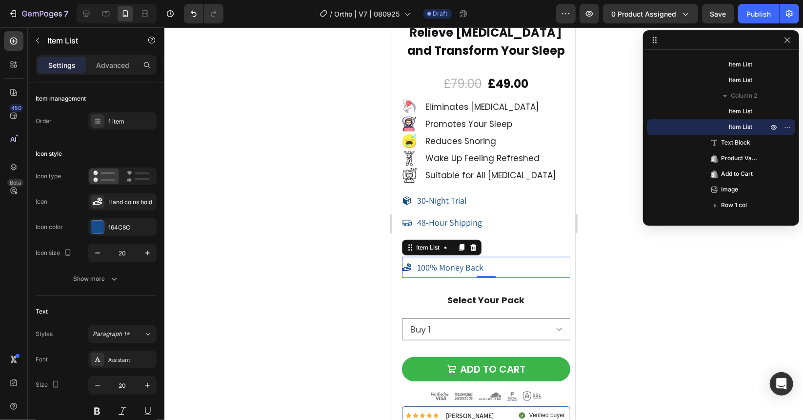
click at [449, 244] on div "Item List" at bounding box center [442, 247] width 80 height 16
click at [446, 243] on icon at bounding box center [445, 247] width 8 height 8
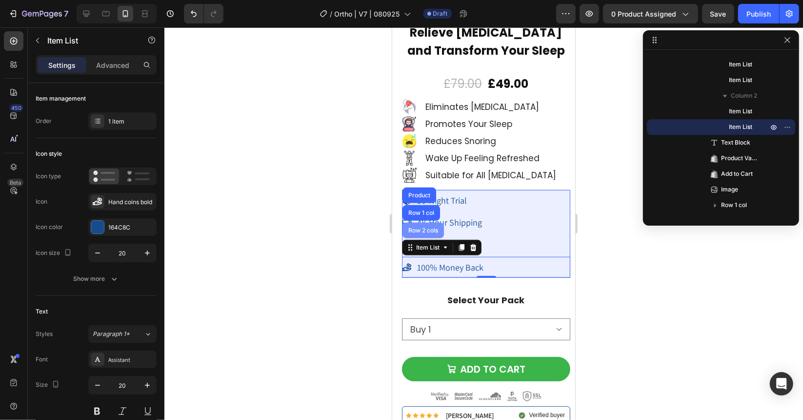
click at [426, 227] on div "Row 2 cols" at bounding box center [423, 230] width 34 height 6
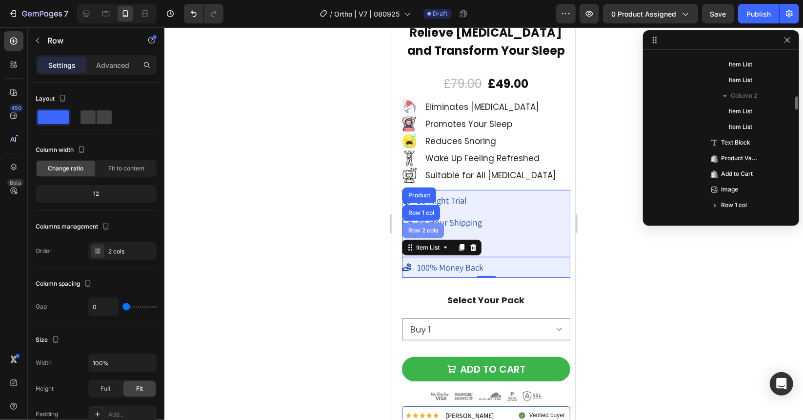
scroll to position [1637, 0]
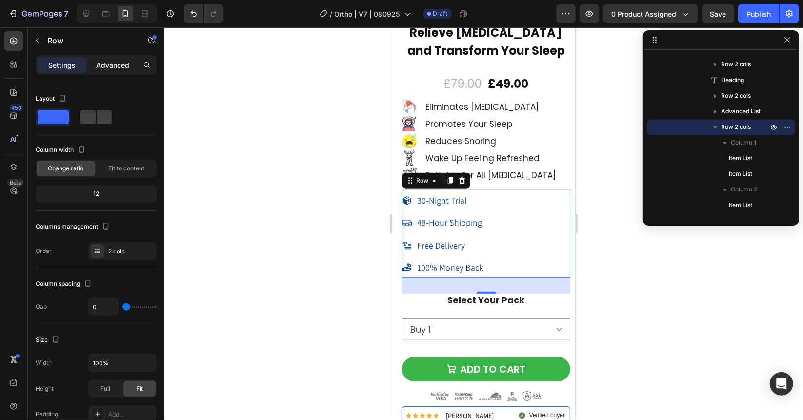
click at [119, 63] on p "Advanced" at bounding box center [112, 65] width 33 height 10
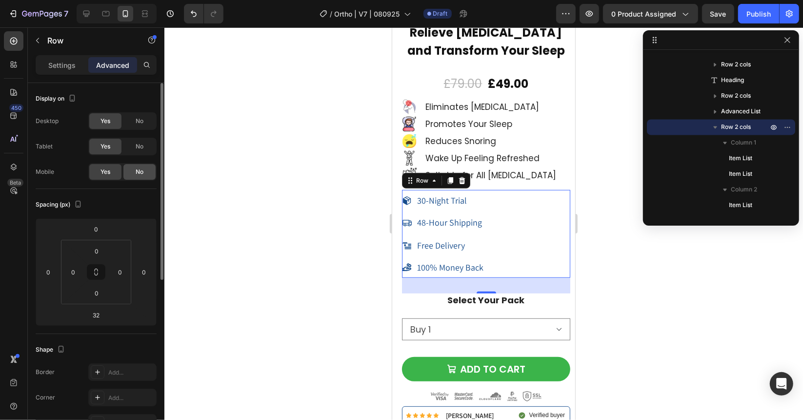
click at [140, 172] on span "No" at bounding box center [140, 171] width 8 height 9
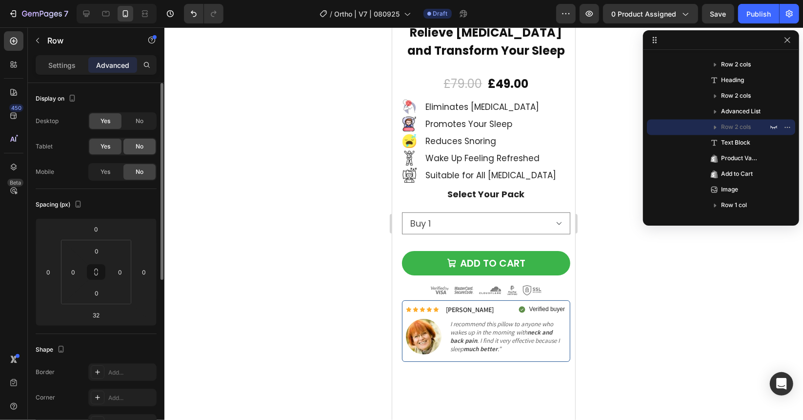
click at [141, 146] on span "No" at bounding box center [140, 146] width 8 height 9
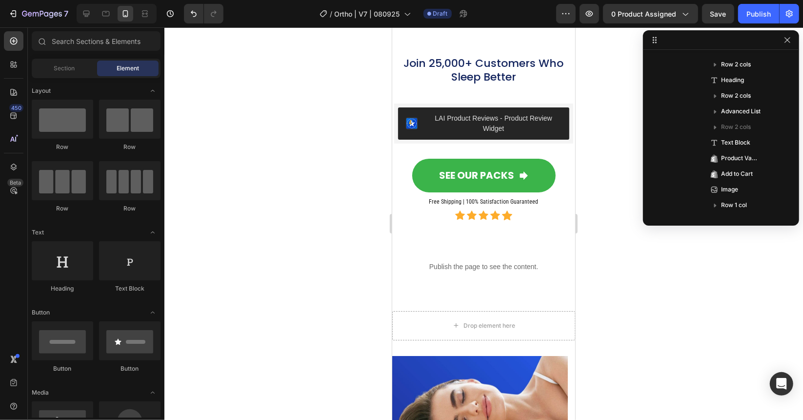
scroll to position [9180, 0]
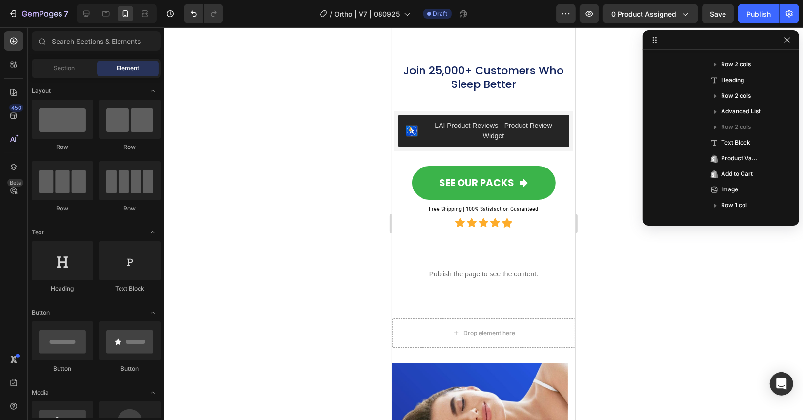
drag, startPoint x: 570, startPoint y: 376, endPoint x: 978, endPoint y: 411, distance: 408.9
click at [461, 120] on div "LAI Product Reviews - Product Review Widget" at bounding box center [493, 130] width 136 height 20
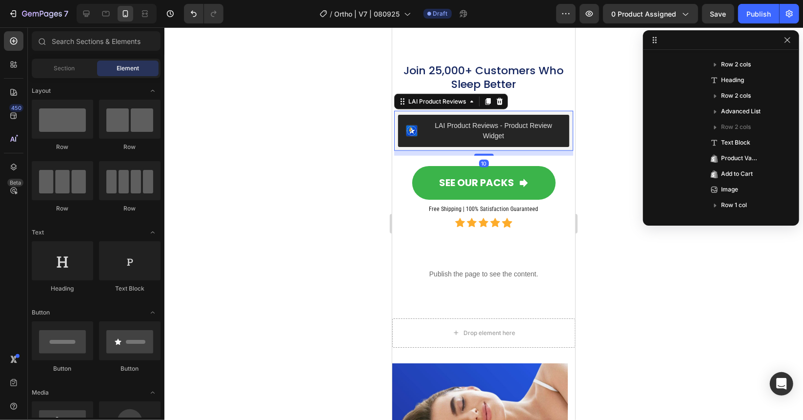
scroll to position [1759, 0]
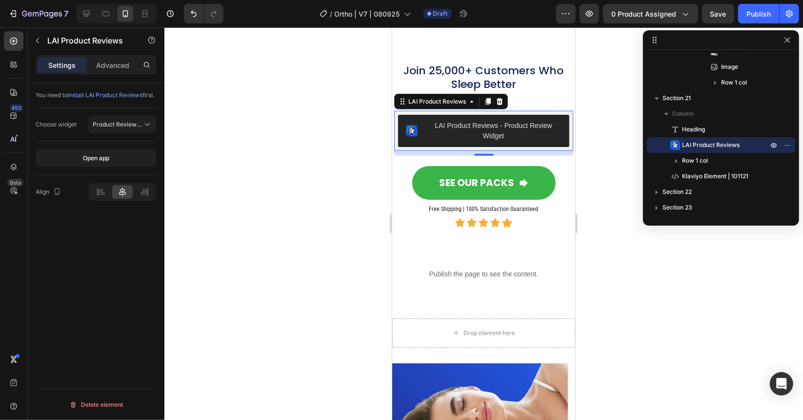
drag, startPoint x: 1157, startPoint y: 36, endPoint x: 428, endPoint y: 147, distance: 737.9
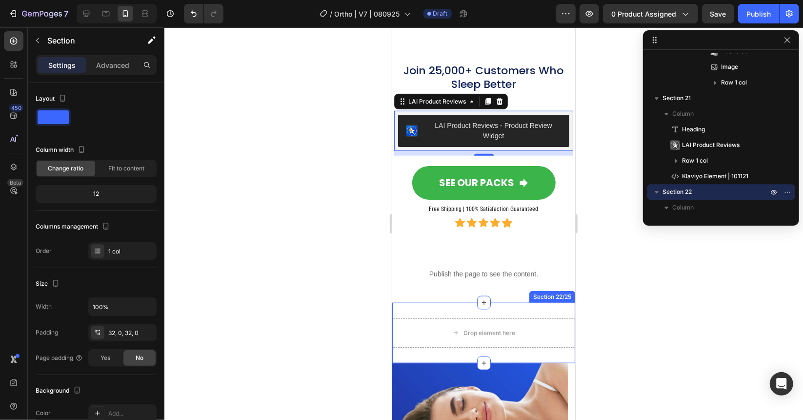
click at [447, 302] on div "Drop element here Section 22/25" at bounding box center [483, 332] width 183 height 61
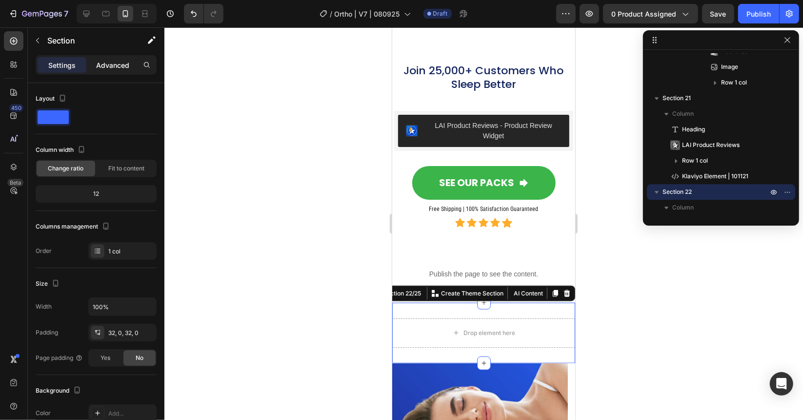
click at [105, 65] on p "Advanced" at bounding box center [112, 65] width 33 height 10
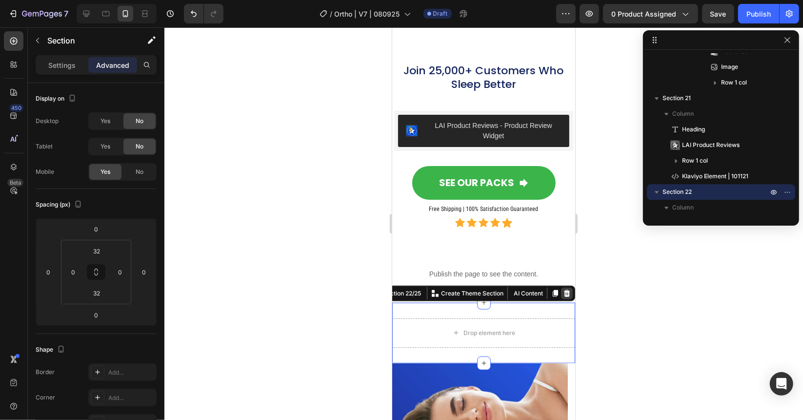
click at [564, 289] on icon at bounding box center [567, 292] width 6 height 7
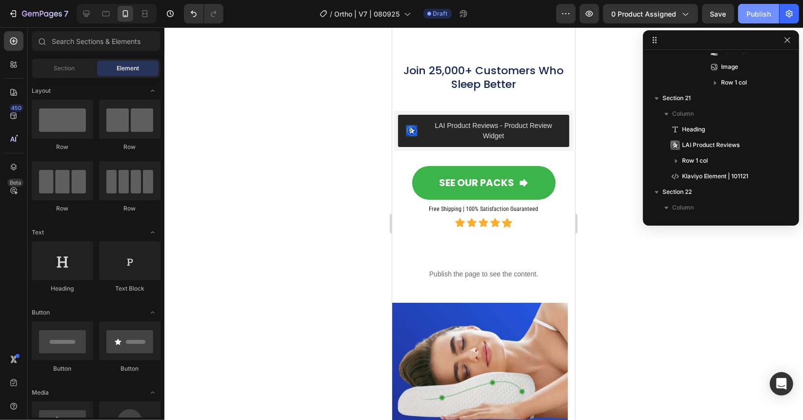
click at [770, 18] on div "Publish" at bounding box center [759, 14] width 24 height 10
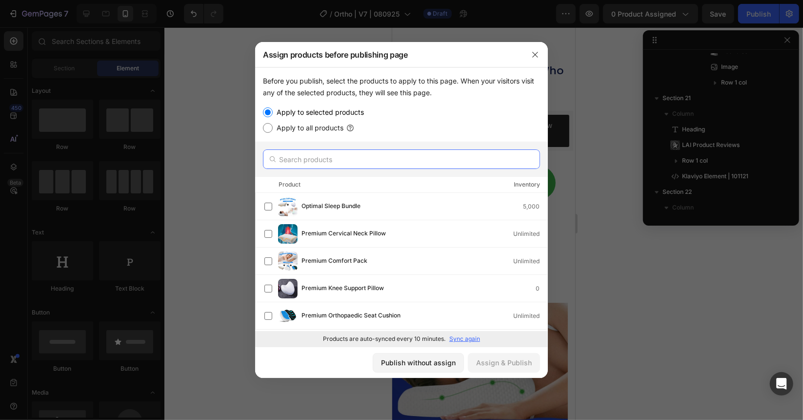
click at [298, 160] on input "text" at bounding box center [401, 159] width 277 height 20
paste input "8627172835497"
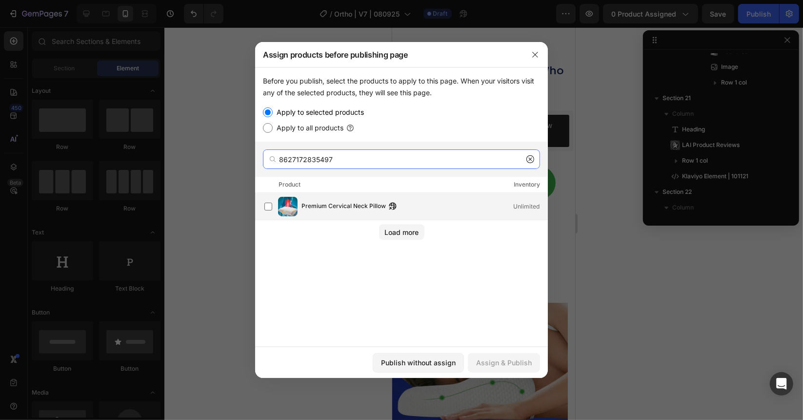
type input "8627172835497"
click at [319, 213] on div "Premium Cervical Neck Pillow Unlimited" at bounding box center [405, 207] width 283 height 20
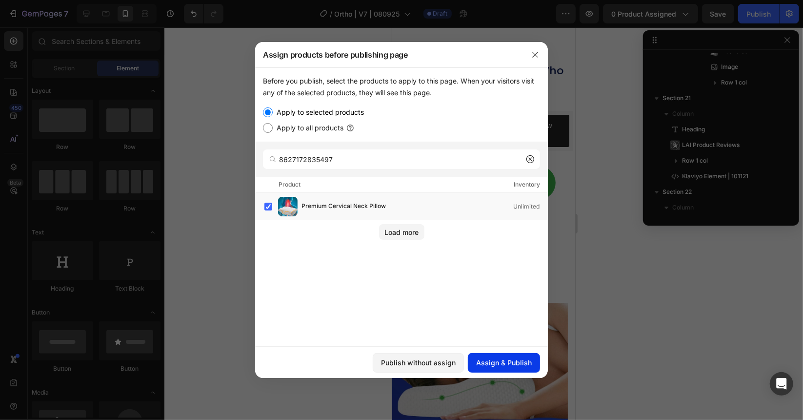
click at [506, 367] on button "Assign & Publish" at bounding box center [504, 363] width 72 height 20
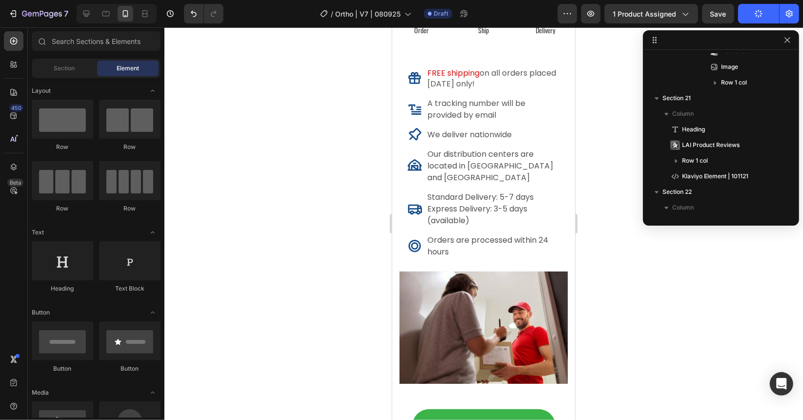
scroll to position [6558, 0]
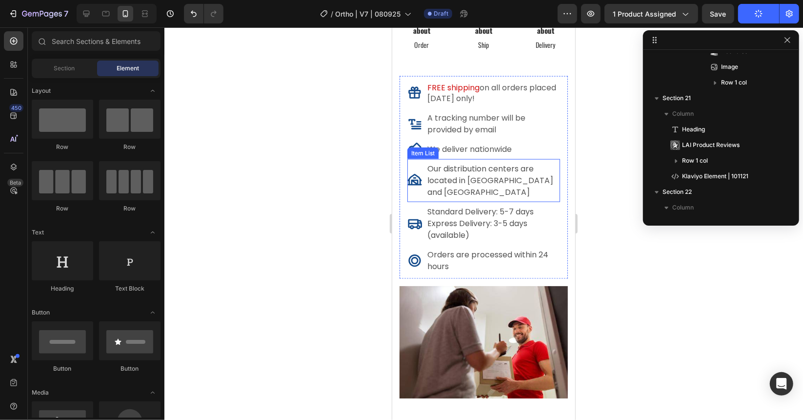
click at [491, 181] on span "Our distribution centers are located in [GEOGRAPHIC_DATA] and [GEOGRAPHIC_DATA]" at bounding box center [490, 179] width 126 height 35
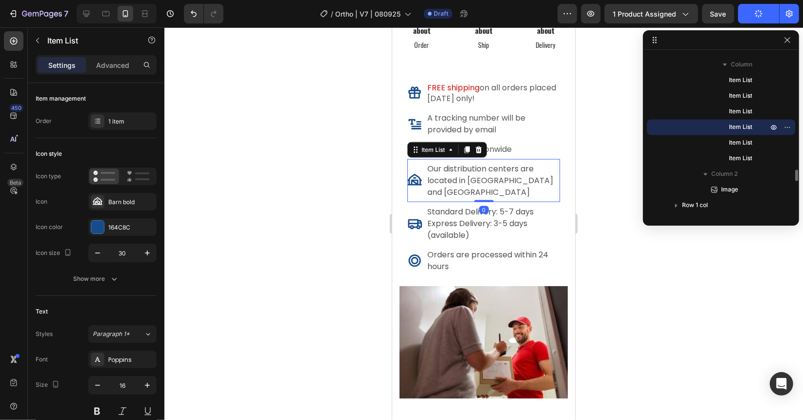
click at [484, 180] on span "Our distribution centers are located in [GEOGRAPHIC_DATA] and [GEOGRAPHIC_DATA]" at bounding box center [490, 179] width 126 height 35
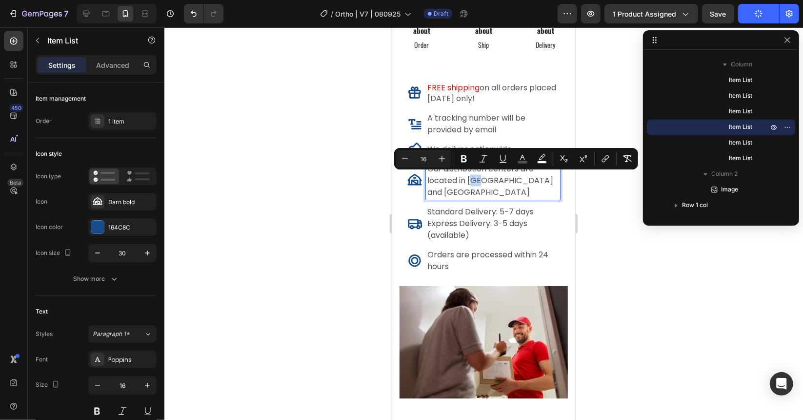
drag, startPoint x: 481, startPoint y: 179, endPoint x: 473, endPoint y: 178, distance: 7.9
click at [473, 178] on span "Our distribution centers are located in [GEOGRAPHIC_DATA] and [GEOGRAPHIC_DATA]" at bounding box center [490, 179] width 126 height 35
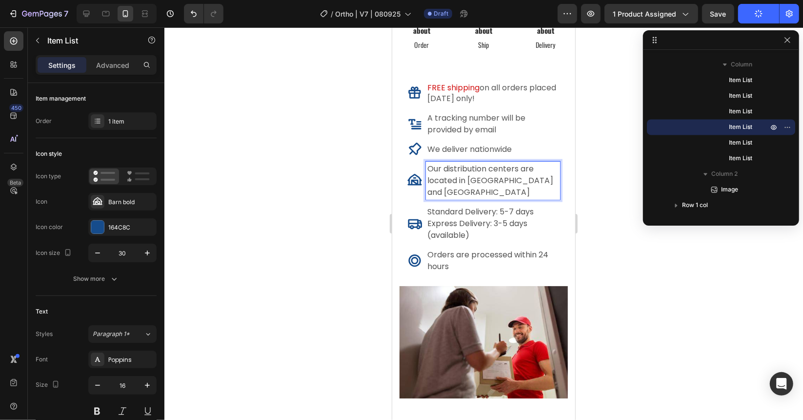
click at [511, 176] on span "Our distribution centers are located in [GEOGRAPHIC_DATA] and [GEOGRAPHIC_DATA]" at bounding box center [490, 179] width 126 height 35
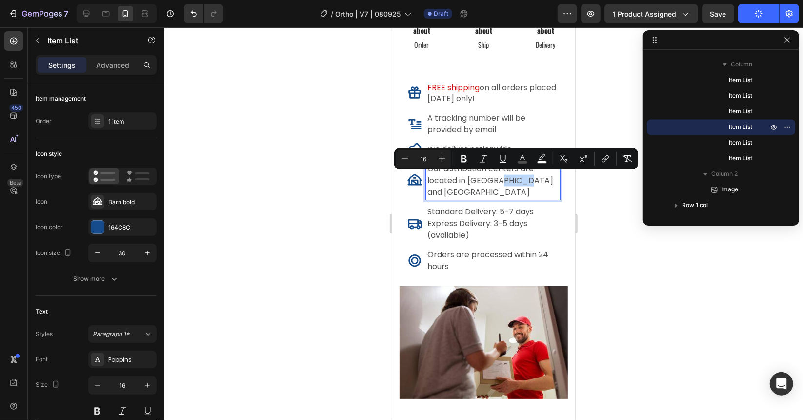
drag, startPoint x: 499, startPoint y: 178, endPoint x: 535, endPoint y: 179, distance: 36.1
click at [535, 179] on p "Our distribution centers are located in [GEOGRAPHIC_DATA] and [GEOGRAPHIC_DATA]" at bounding box center [492, 179] width 131 height 35
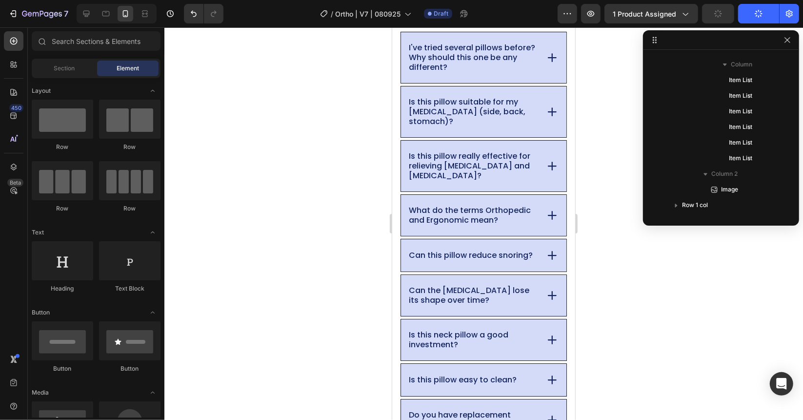
scroll to position [8165, 0]
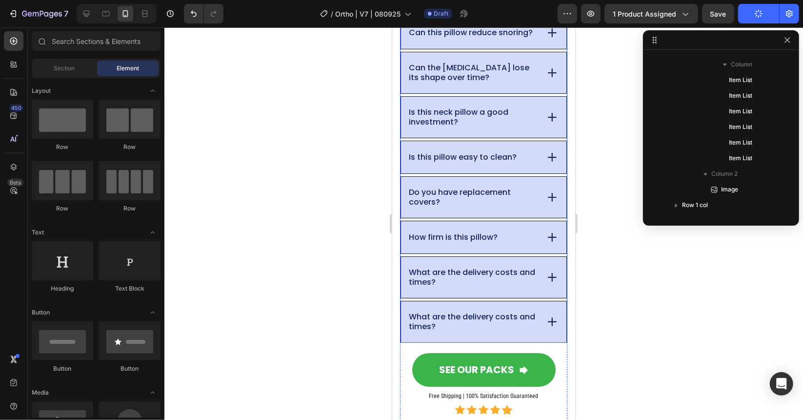
click at [545, 323] on icon at bounding box center [552, 321] width 14 height 14
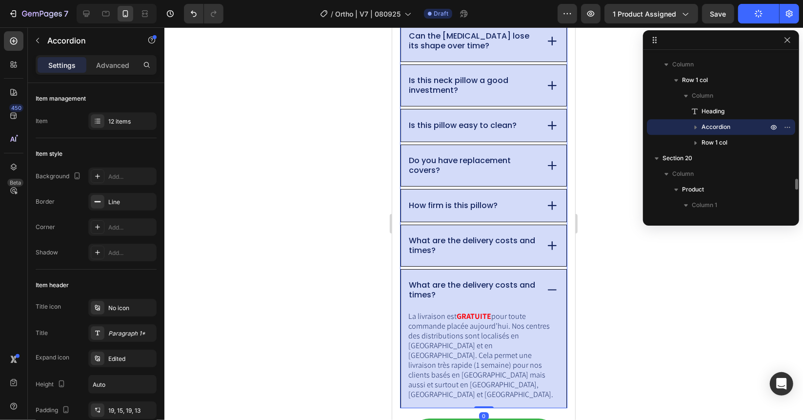
scroll to position [8213, 0]
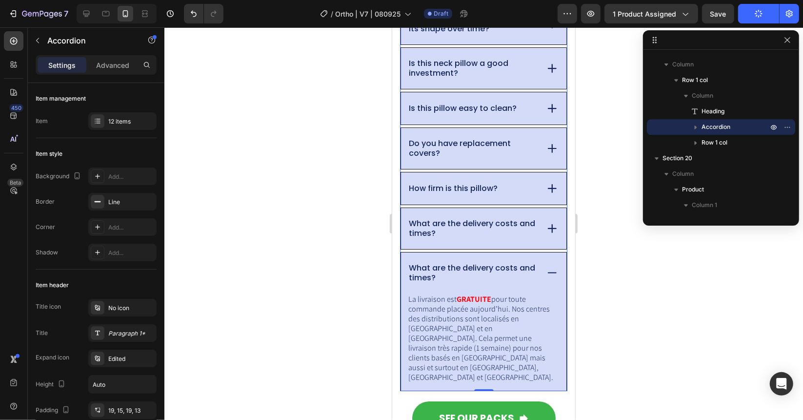
click at [472, 235] on p "What are the delivery costs and times?" at bounding box center [471, 228] width 127 height 20
click at [551, 229] on icon at bounding box center [552, 228] width 14 height 14
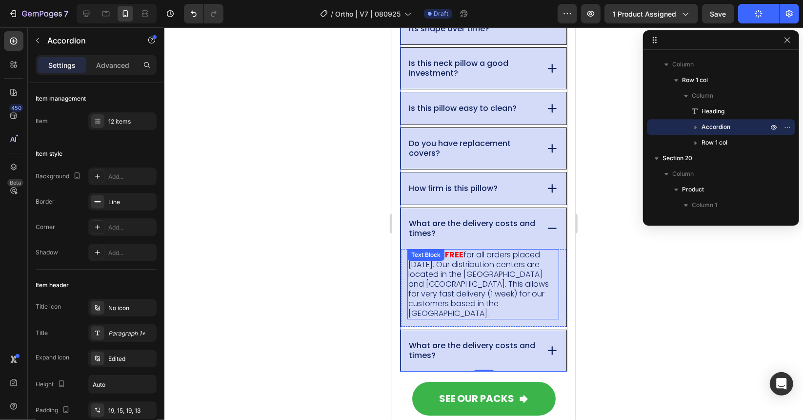
click at [462, 264] on p "Delivery is FREE for all orders placed [DATE]. Our distribution centers are loc…" at bounding box center [483, 283] width 150 height 68
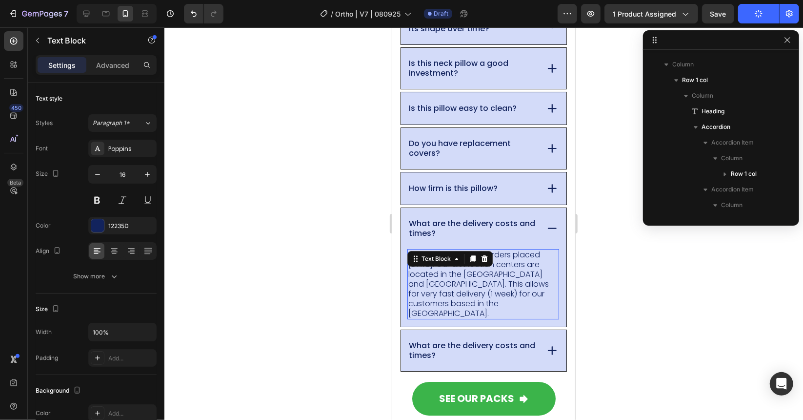
scroll to position [2339, 0]
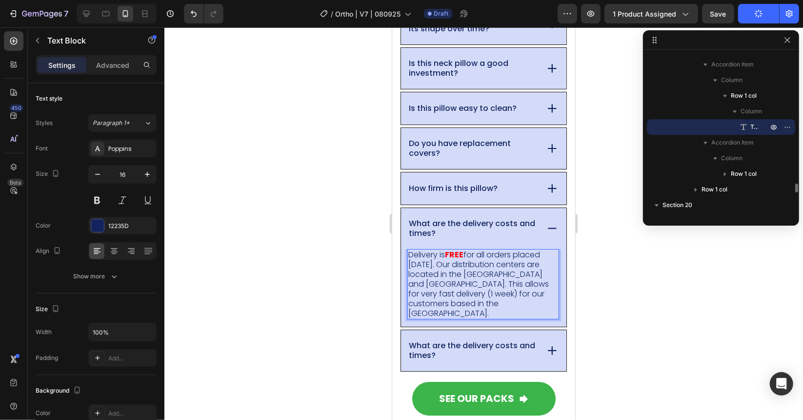
click at [484, 282] on p "Delivery is FREE for all orders placed [DATE]. Our distribution centers are loc…" at bounding box center [483, 283] width 150 height 68
click at [463, 276] on p "Delivery is FREE for all orders placed [DATE]. Our distribution centers are loc…" at bounding box center [483, 283] width 150 height 68
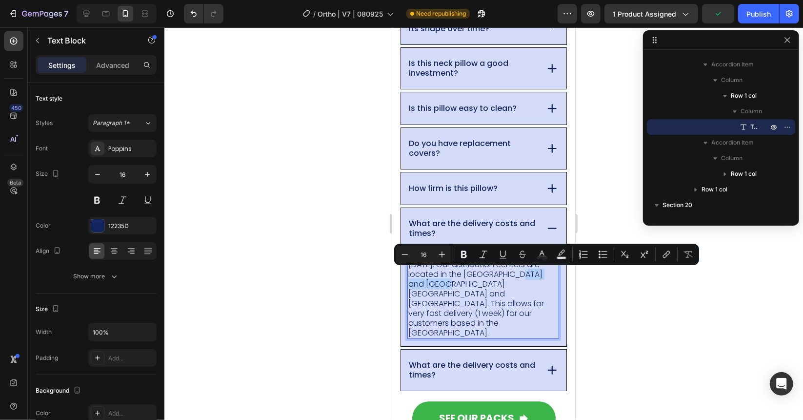
drag, startPoint x: 437, startPoint y: 284, endPoint x: 518, endPoint y: 275, distance: 81.5
click at [518, 275] on p "Delivery is FREE for all orders placed [DATE]. Our distribution centers are loc…" at bounding box center [483, 293] width 150 height 88
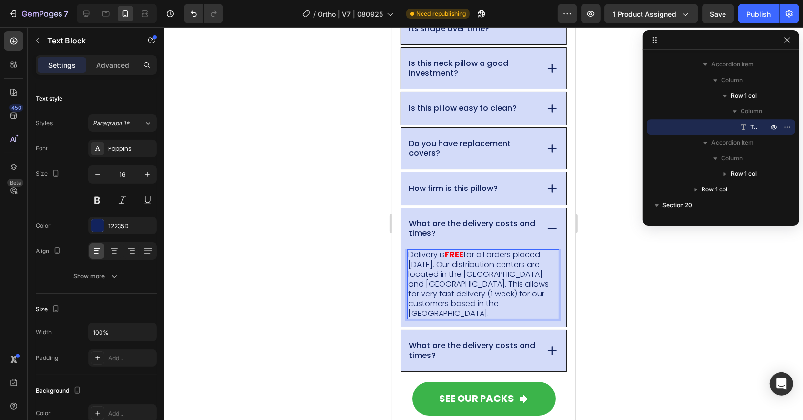
click at [512, 292] on p "Delivery is FREE for all orders placed [DATE]. Our distribution centers are loc…" at bounding box center [483, 283] width 150 height 68
click at [532, 292] on p "Delivery is FREE for all orders placed [DATE]. Our distribution centers are loc…" at bounding box center [483, 283] width 150 height 68
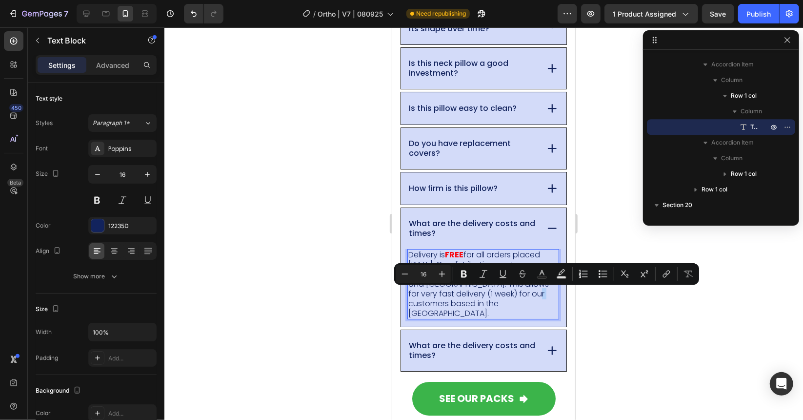
drag, startPoint x: 541, startPoint y: 293, endPoint x: 535, endPoint y: 293, distance: 5.9
click at [535, 293] on p "Delivery is FREE for all orders placed [DATE]. Our distribution centers are loc…" at bounding box center [483, 283] width 150 height 68
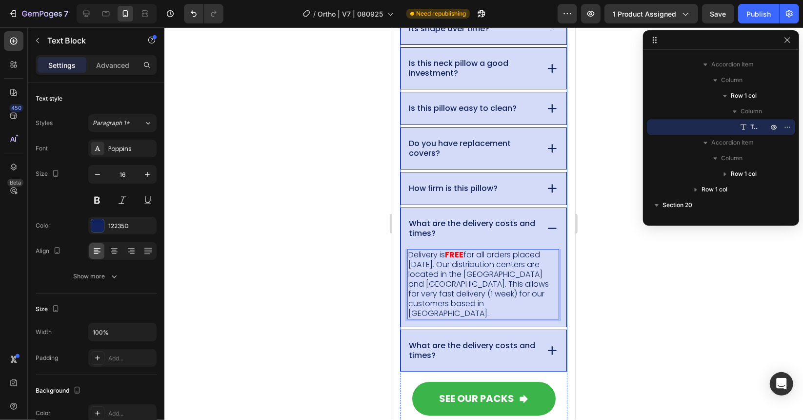
click at [550, 343] on icon at bounding box center [552, 350] width 14 height 14
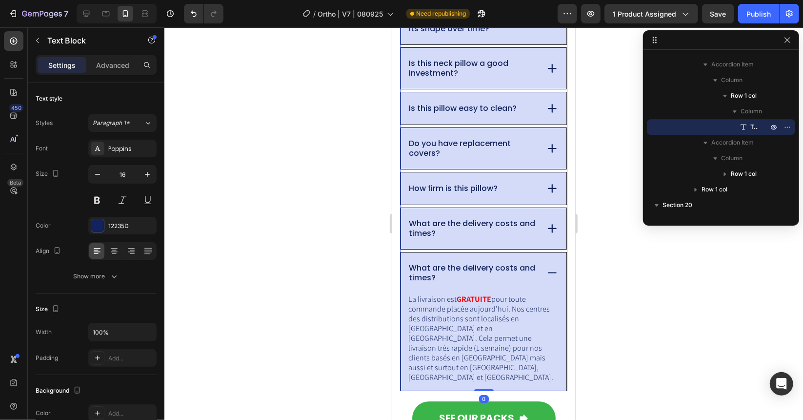
scroll to position [1793, 0]
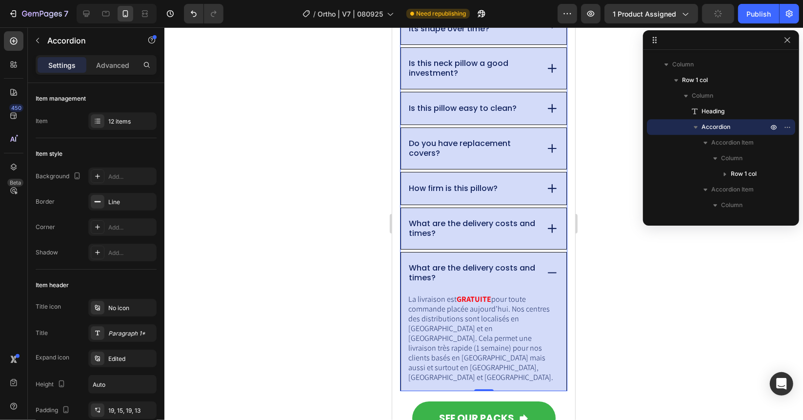
click at [317, 325] on div at bounding box center [483, 223] width 639 height 392
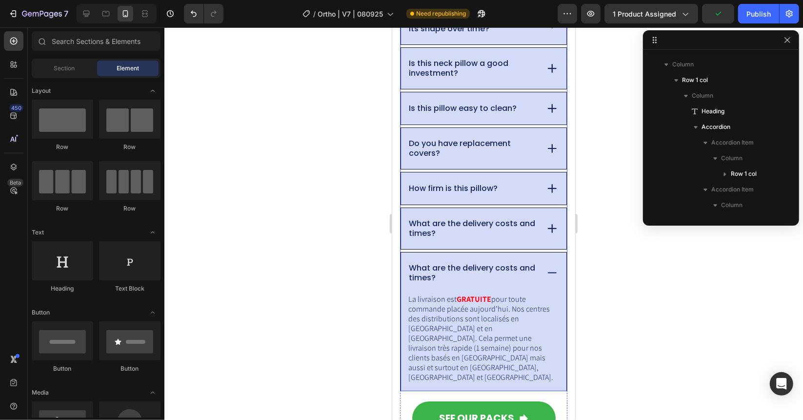
click at [529, 255] on div "What are the delivery costs and times?" at bounding box center [483, 272] width 165 height 41
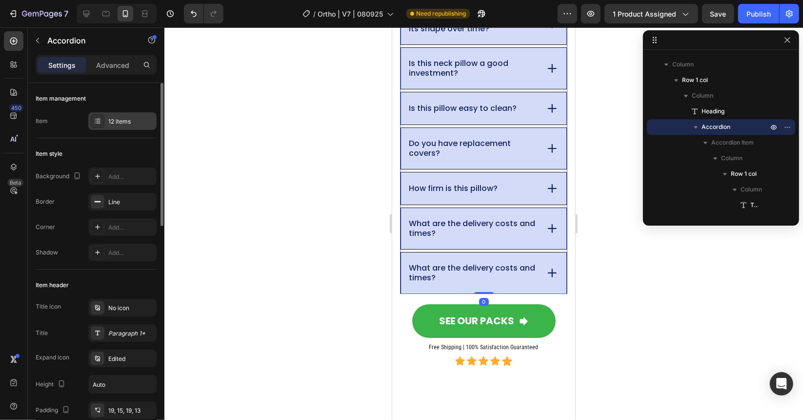
click at [118, 119] on div "12 items" at bounding box center [131, 121] width 46 height 9
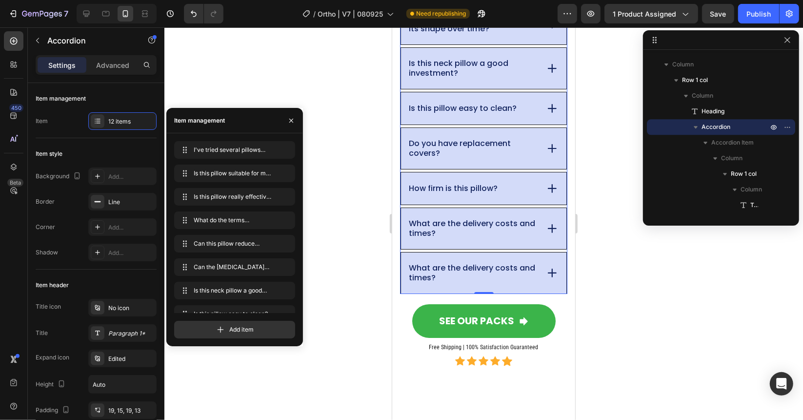
scroll to position [107, 0]
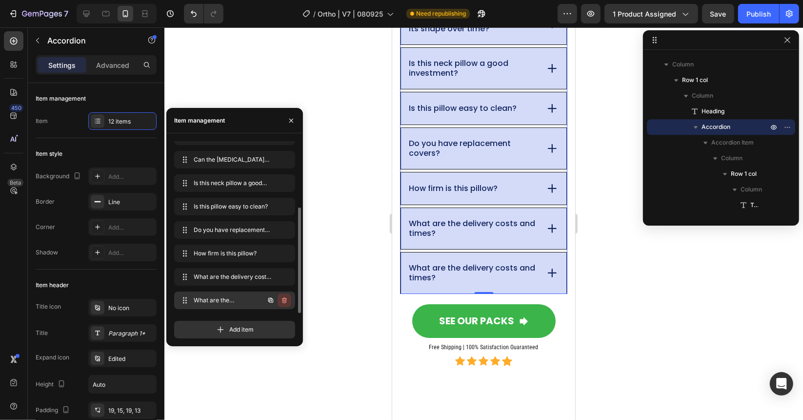
click at [287, 297] on icon "button" at bounding box center [285, 300] width 8 height 8
click at [285, 299] on div "Delete" at bounding box center [278, 300] width 18 height 9
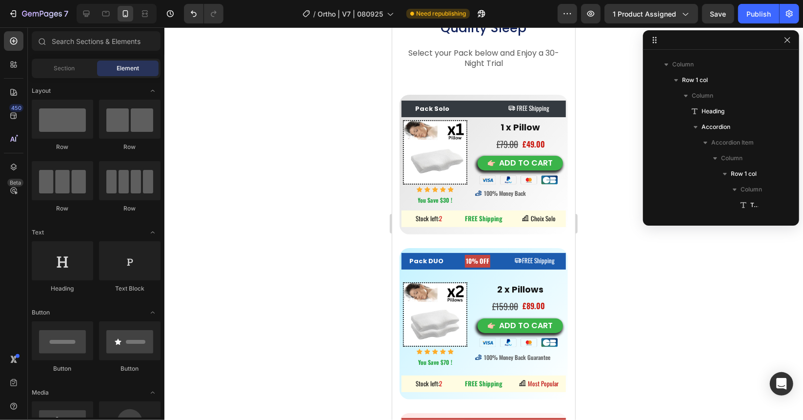
scroll to position [5830, 0]
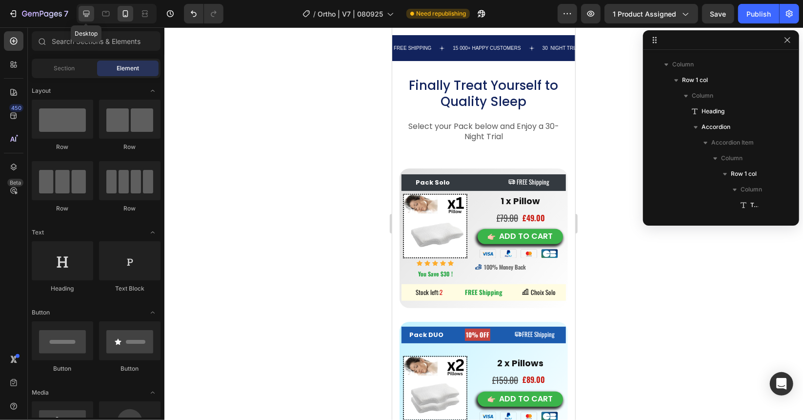
click at [83, 6] on div at bounding box center [87, 14] width 16 height 16
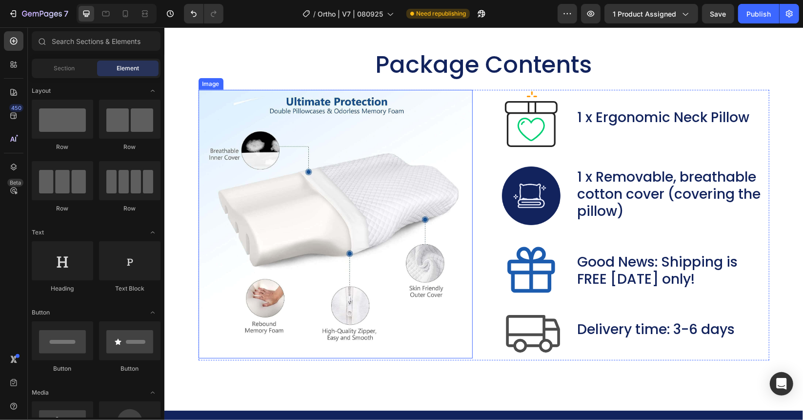
scroll to position [6022, 0]
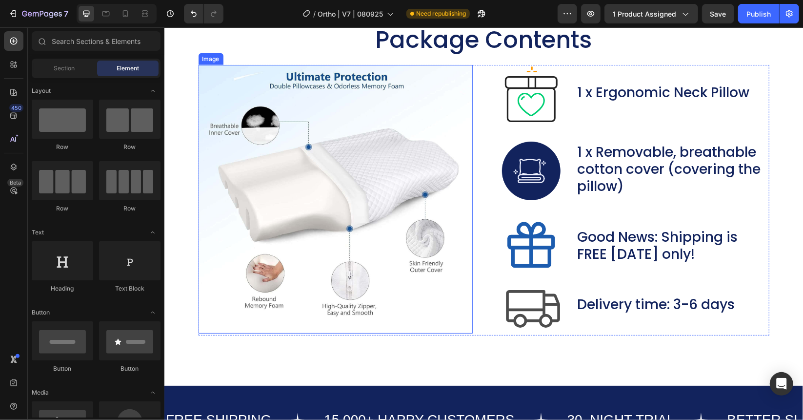
click at [313, 207] on img at bounding box center [335, 198] width 274 height 268
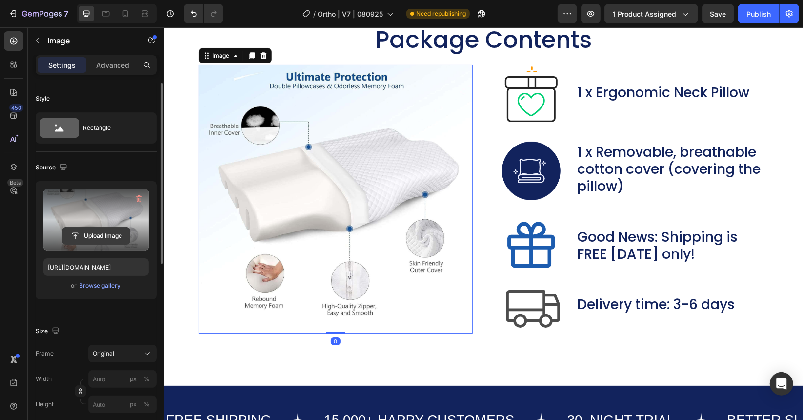
click at [96, 233] on input "file" at bounding box center [95, 235] width 67 height 17
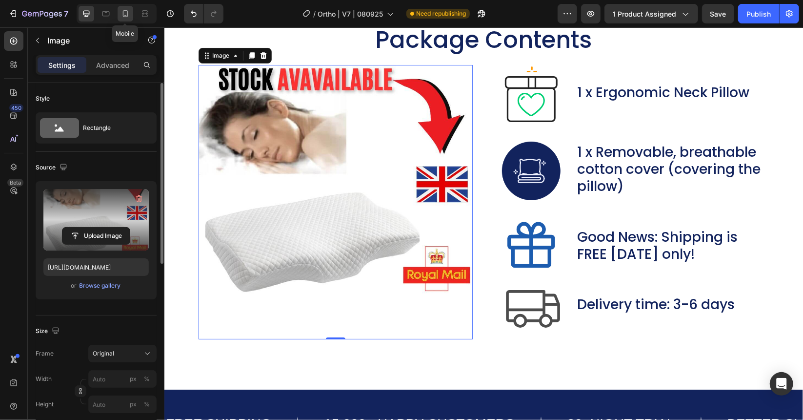
click at [124, 12] on icon at bounding box center [126, 14] width 10 height 10
type input "[URL][DOMAIN_NAME]"
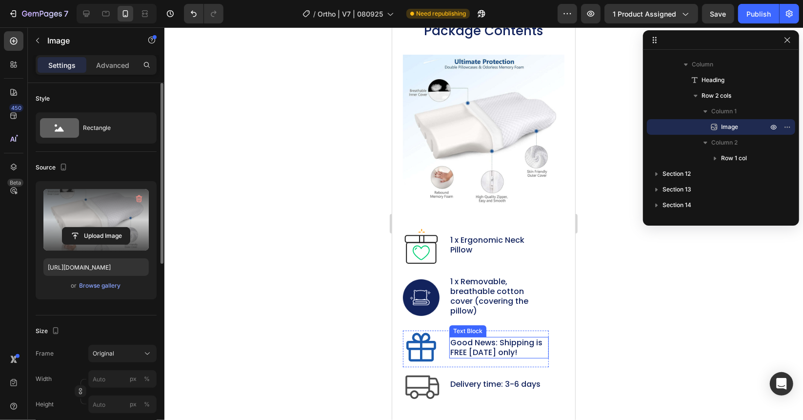
scroll to position [5046, 0]
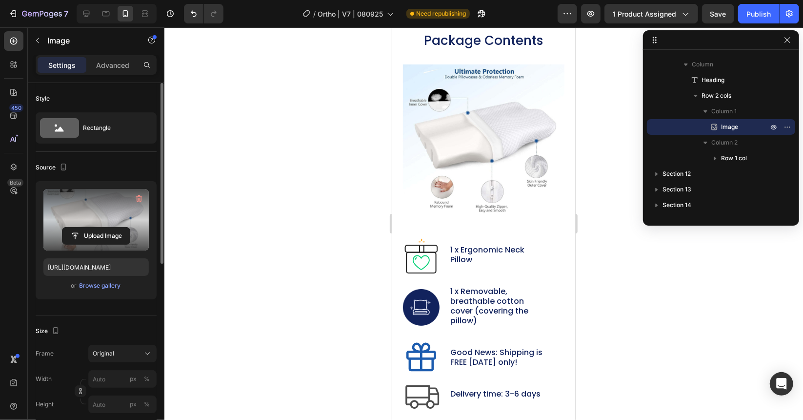
click at [462, 154] on img at bounding box center [484, 143] width 162 height 158
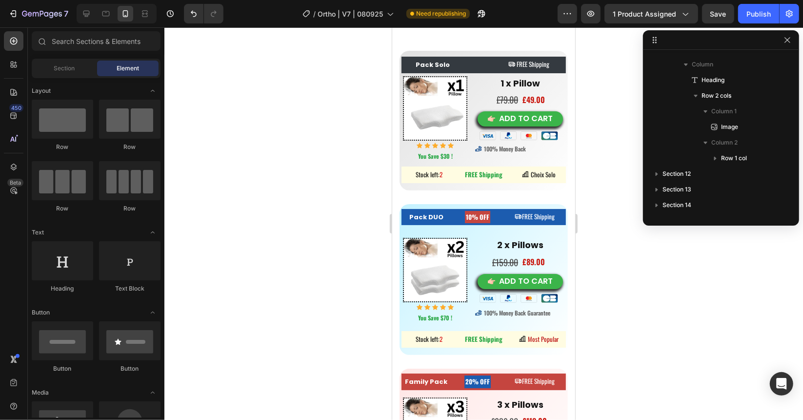
scroll to position [5596, 0]
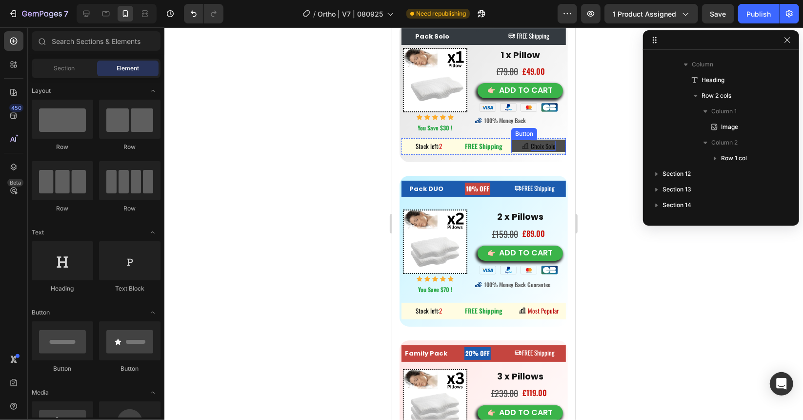
click at [537, 143] on span "Choix Solo" at bounding box center [542, 146] width 25 height 10
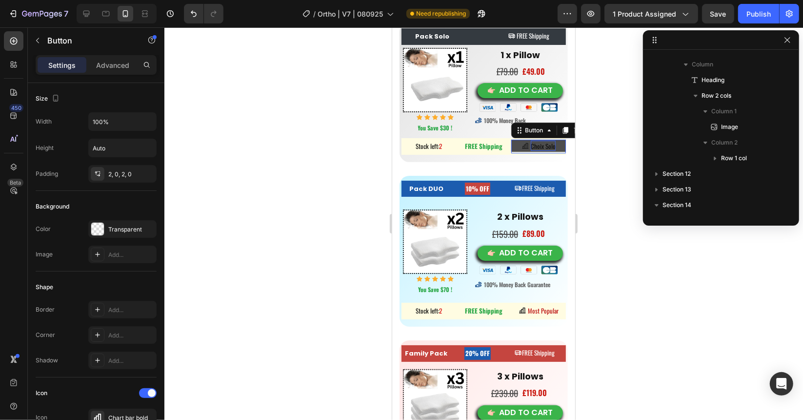
scroll to position [528, 0]
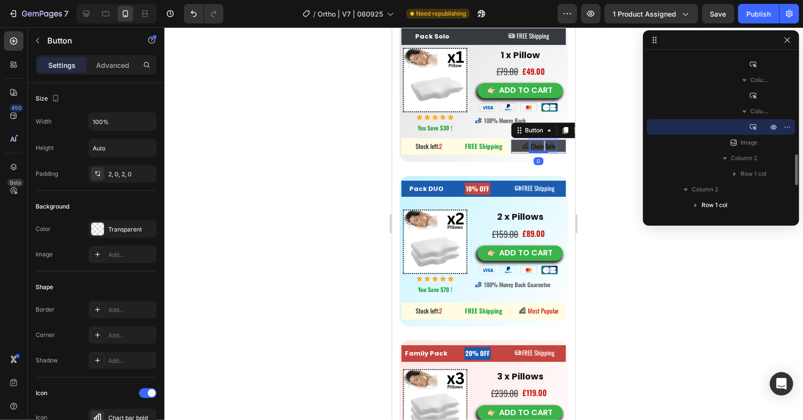
click at [537, 143] on span "Choix Solo" at bounding box center [542, 146] width 25 height 10
click at [511, 139] on button "ChoiceSolo" at bounding box center [538, 145] width 55 height 13
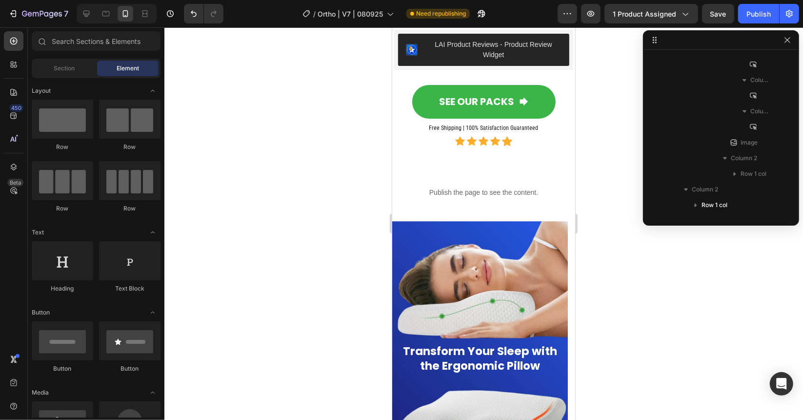
scroll to position [9146, 0]
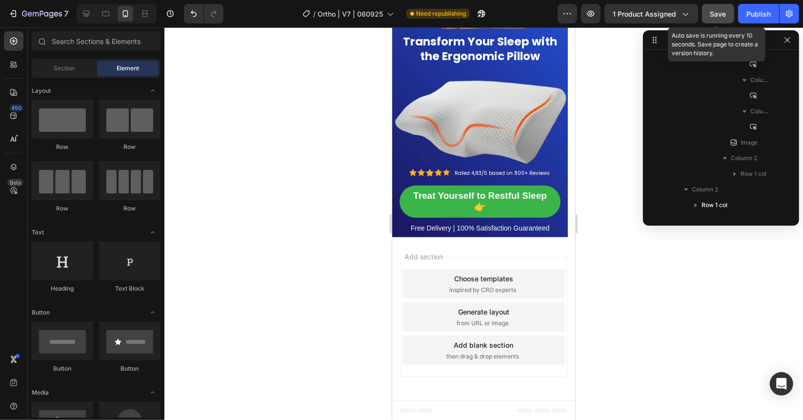
click at [726, 15] on span "Save" at bounding box center [718, 14] width 16 height 8
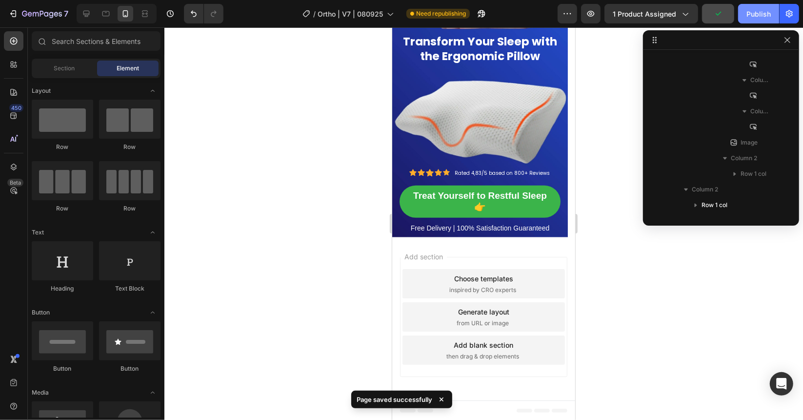
click at [750, 11] on div "Publish" at bounding box center [759, 14] width 24 height 10
